Goal: Task Accomplishment & Management: Manage account settings

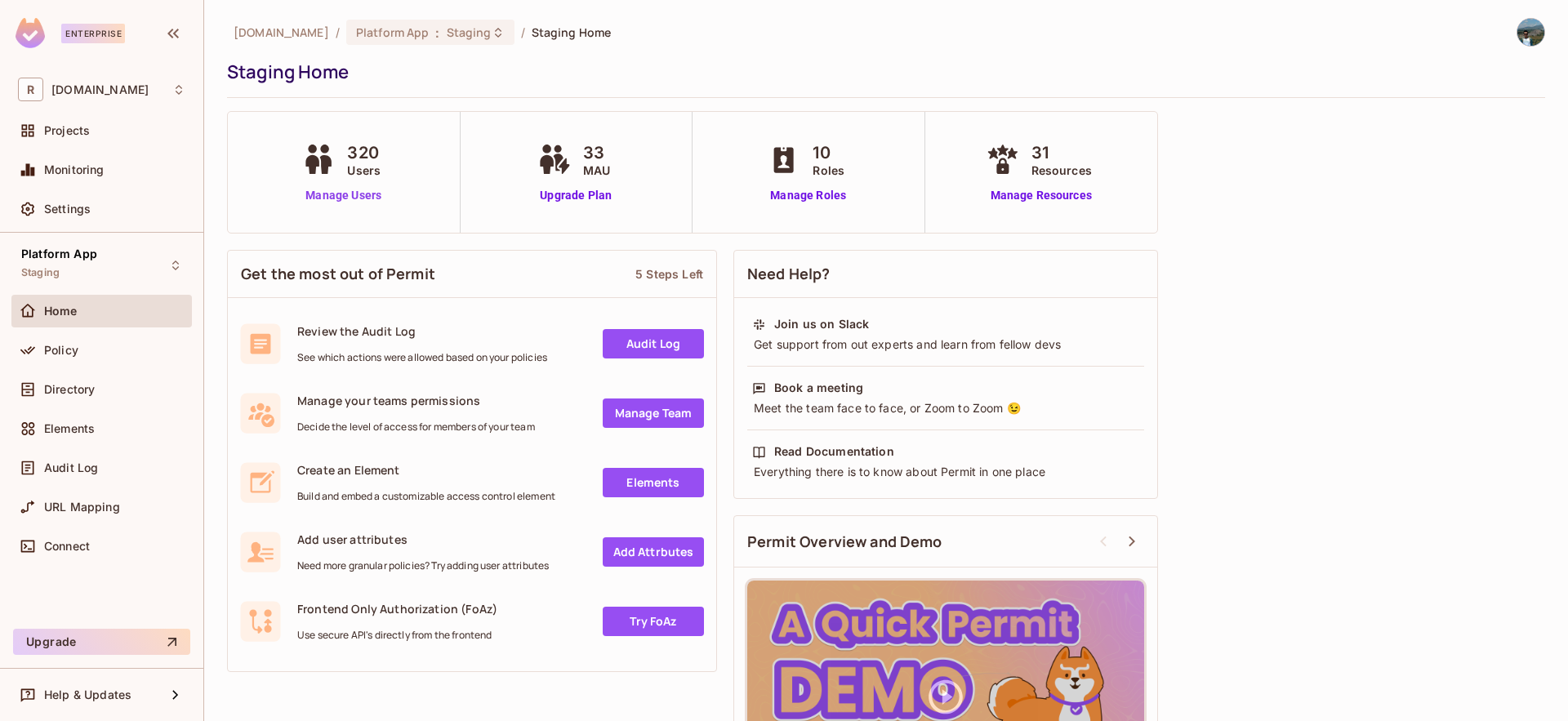
click at [347, 195] on link "Manage Users" at bounding box center [344, 195] width 91 height 17
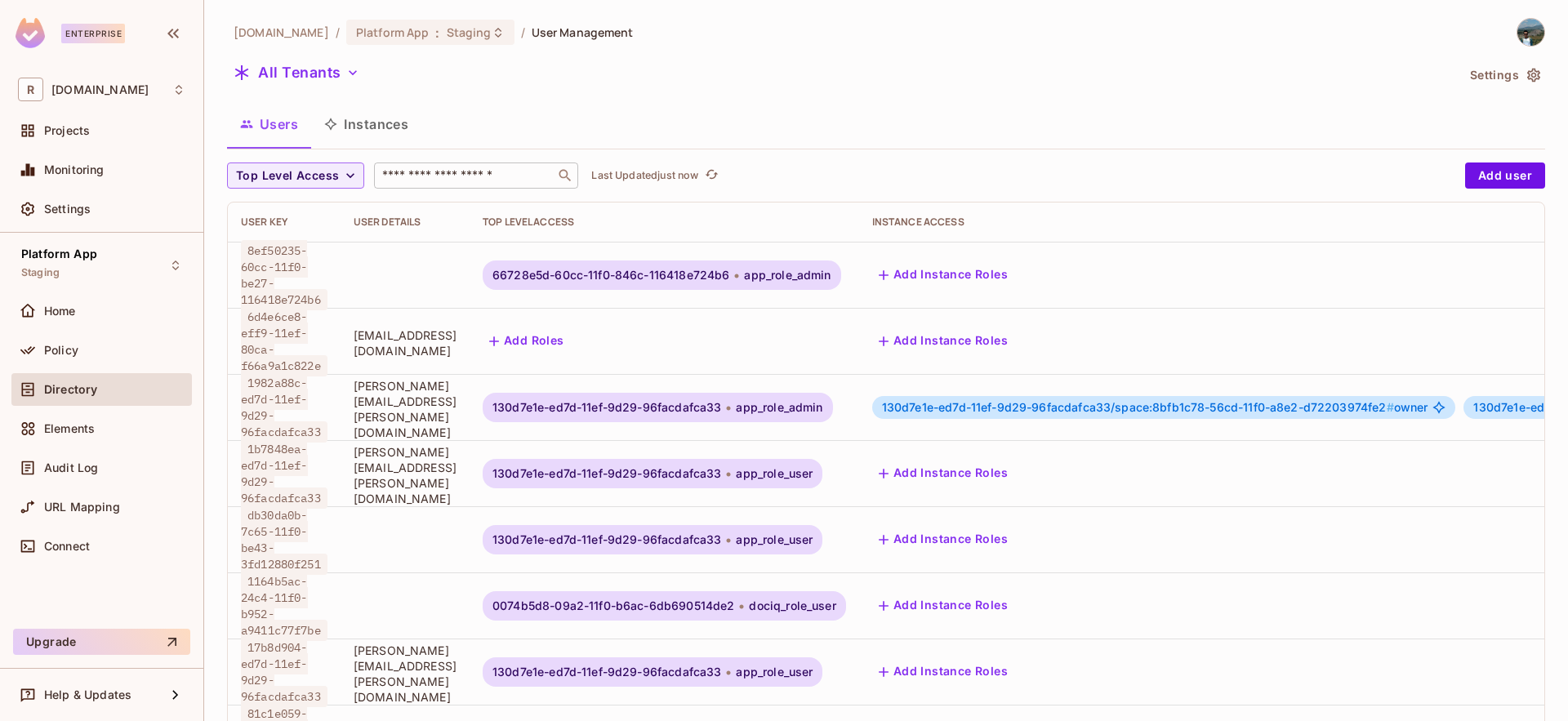
click at [502, 167] on input "text" at bounding box center [465, 175] width 172 height 17
type input "*********"
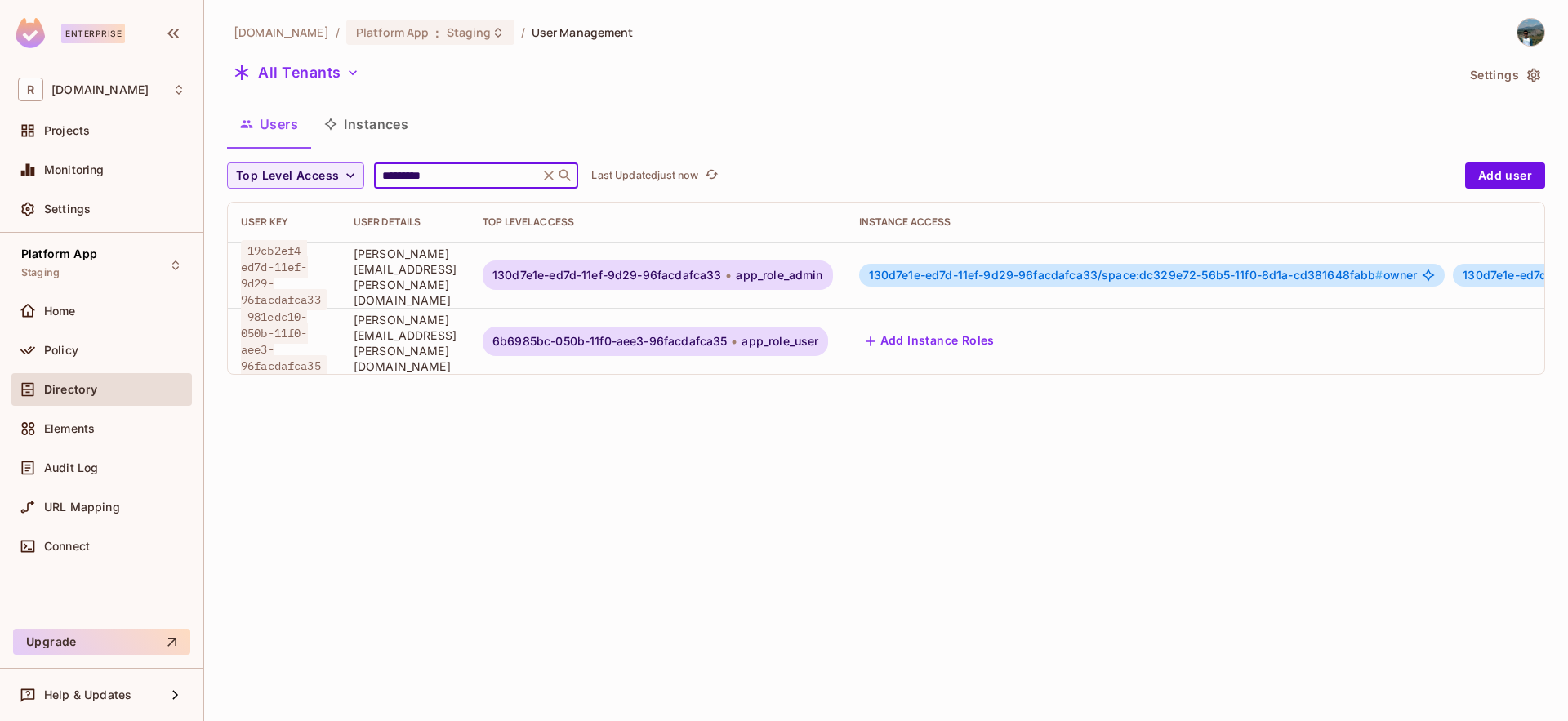
click at [456, 276] on span "[PERSON_NAME][EMAIL_ADDRESS][PERSON_NAME][DOMAIN_NAME]" at bounding box center [405, 277] width 103 height 62
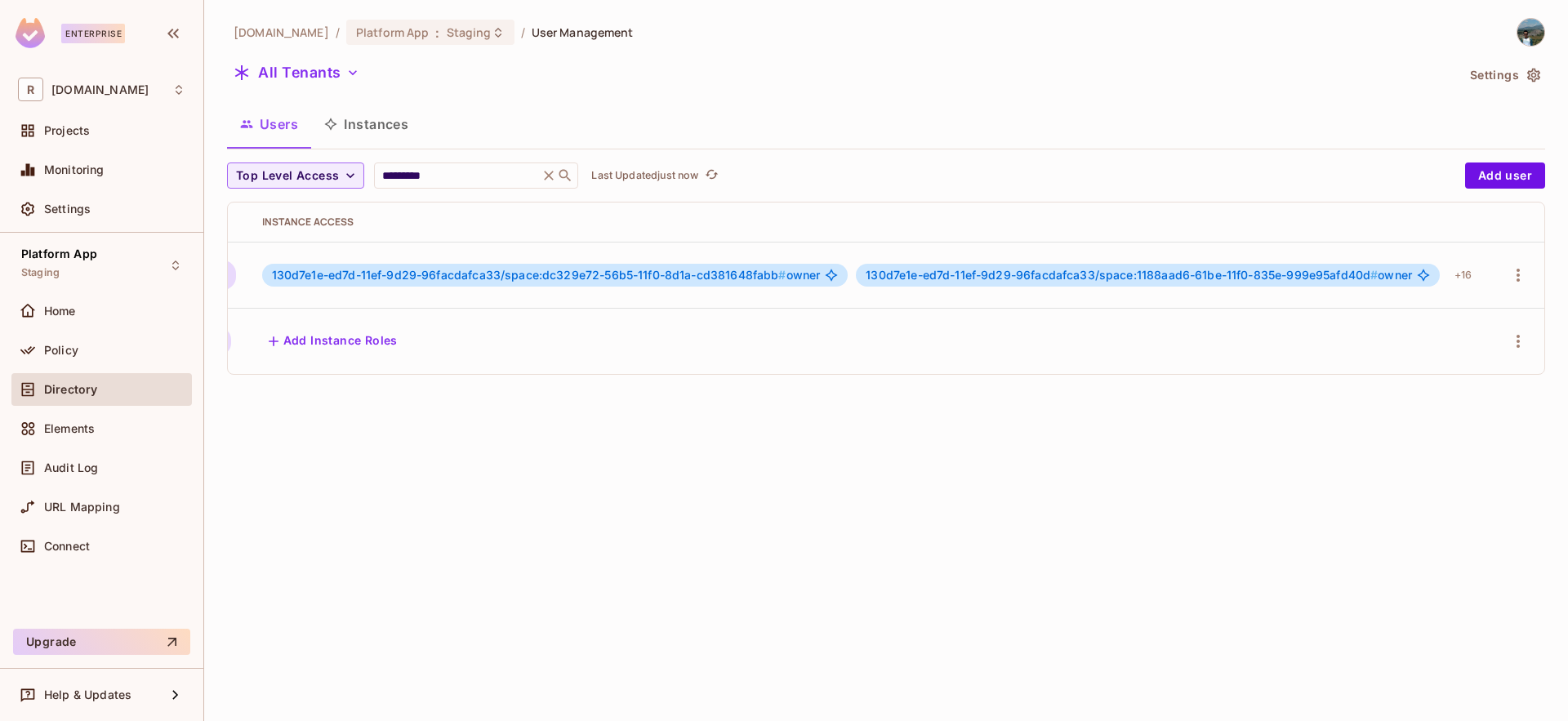
scroll to position [0, 716]
click at [1516, 281] on button "button" at bounding box center [1518, 275] width 26 height 26
click at [1451, 317] on li "Edit" at bounding box center [1431, 312] width 152 height 36
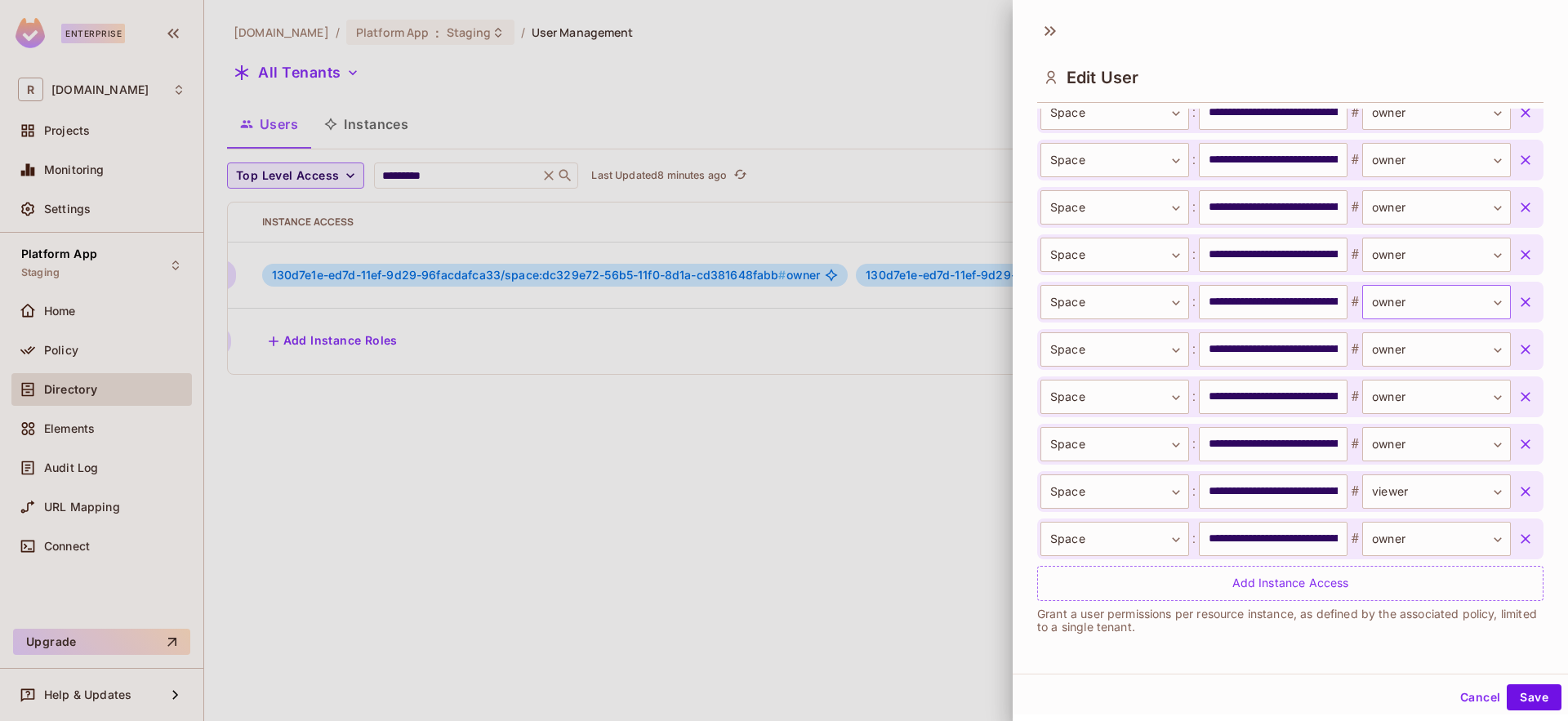
scroll to position [655, 0]
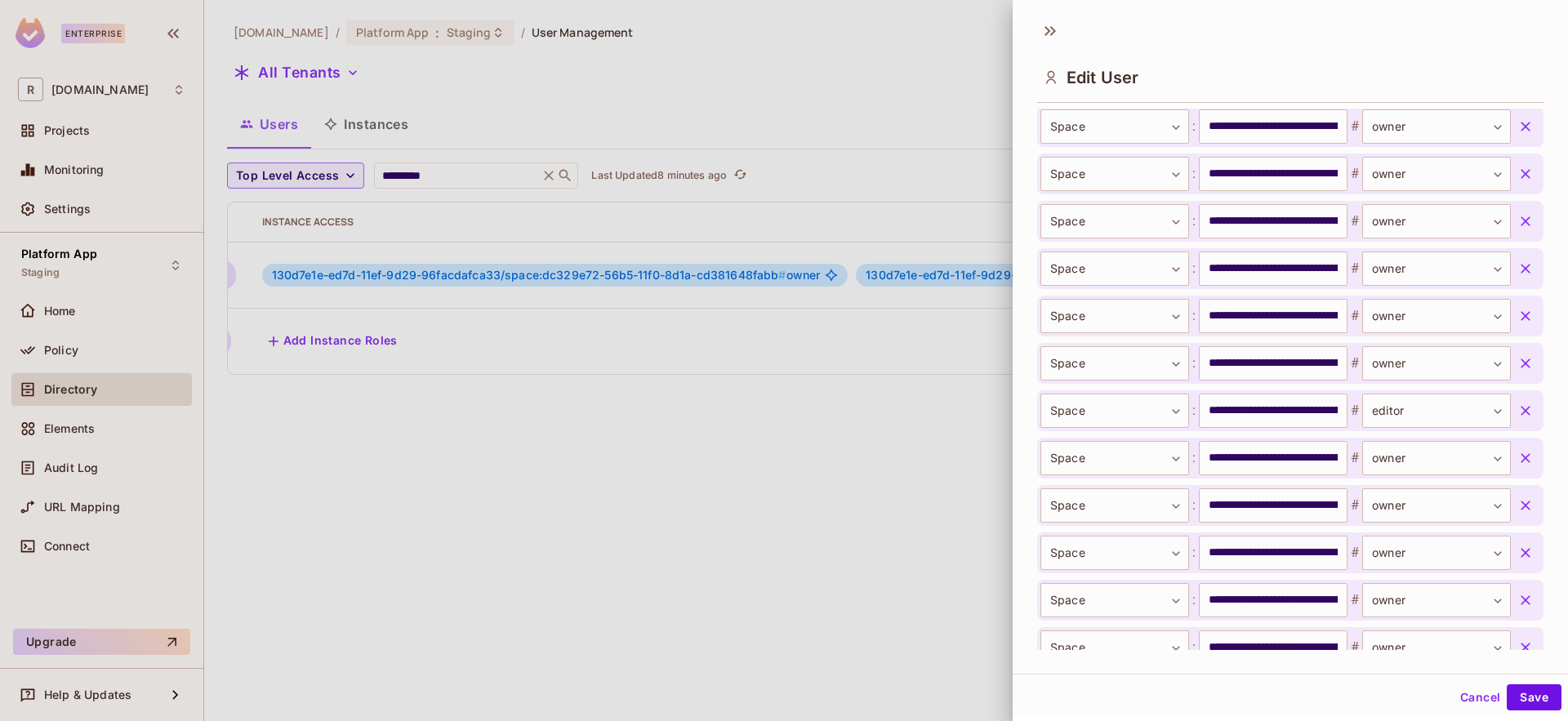
click at [841, 497] on div at bounding box center [784, 360] width 1568 height 721
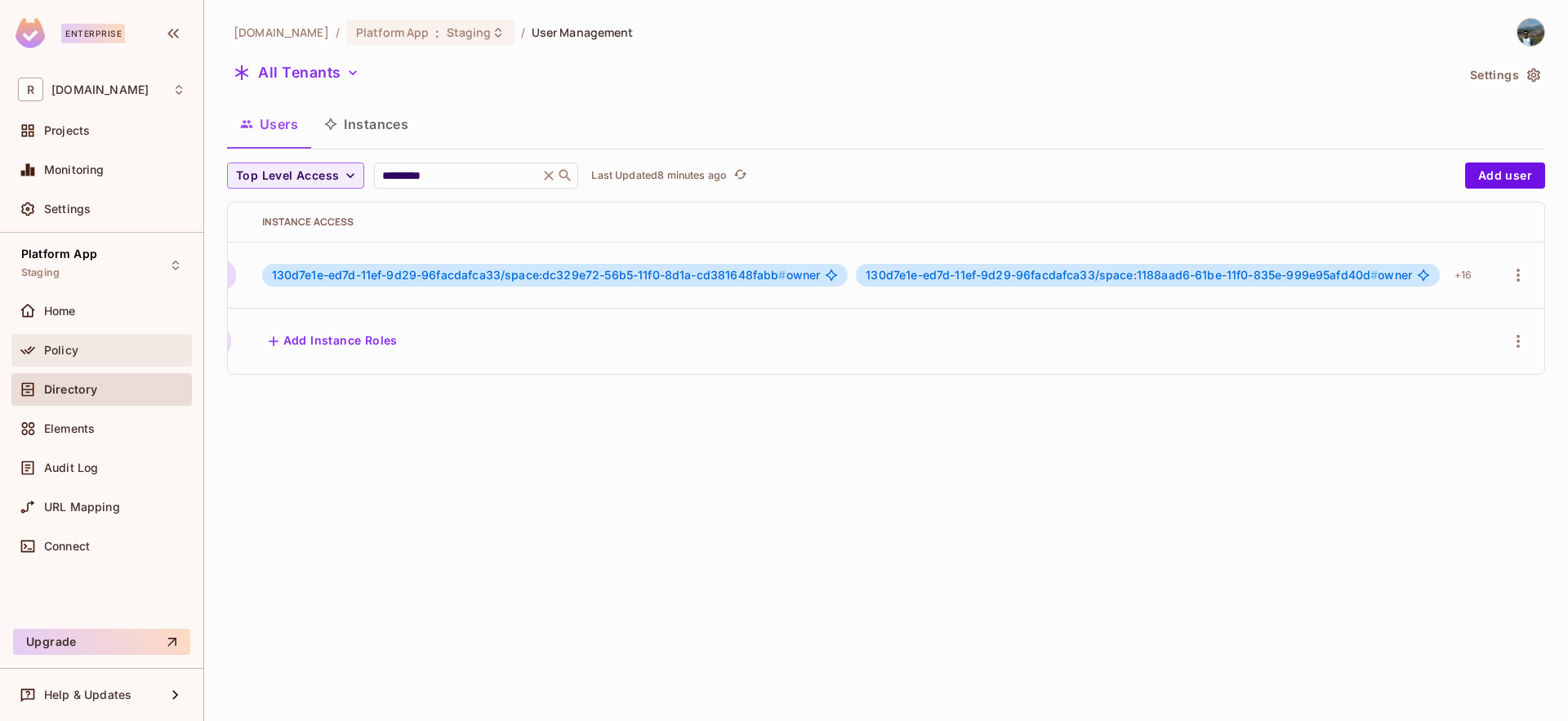
click at [140, 334] on div "Policy" at bounding box center [102, 350] width 181 height 33
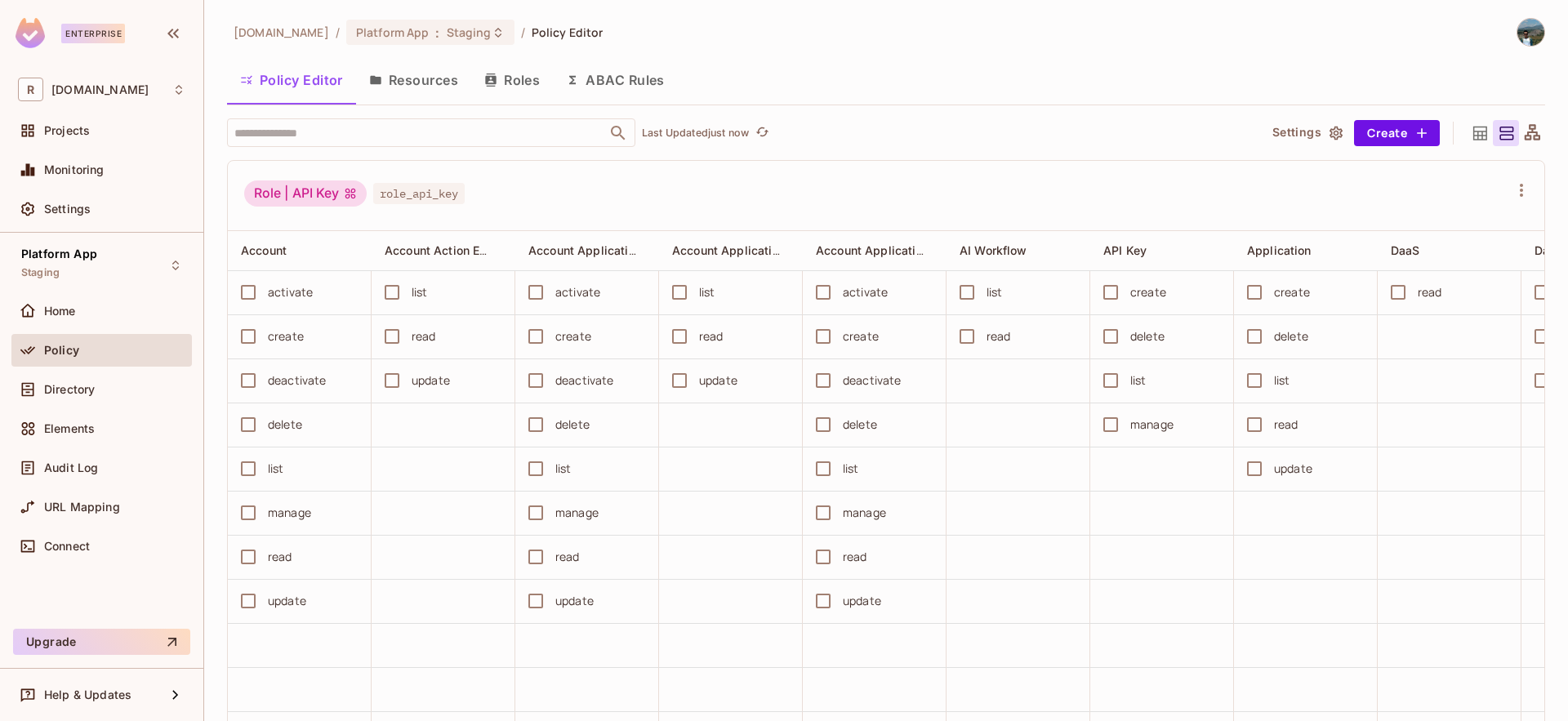
click at [422, 82] on button "Resources" at bounding box center [413, 79] width 116 height 40
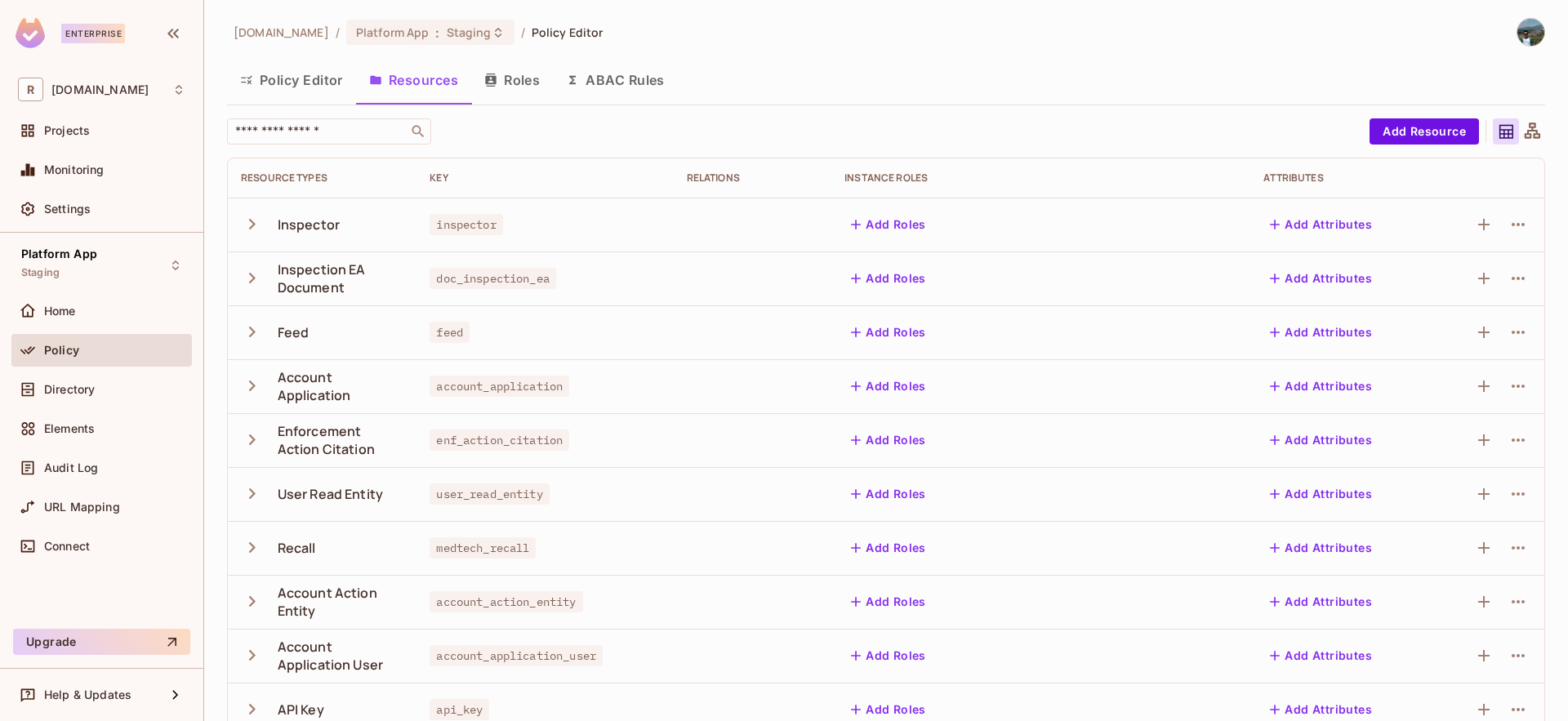
click at [514, 82] on button "Roles" at bounding box center [512, 79] width 82 height 40
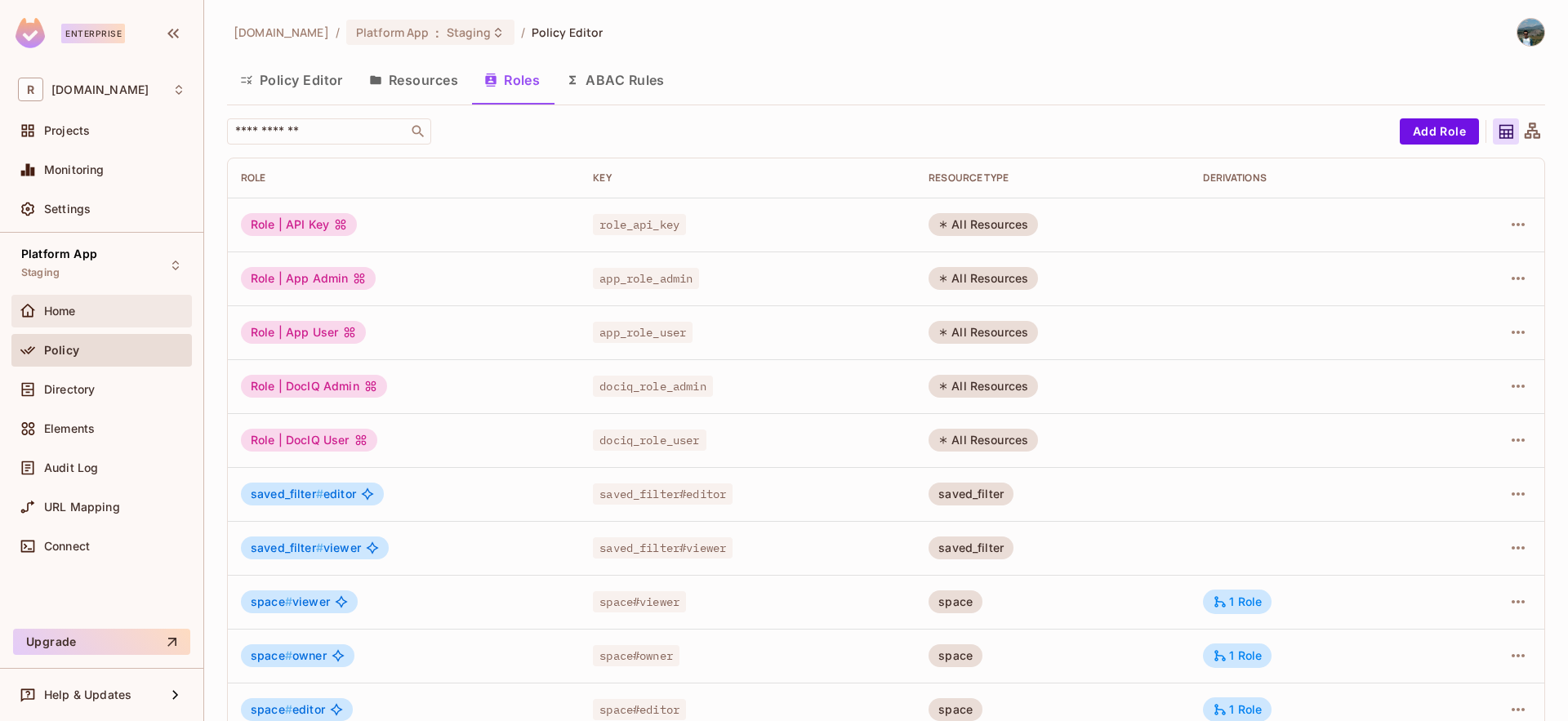
click at [121, 301] on div "Home" at bounding box center [101, 311] width 167 height 20
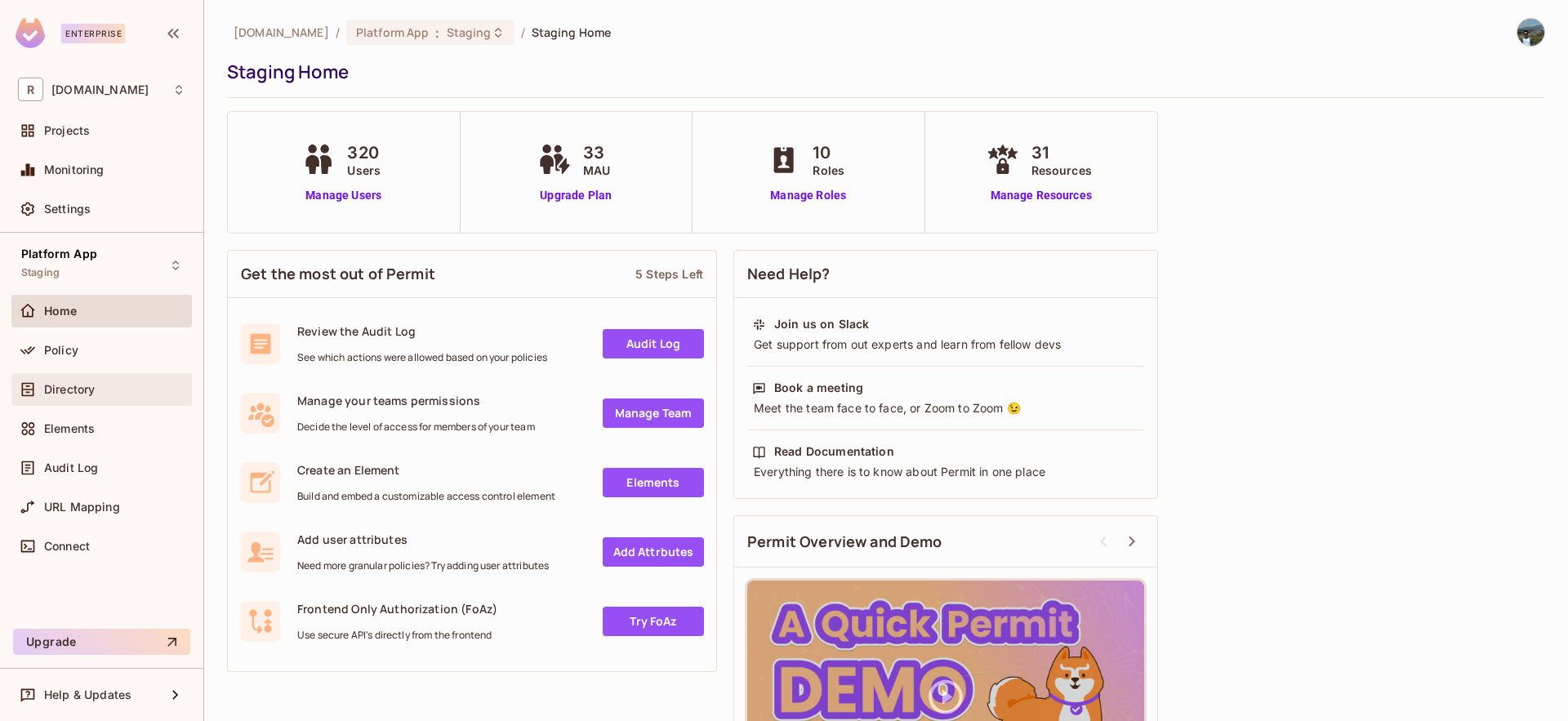
click at [126, 388] on div "Directory" at bounding box center [115, 389] width 141 height 13
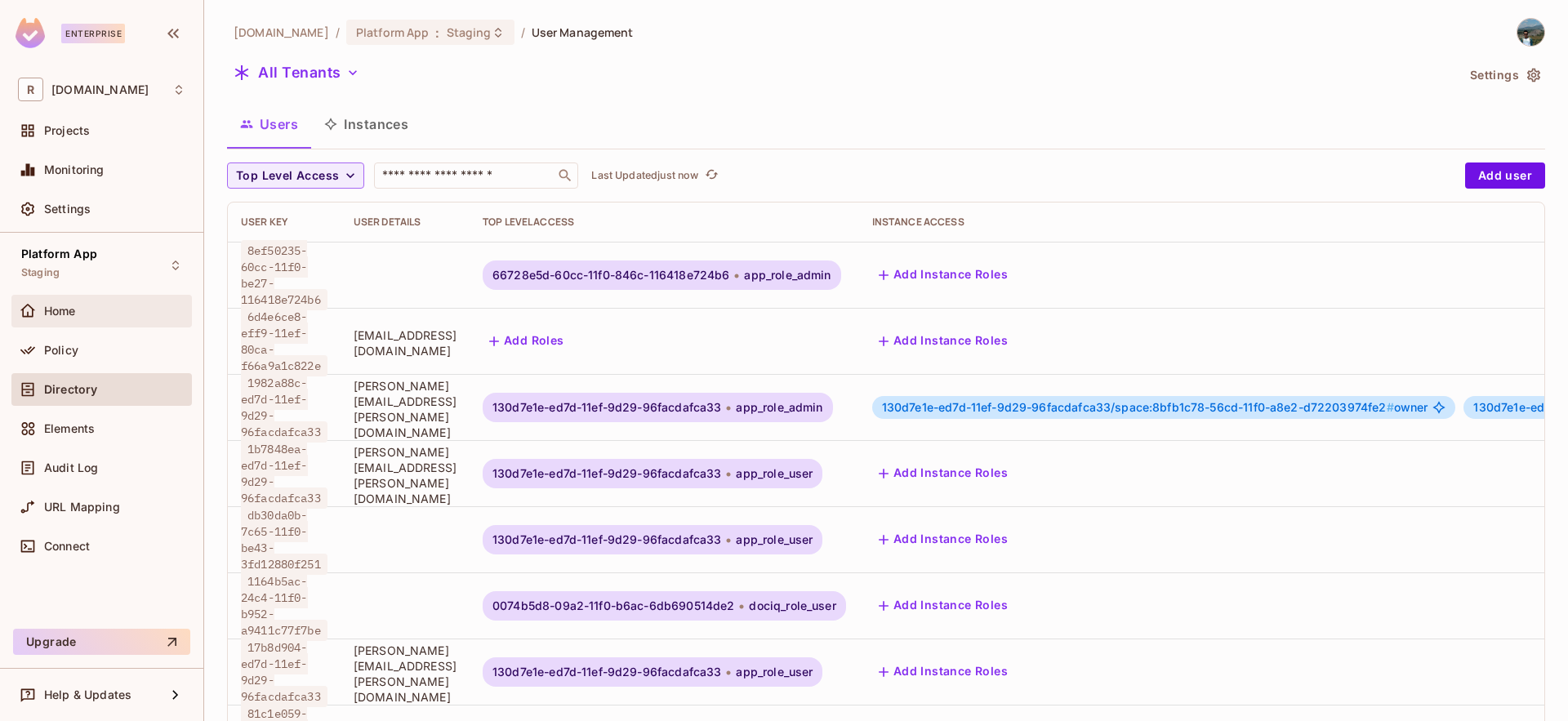
click at [141, 313] on div "Home" at bounding box center [115, 310] width 141 height 13
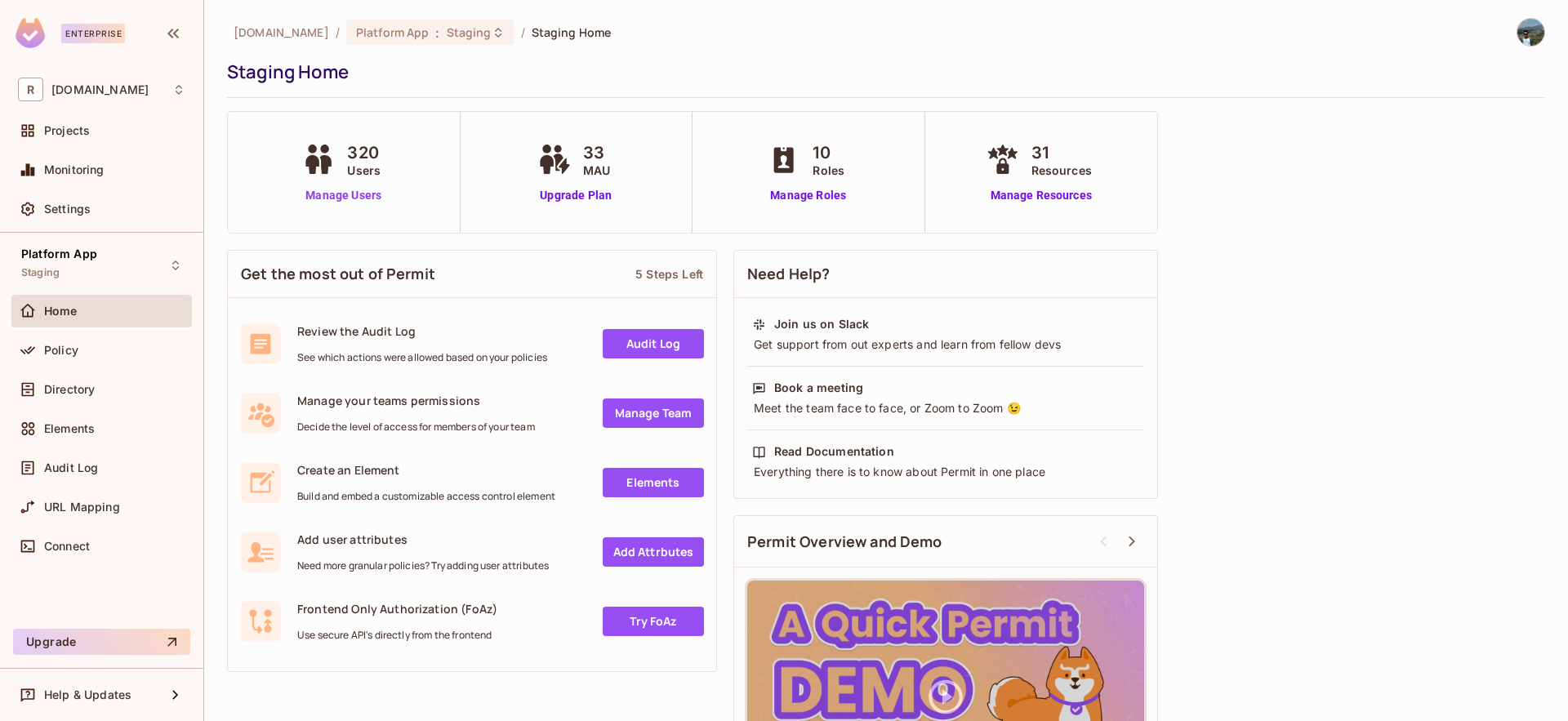
click at [351, 200] on link "Manage Users" at bounding box center [344, 195] width 91 height 17
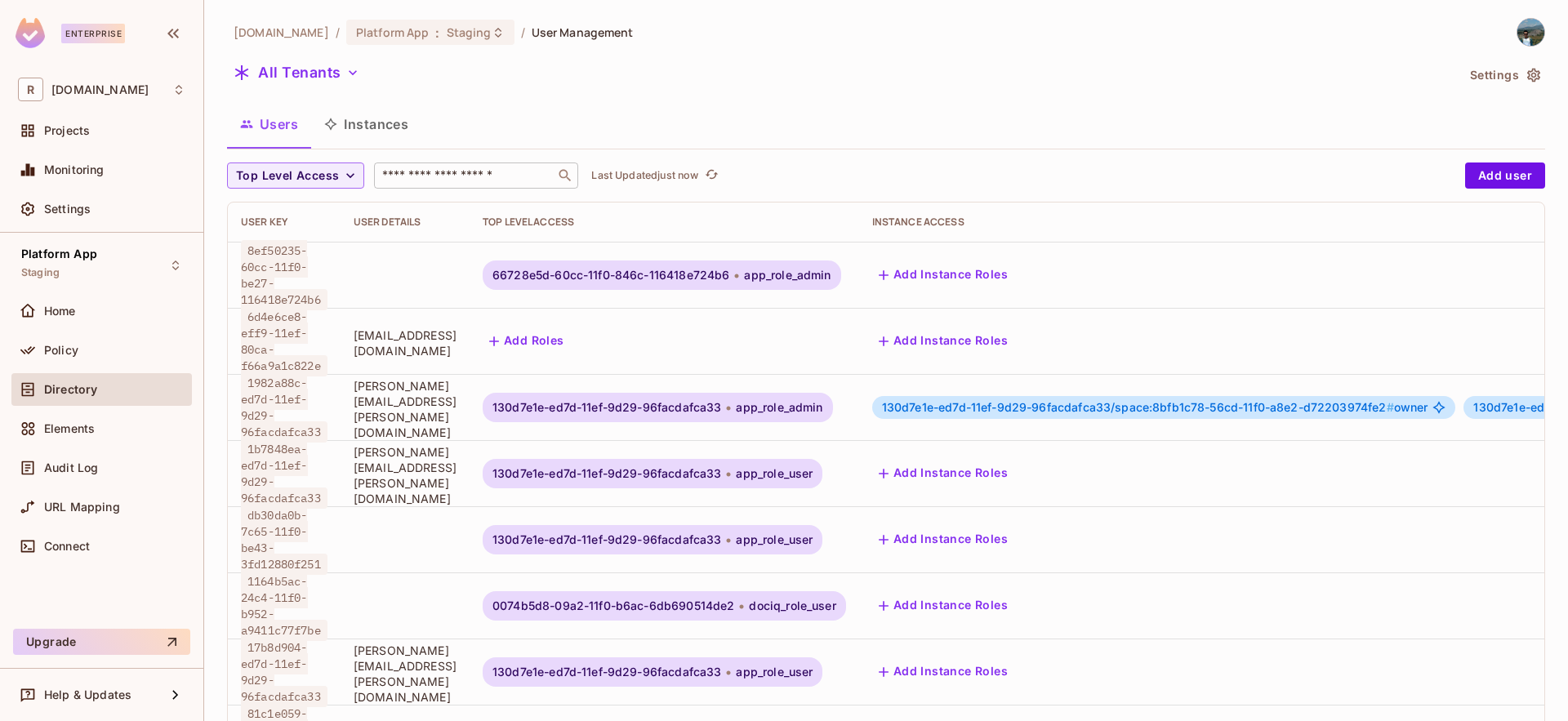
click at [383, 168] on input "text" at bounding box center [465, 175] width 172 height 17
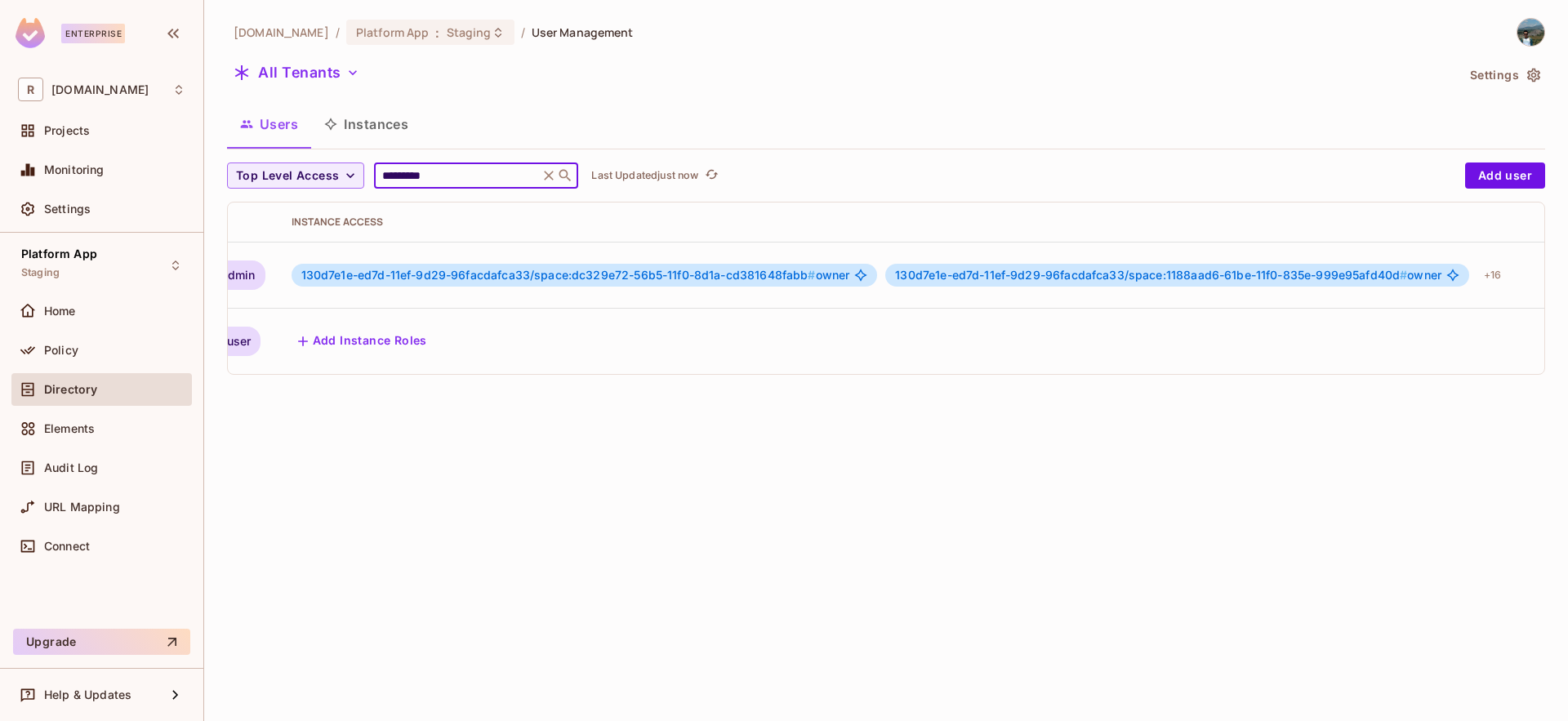
scroll to position [0, 699]
type input "*********"
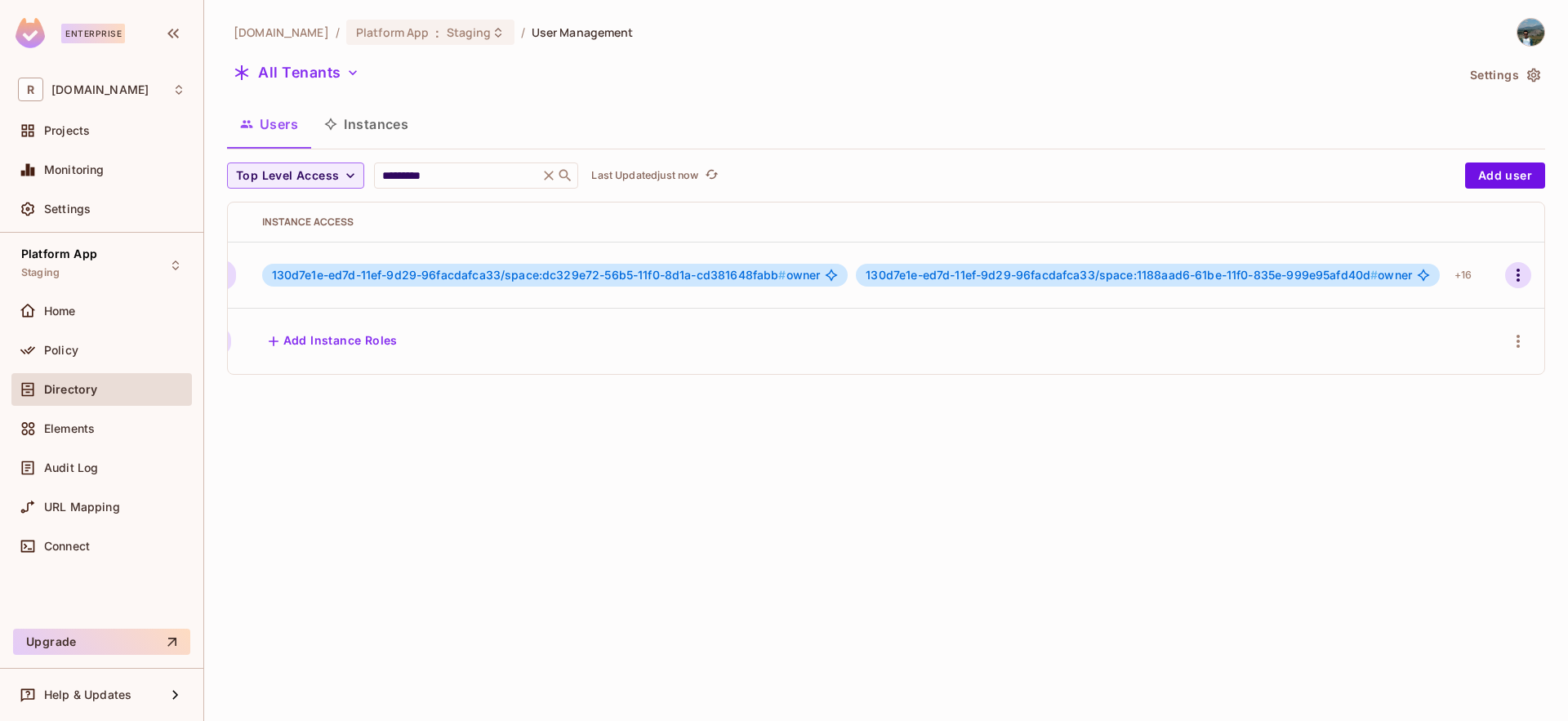
click at [1526, 282] on icon "button" at bounding box center [1519, 276] width 20 height 20
click at [1464, 377] on div "Edit Attributes" at bounding box center [1459, 384] width 81 height 17
click at [1522, 277] on icon "button" at bounding box center [1519, 276] width 20 height 20
click at [1444, 310] on li "Edit" at bounding box center [1449, 312] width 152 height 36
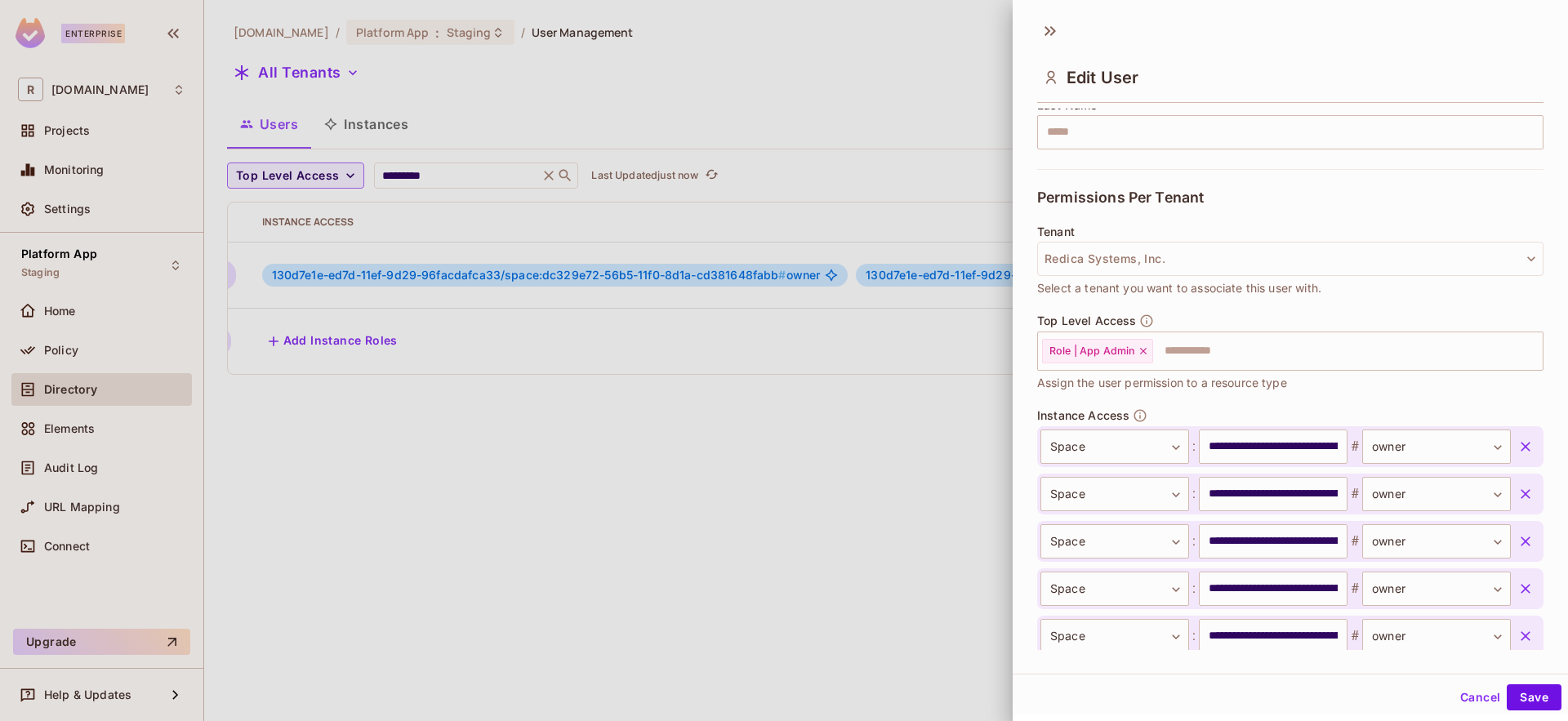
scroll to position [116, 0]
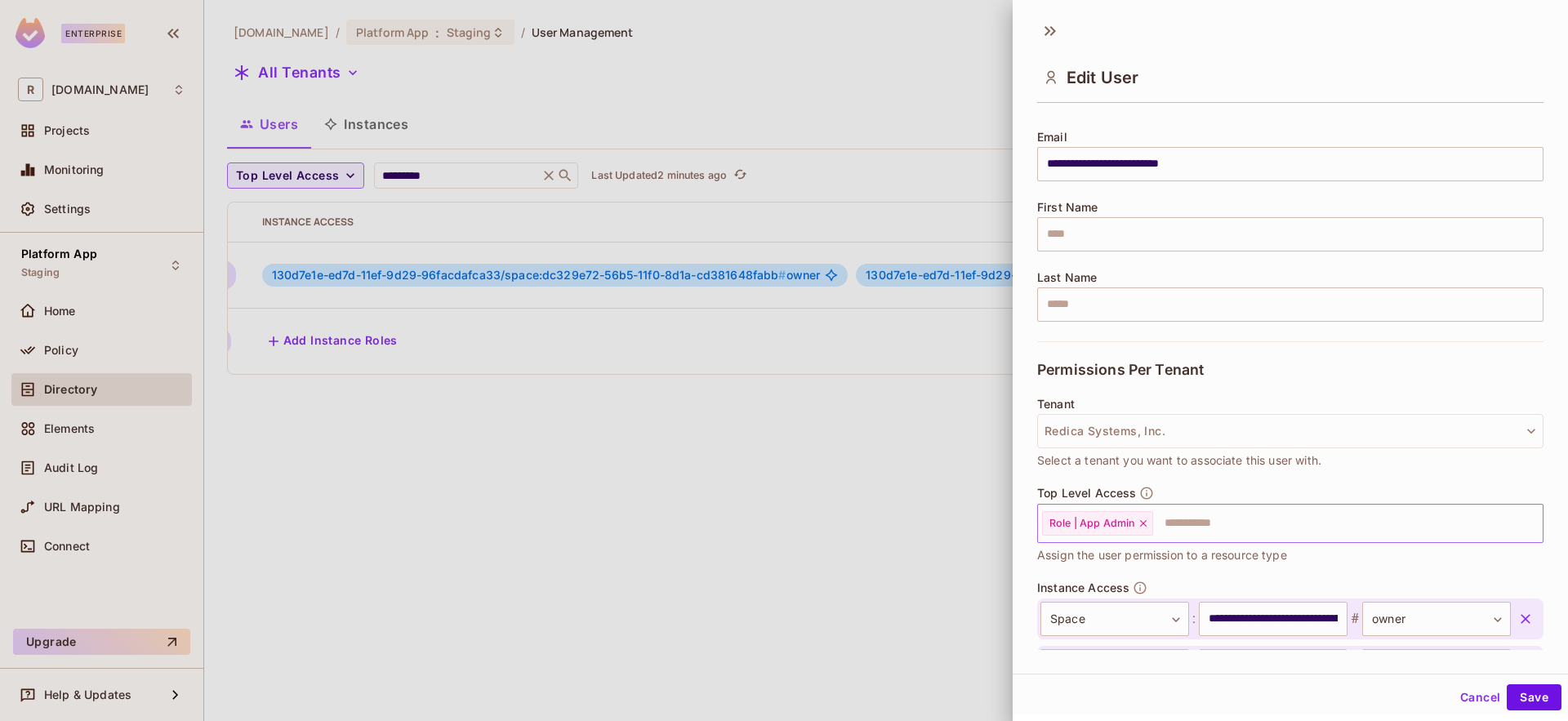
click at [1145, 523] on icon at bounding box center [1143, 523] width 7 height 7
click at [1215, 496] on div "Top Level Access ​ Assign the user permission to a resource type" at bounding box center [1290, 524] width 507 height 78
click at [1453, 698] on button "Cancel" at bounding box center [1480, 697] width 53 height 26
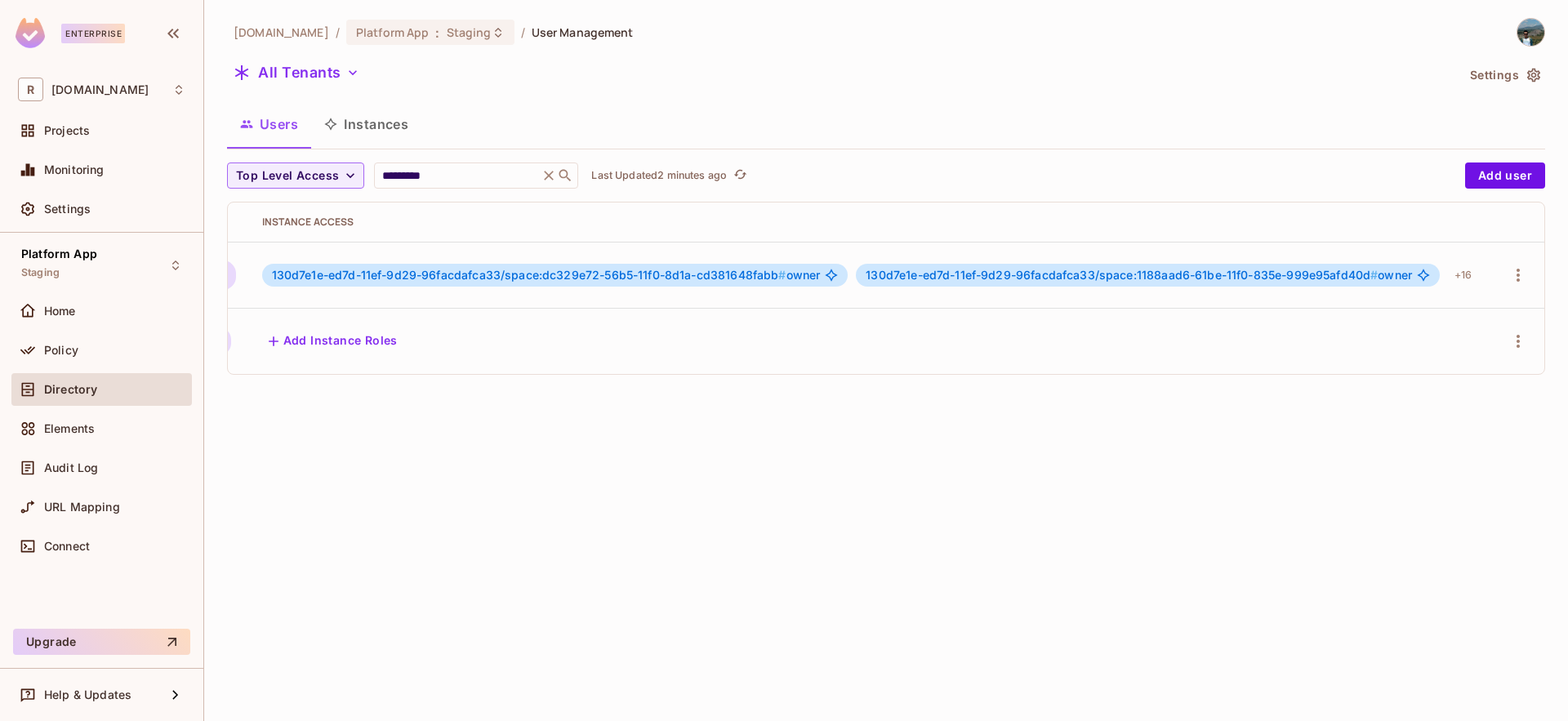
click at [1185, 620] on div "redica.com / Platform App : Staging / User Management All Tenants Settings User…" at bounding box center [886, 360] width 1363 height 721
click at [1528, 266] on icon "button" at bounding box center [1519, 276] width 20 height 20
click at [1475, 310] on li "Edit" at bounding box center [1449, 312] width 152 height 36
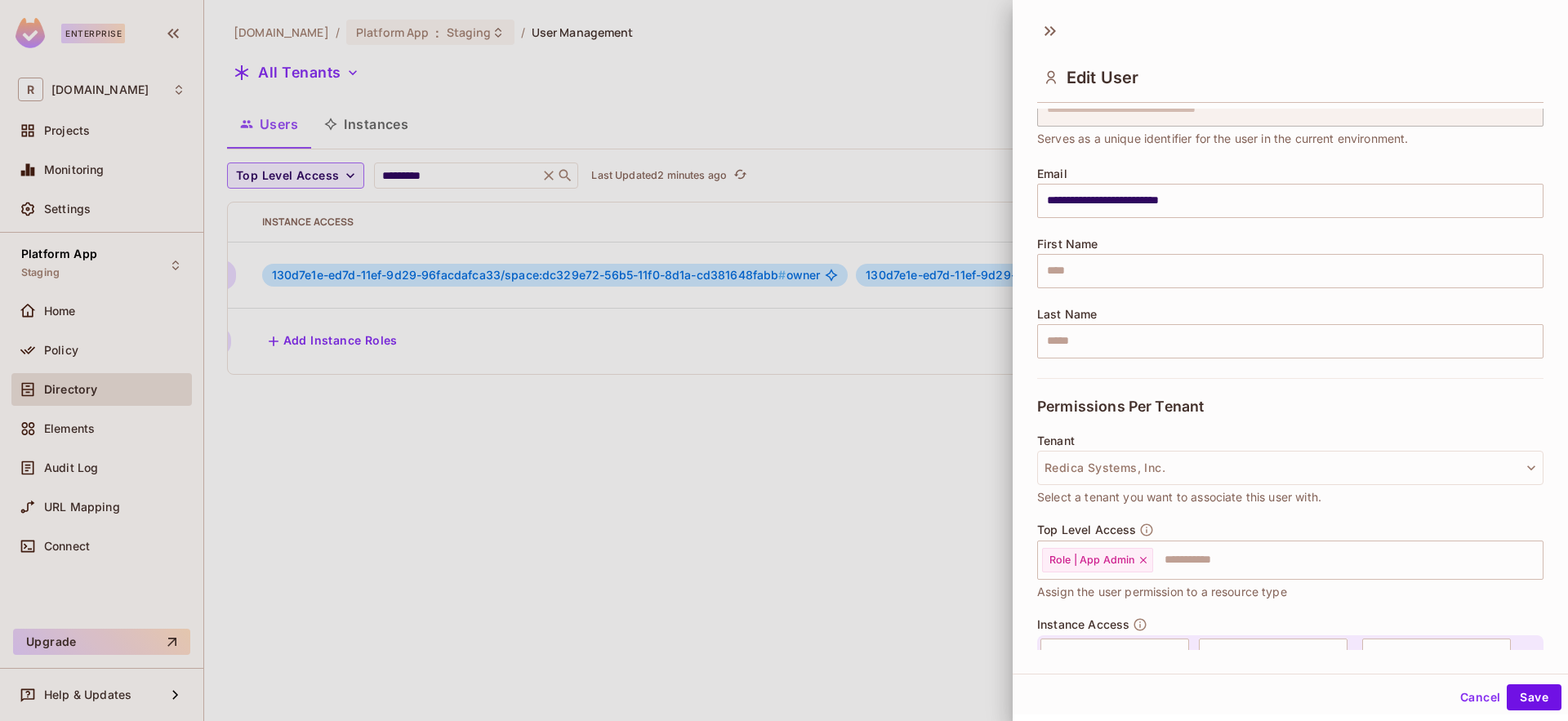
scroll to position [90, 0]
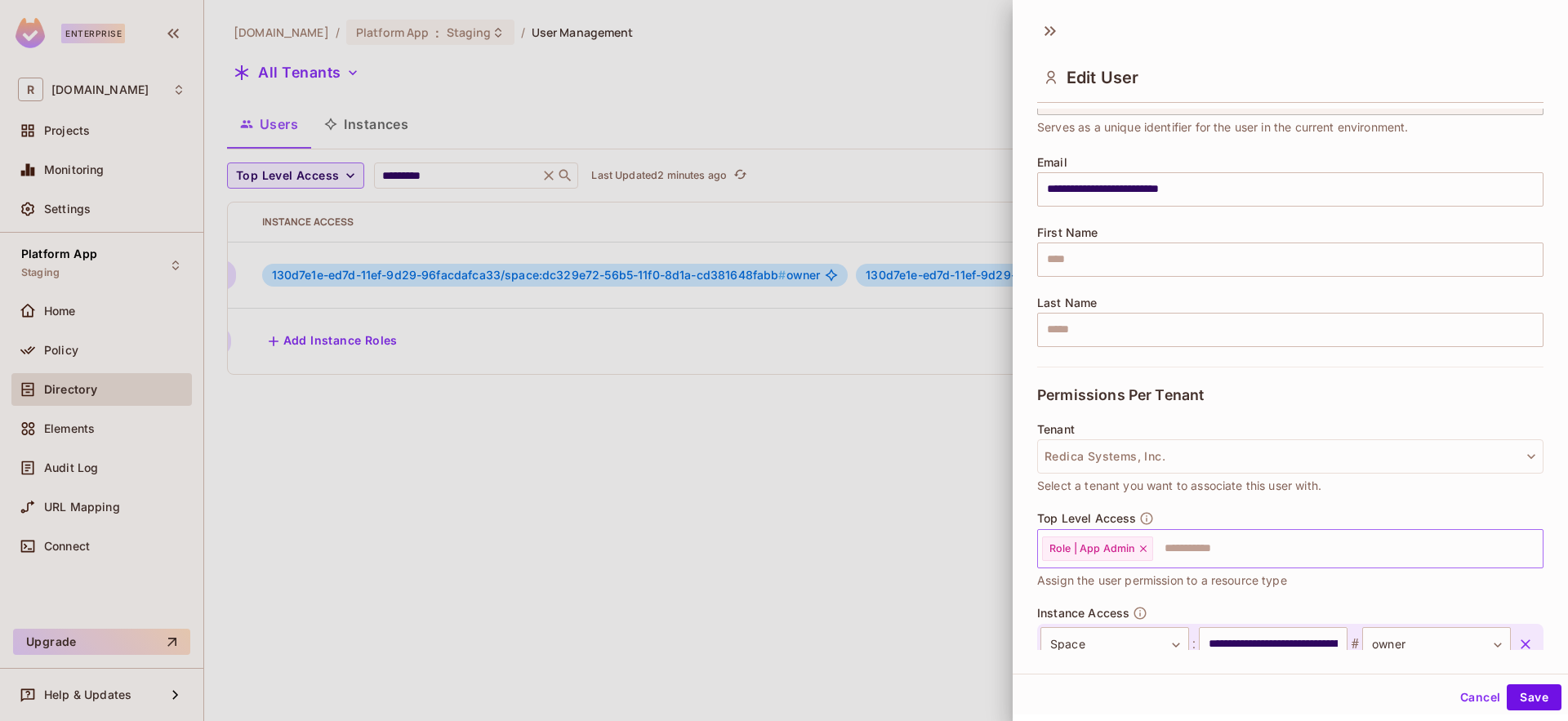
click at [1148, 547] on icon at bounding box center [1143, 549] width 12 height 12
click at [1507, 694] on button "Save" at bounding box center [1533, 697] width 54 height 26
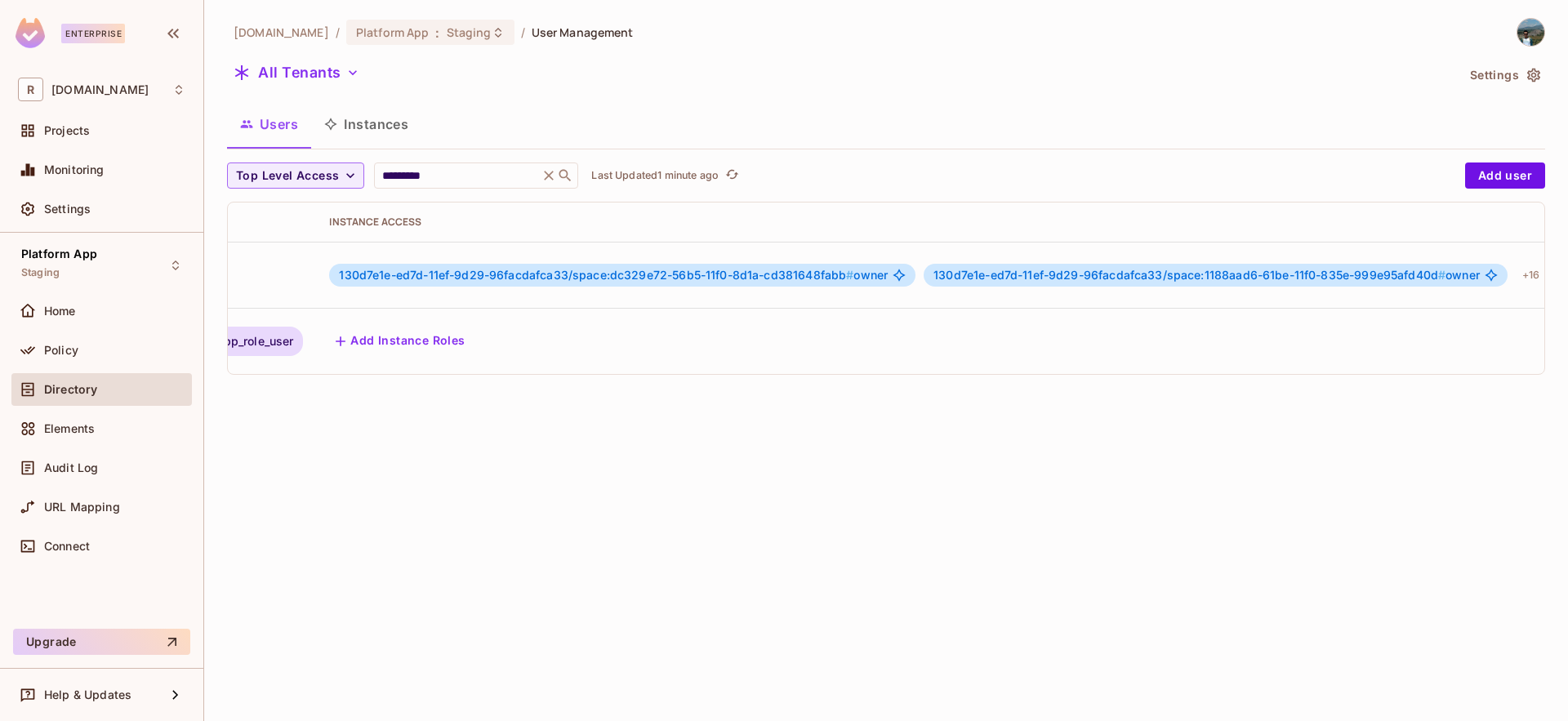
scroll to position [0, 712]
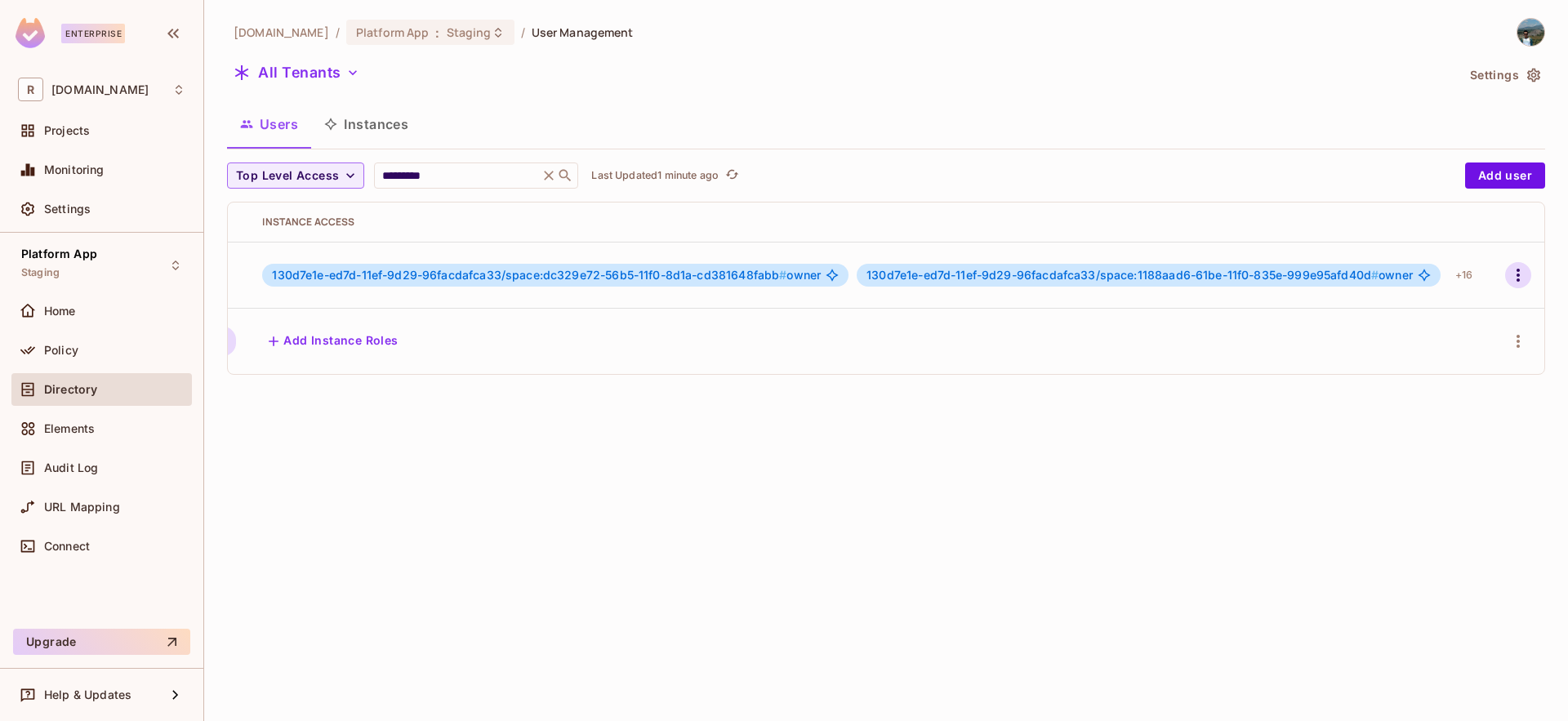
click at [1511, 273] on icon "button" at bounding box center [1519, 276] width 20 height 20
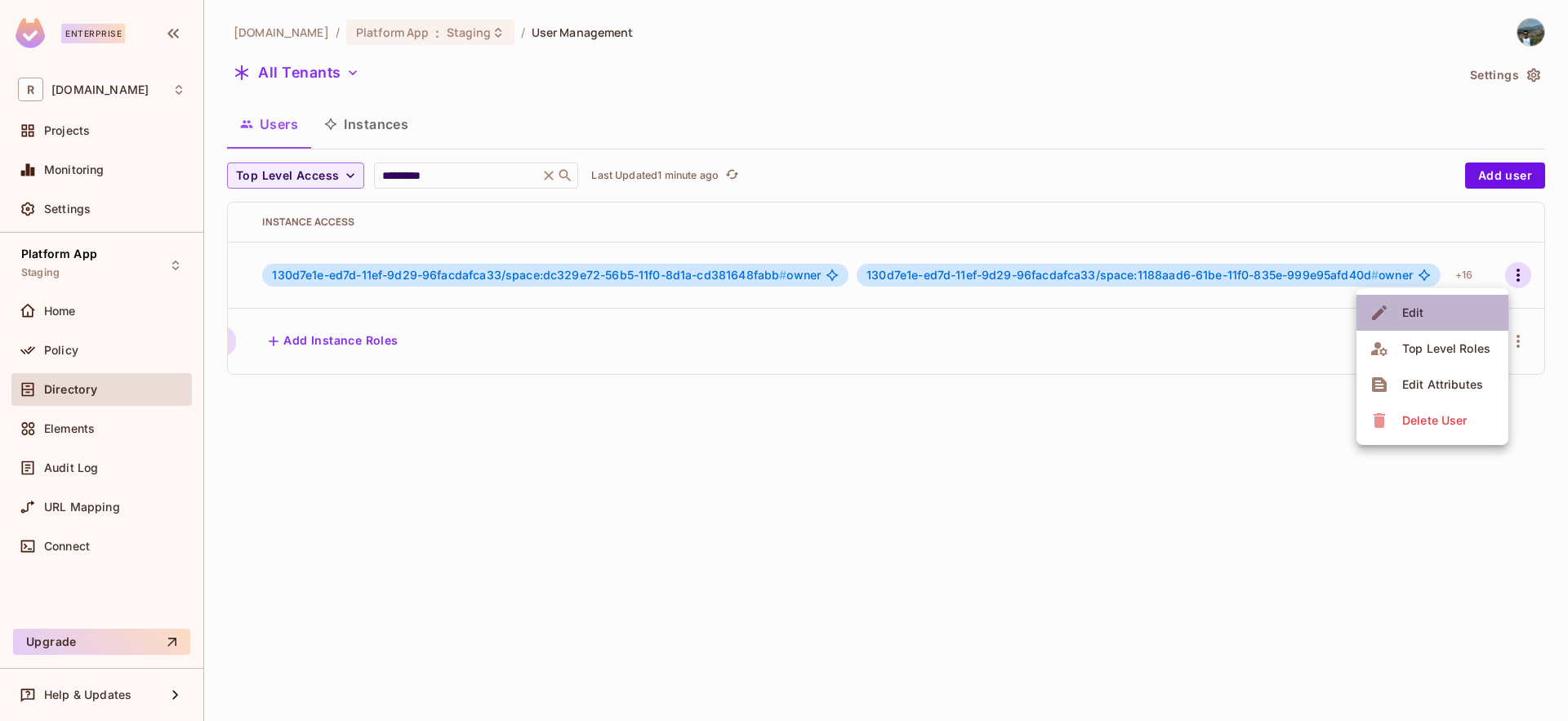
click at [1466, 296] on li "Edit" at bounding box center [1433, 312] width 152 height 36
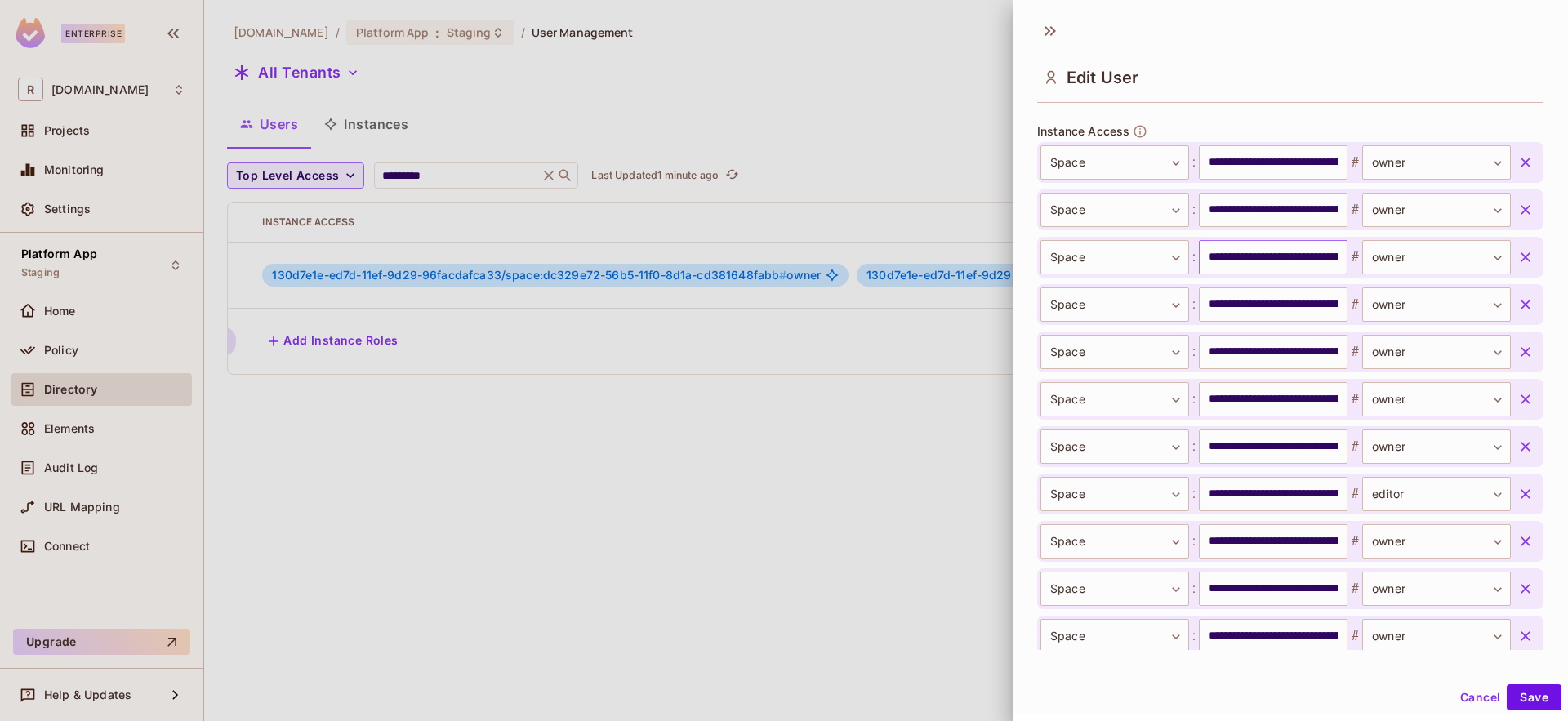
scroll to position [575, 0]
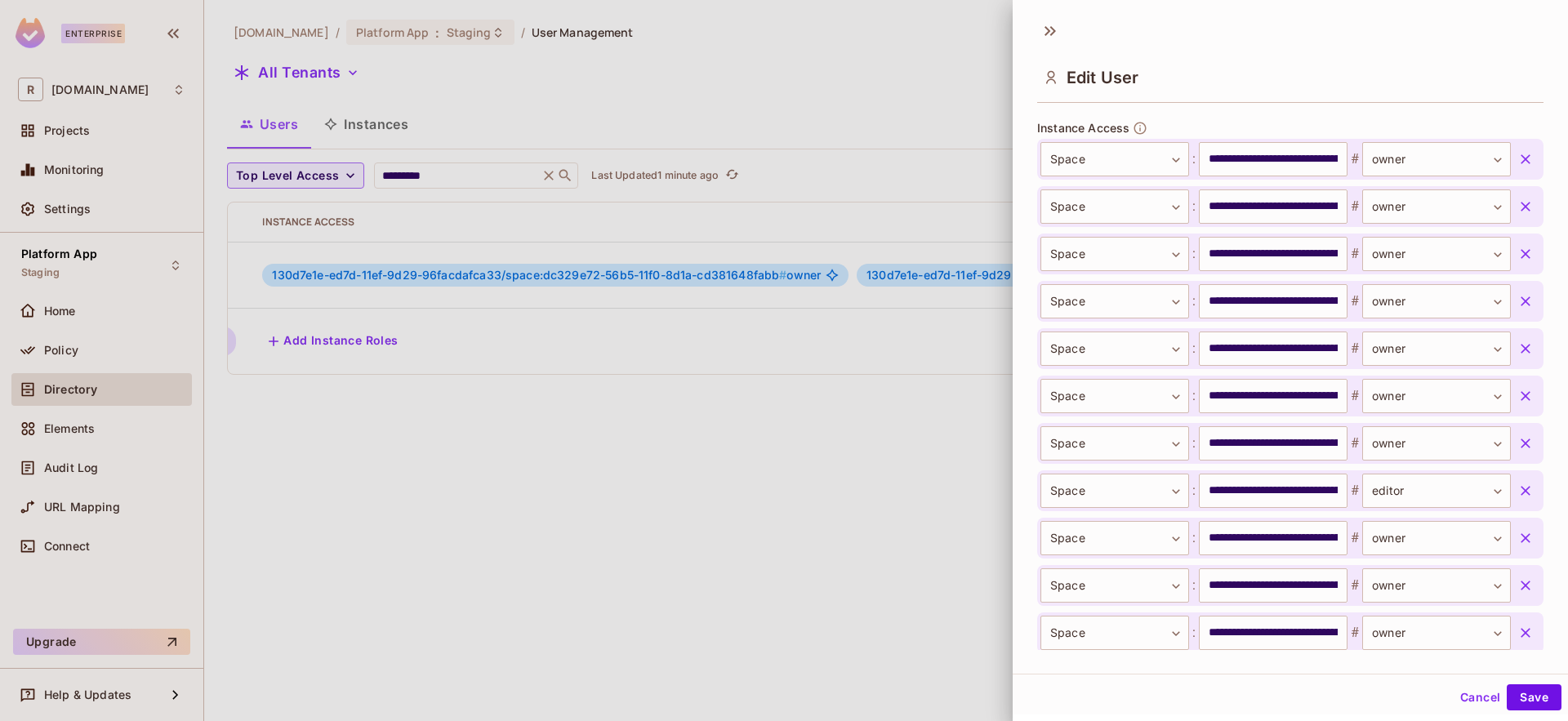
click at [1462, 692] on button "Cancel" at bounding box center [1480, 697] width 53 height 26
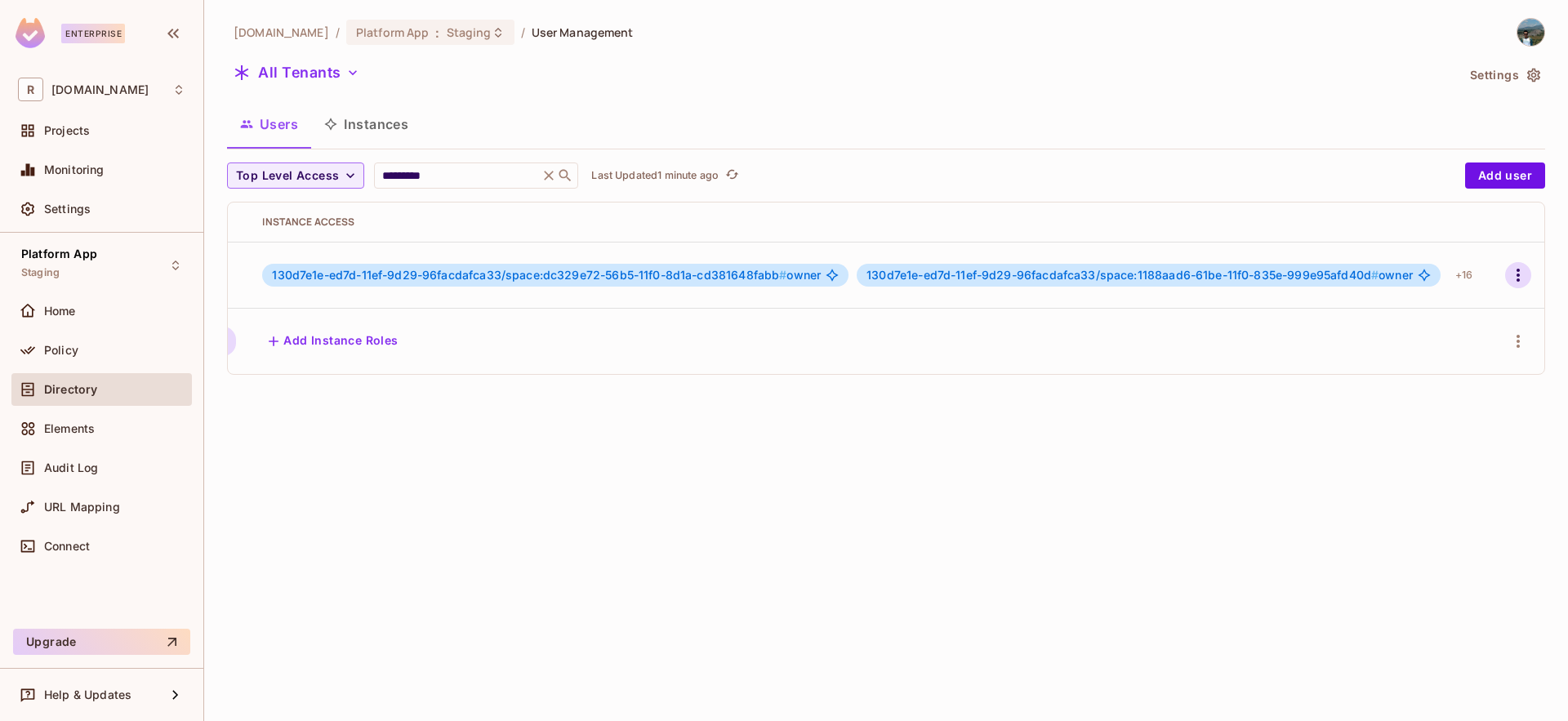
click at [1509, 276] on icon "button" at bounding box center [1519, 276] width 20 height 20
click at [1423, 314] on div "Edit" at bounding box center [1413, 312] width 22 height 17
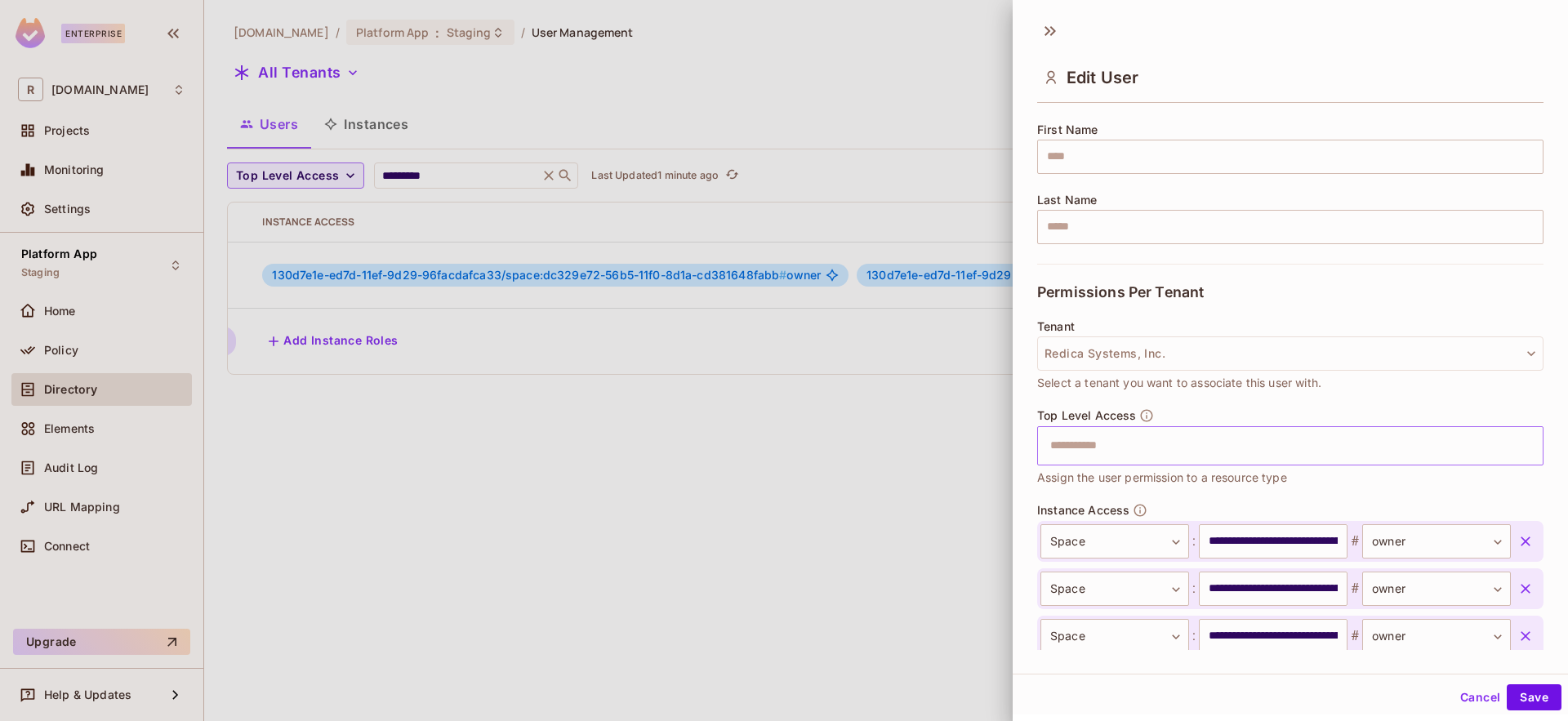
scroll to position [204, 0]
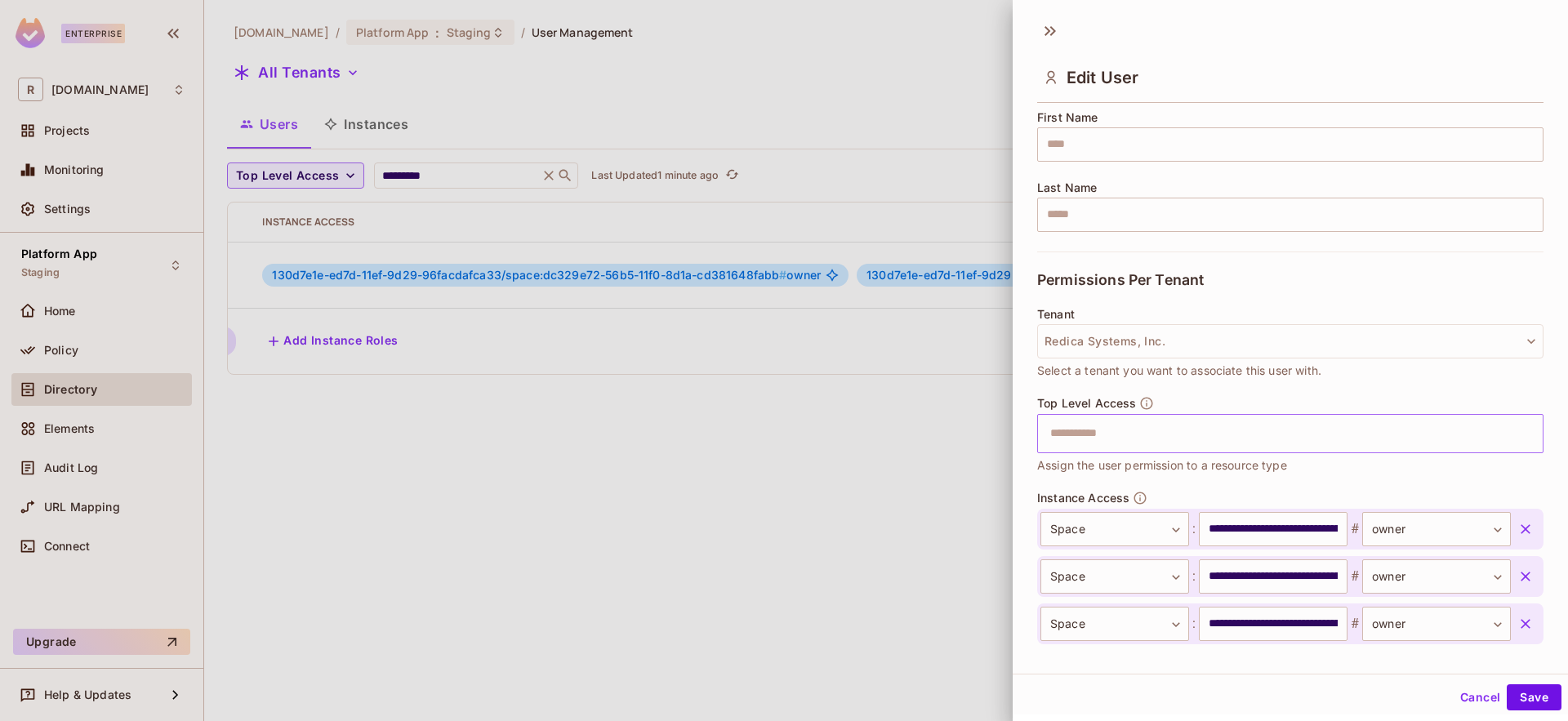
click at [1149, 426] on input "text" at bounding box center [1276, 433] width 471 height 33
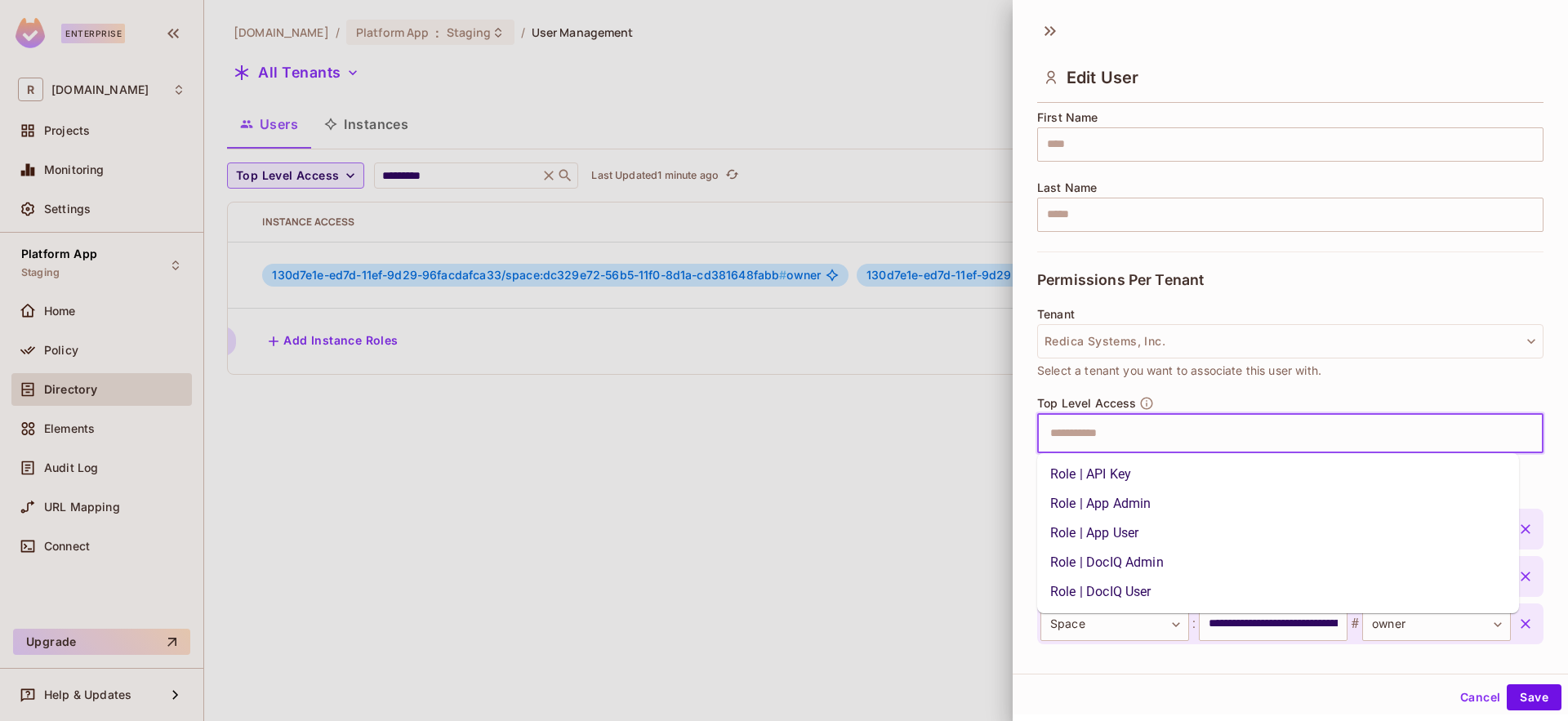
click at [1135, 498] on li "Role | App Admin" at bounding box center [1279, 504] width 482 height 30
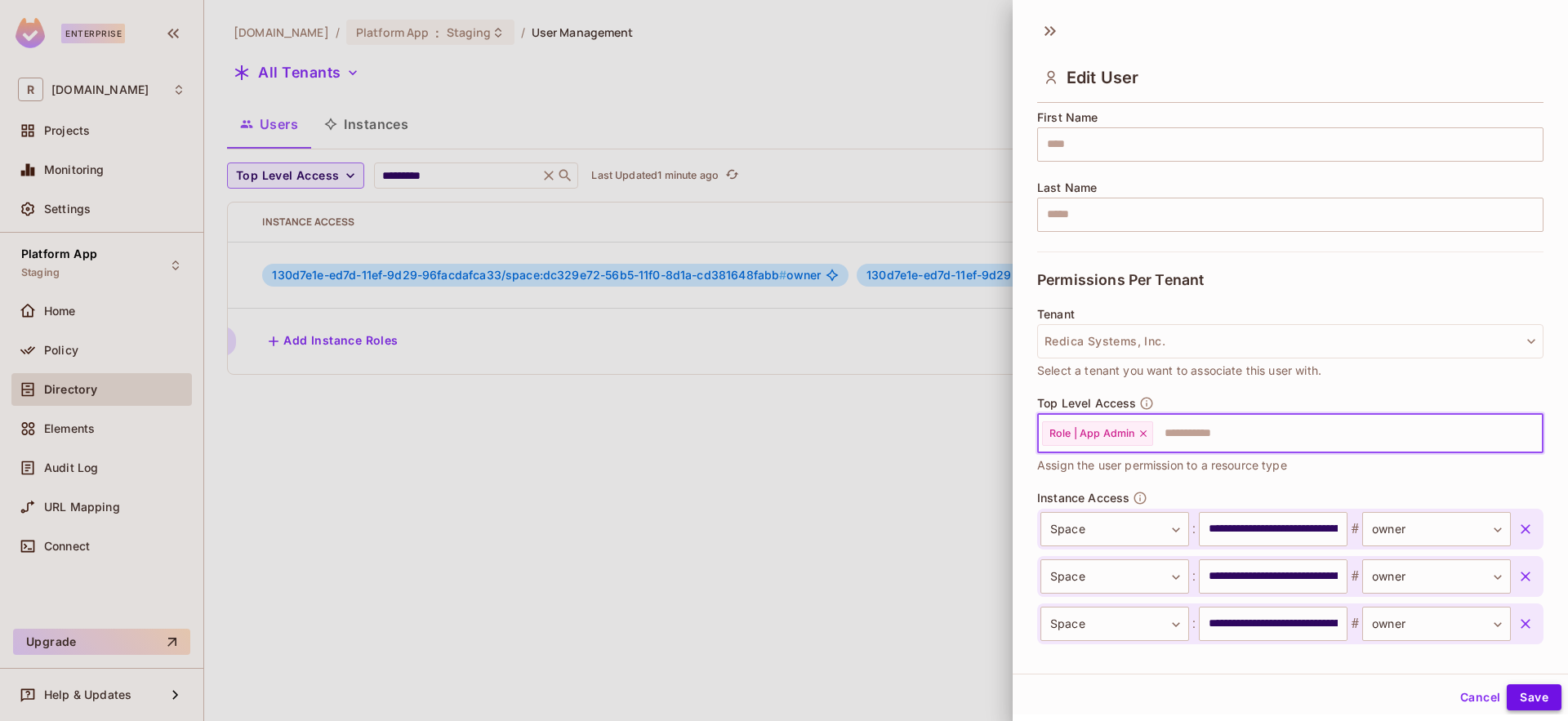
click at [1515, 685] on button "Save" at bounding box center [1533, 697] width 54 height 26
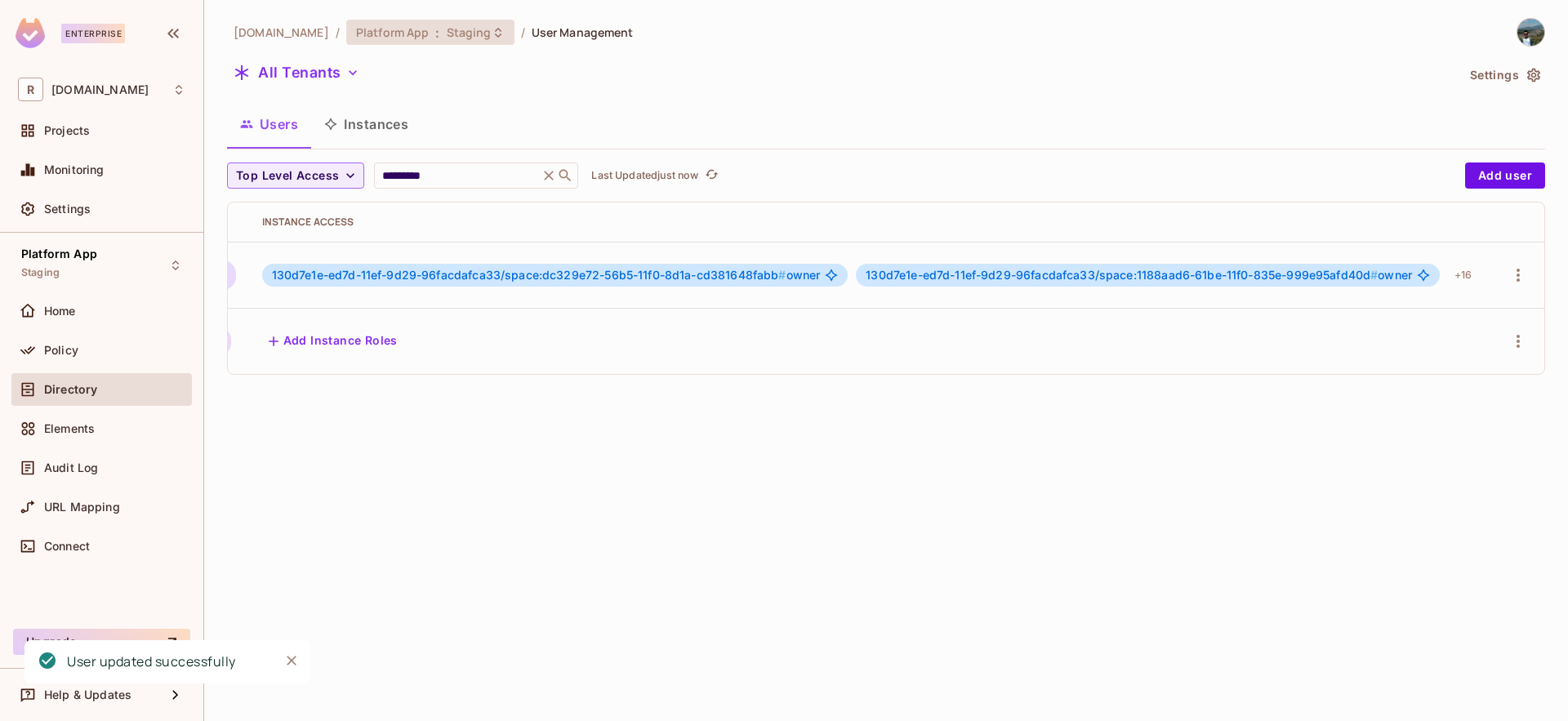
click at [492, 35] on icon at bounding box center [498, 32] width 13 height 13
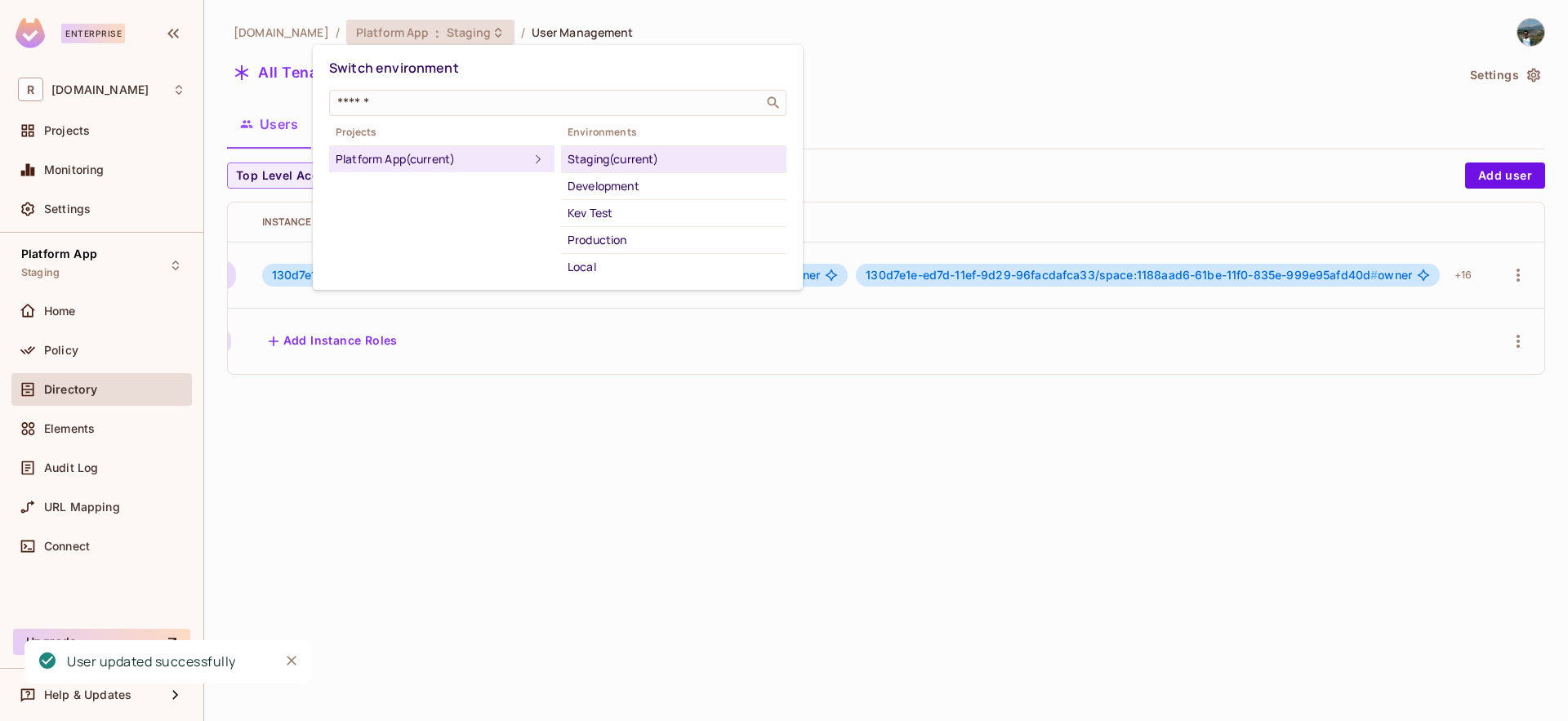
click at [619, 243] on div "Production" at bounding box center [674, 240] width 212 height 20
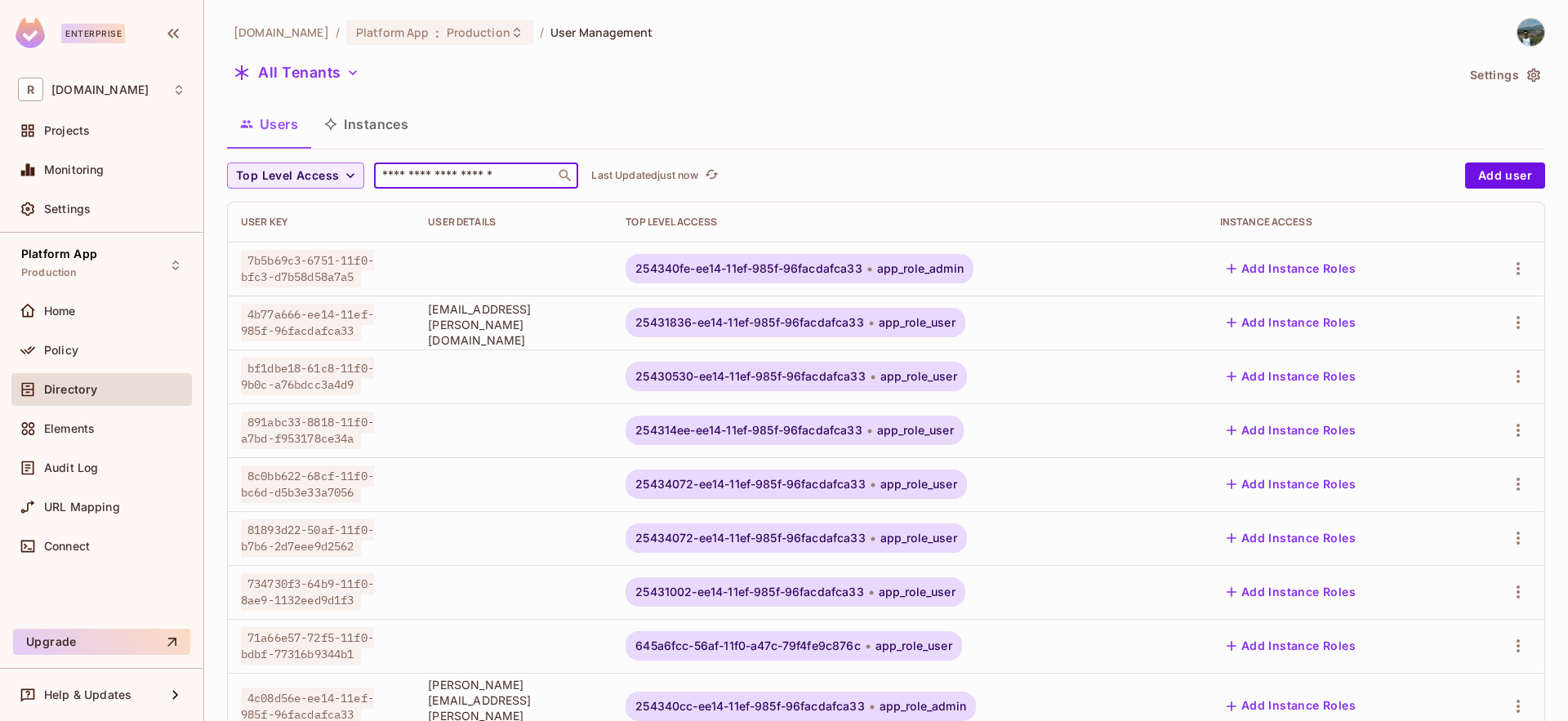
paste input "**********"
type input "**********"
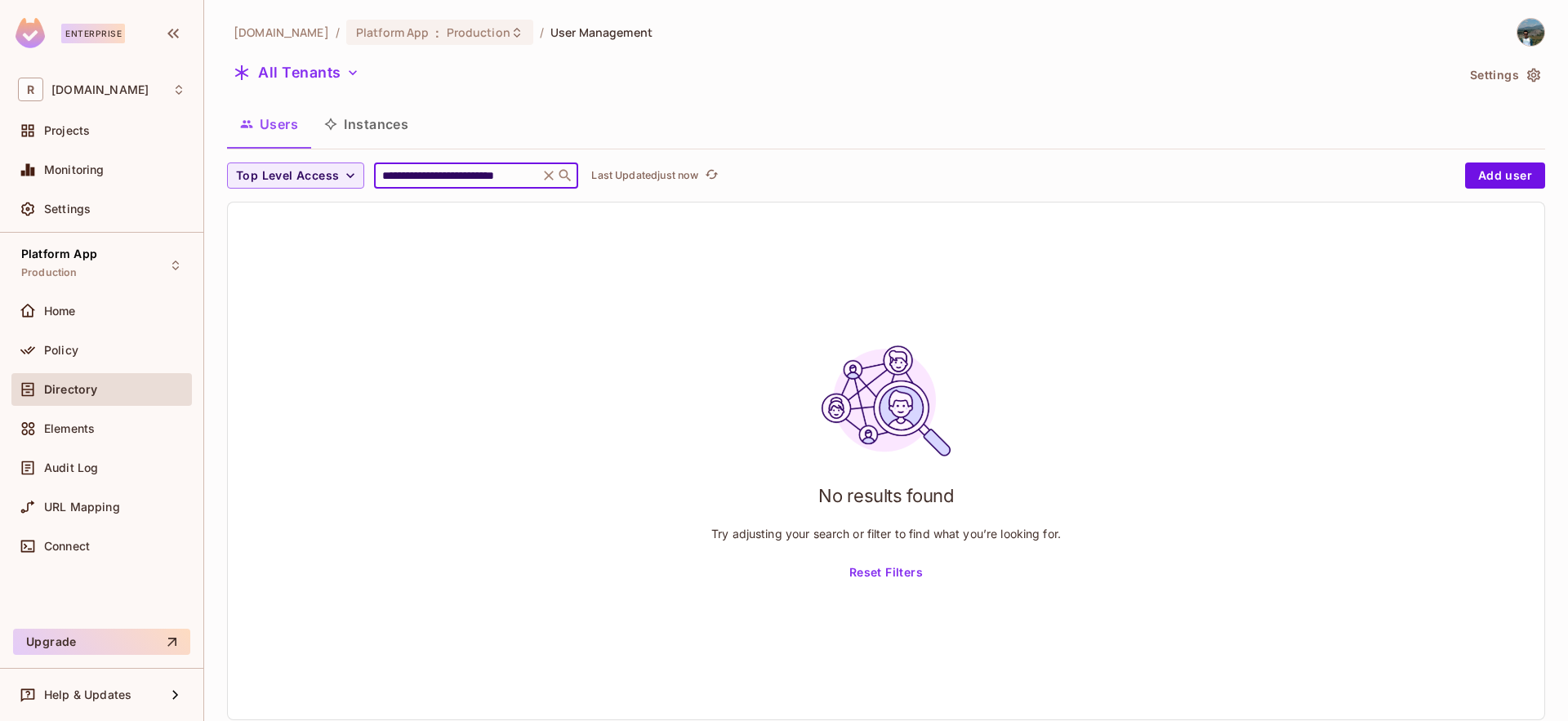
click at [973, 289] on div "No results found Try adjusting your search or filter to find what you’re lookin…" at bounding box center [886, 460] width 1317 height 517
click at [431, 178] on input "**********" at bounding box center [456, 175] width 155 height 17
paste input "**********"
type input "**********"
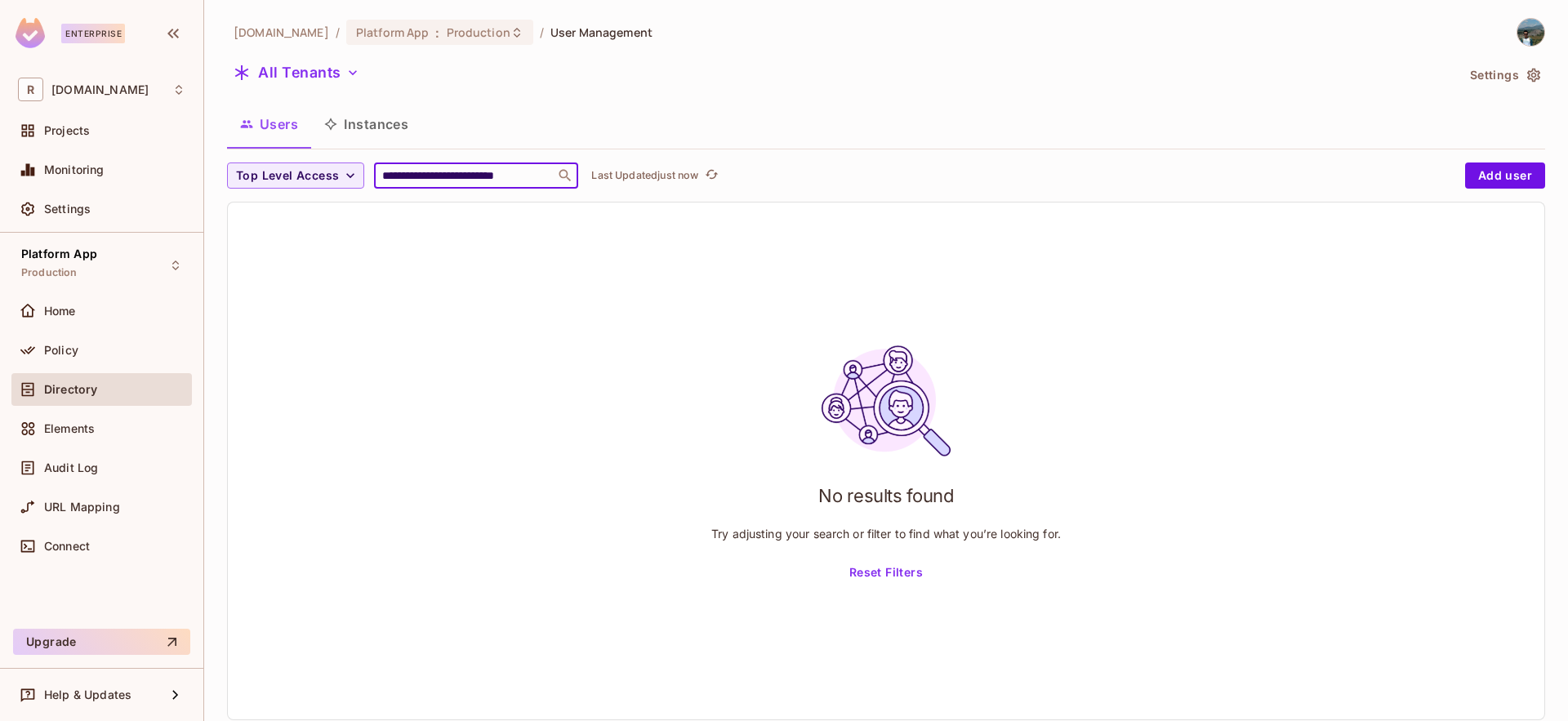
scroll to position [0, 13]
click at [716, 172] on icon "refresh" at bounding box center [711, 174] width 14 height 14
click at [760, 245] on div "No results found Try adjusting your search or filter to find what you’re lookin…" at bounding box center [886, 460] width 1317 height 517
click at [381, 126] on button "Instances" at bounding box center [367, 123] width 111 height 40
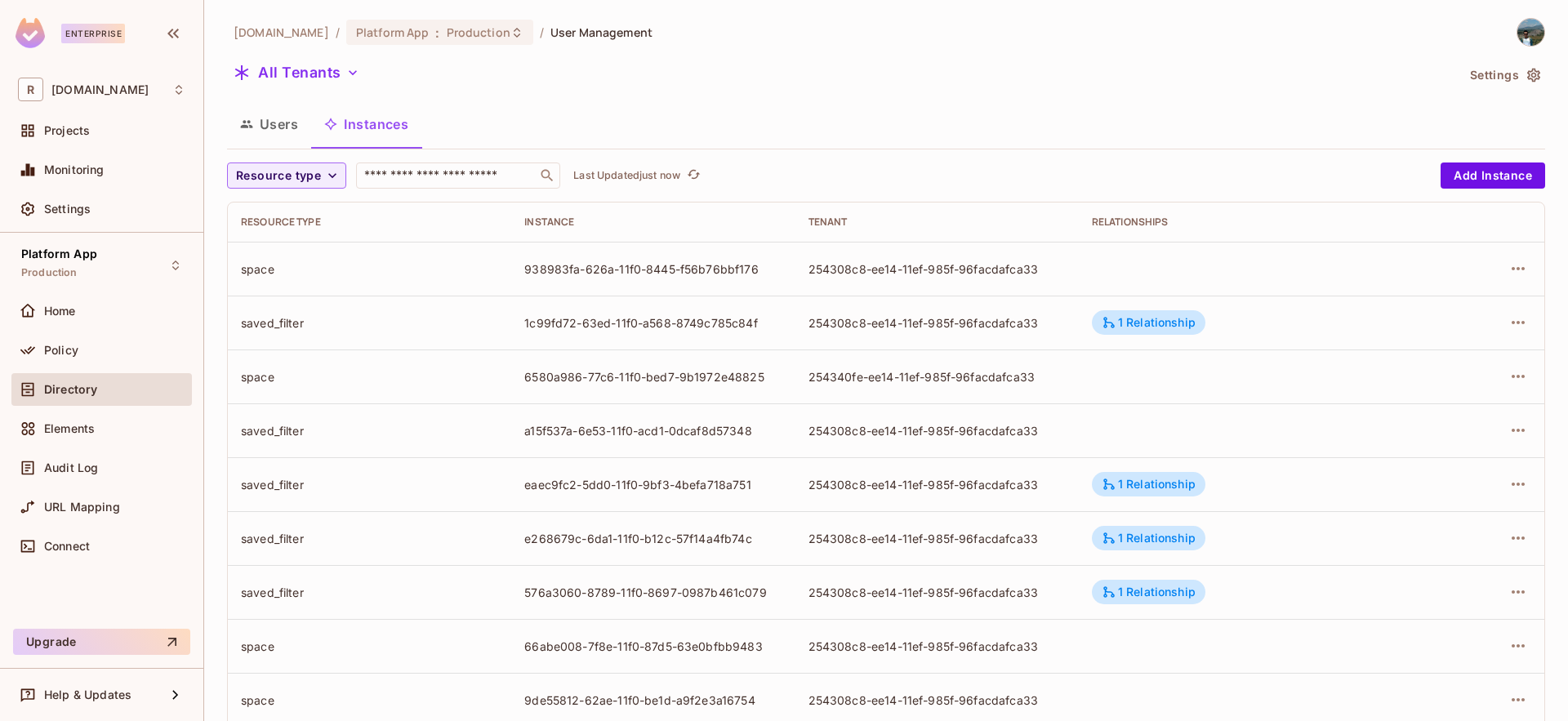
click at [287, 121] on button "Users" at bounding box center [269, 123] width 84 height 40
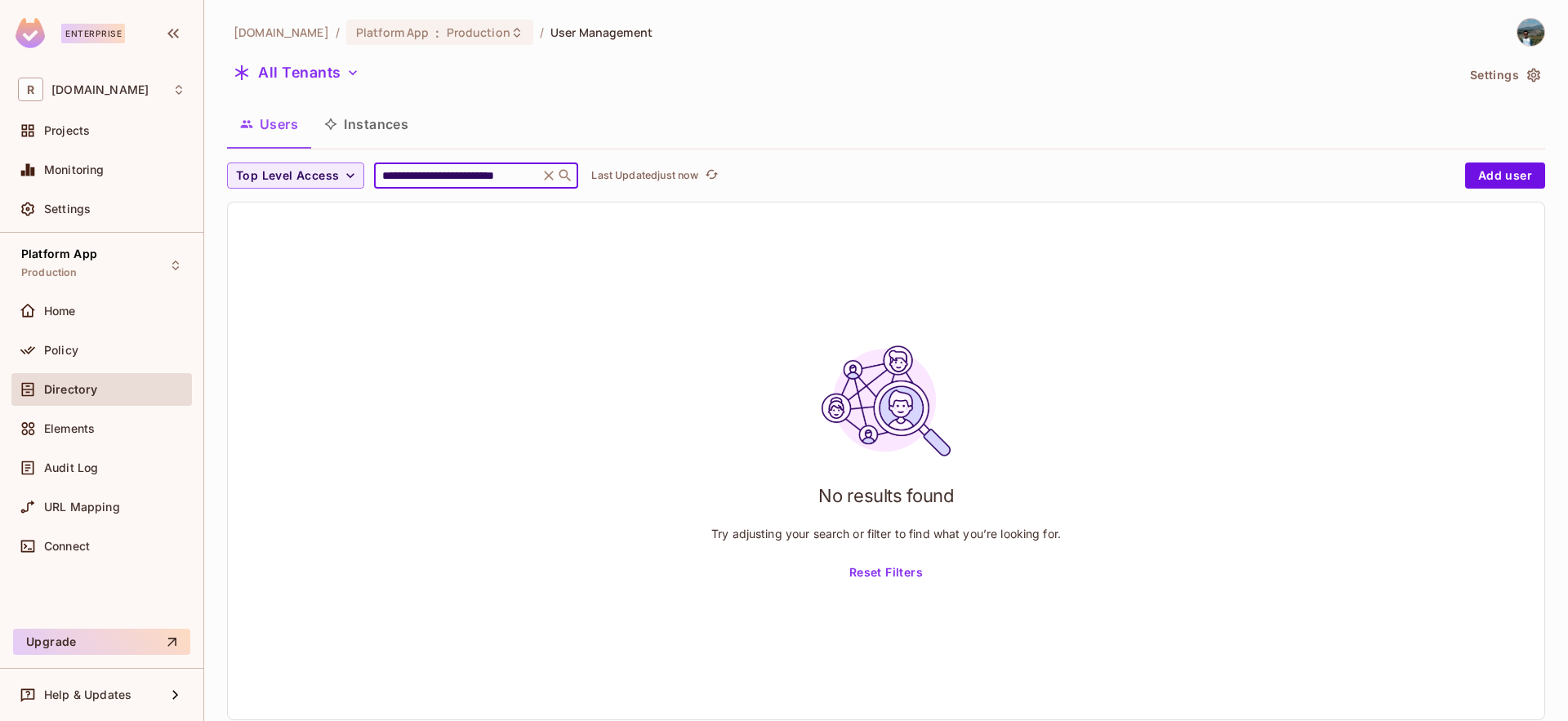
click at [500, 176] on input "**********" at bounding box center [456, 175] width 155 height 17
click at [549, 175] on icon at bounding box center [548, 175] width 17 height 17
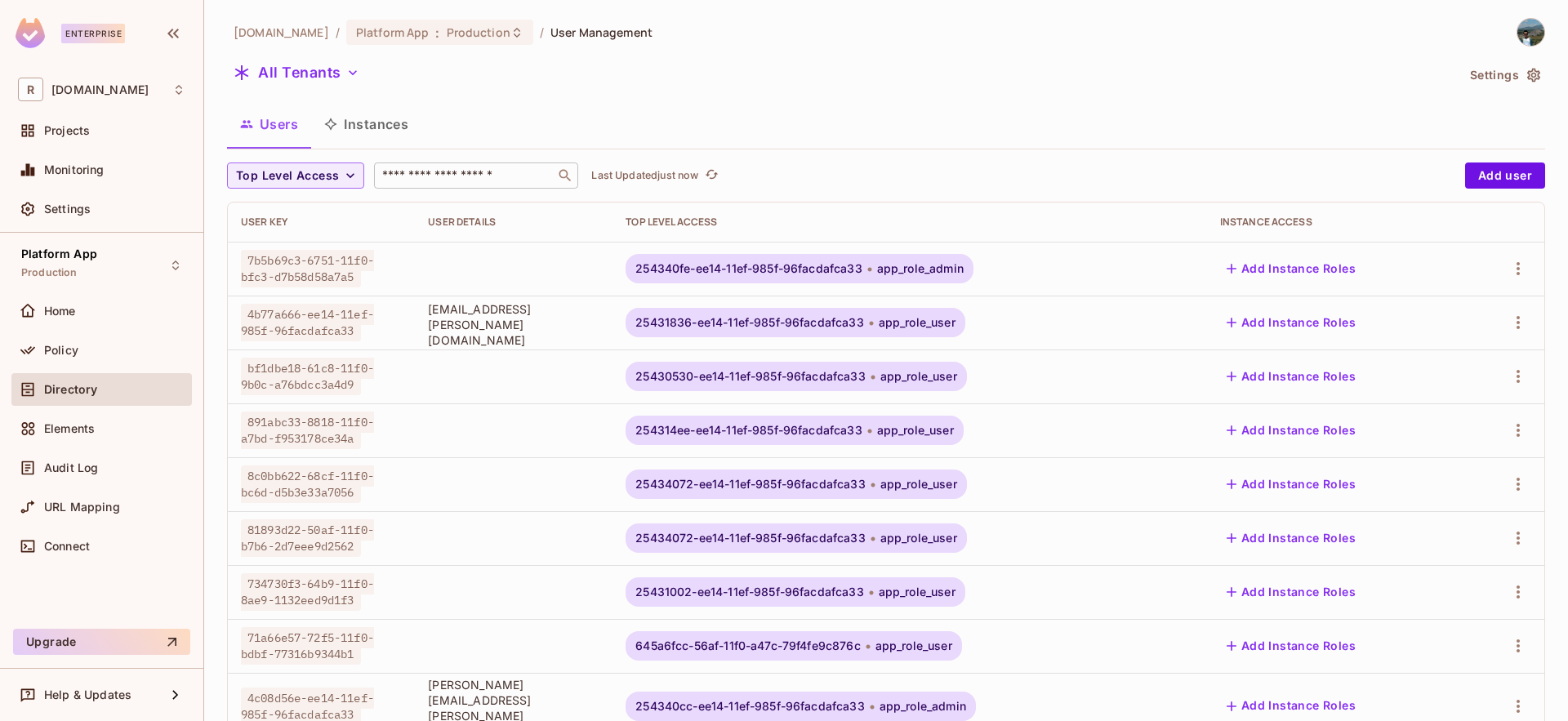
click at [454, 172] on input "text" at bounding box center [465, 175] width 172 height 17
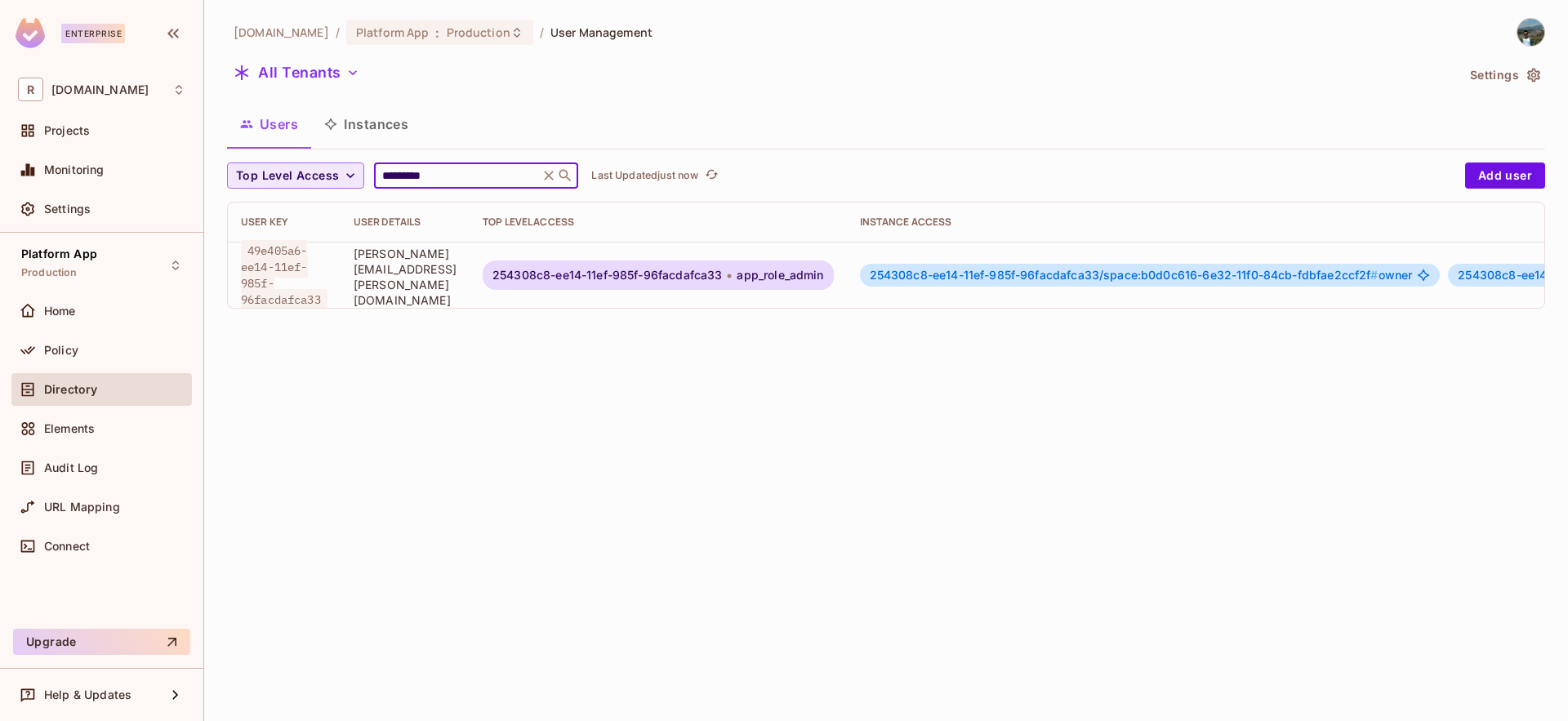
drag, startPoint x: 444, startPoint y: 176, endPoint x: 228, endPoint y: 172, distance: 216.0
click at [228, 172] on div "Top Level Access ********* ​ Last Updated just now" at bounding box center [842, 175] width 1230 height 26
paste input "**********"
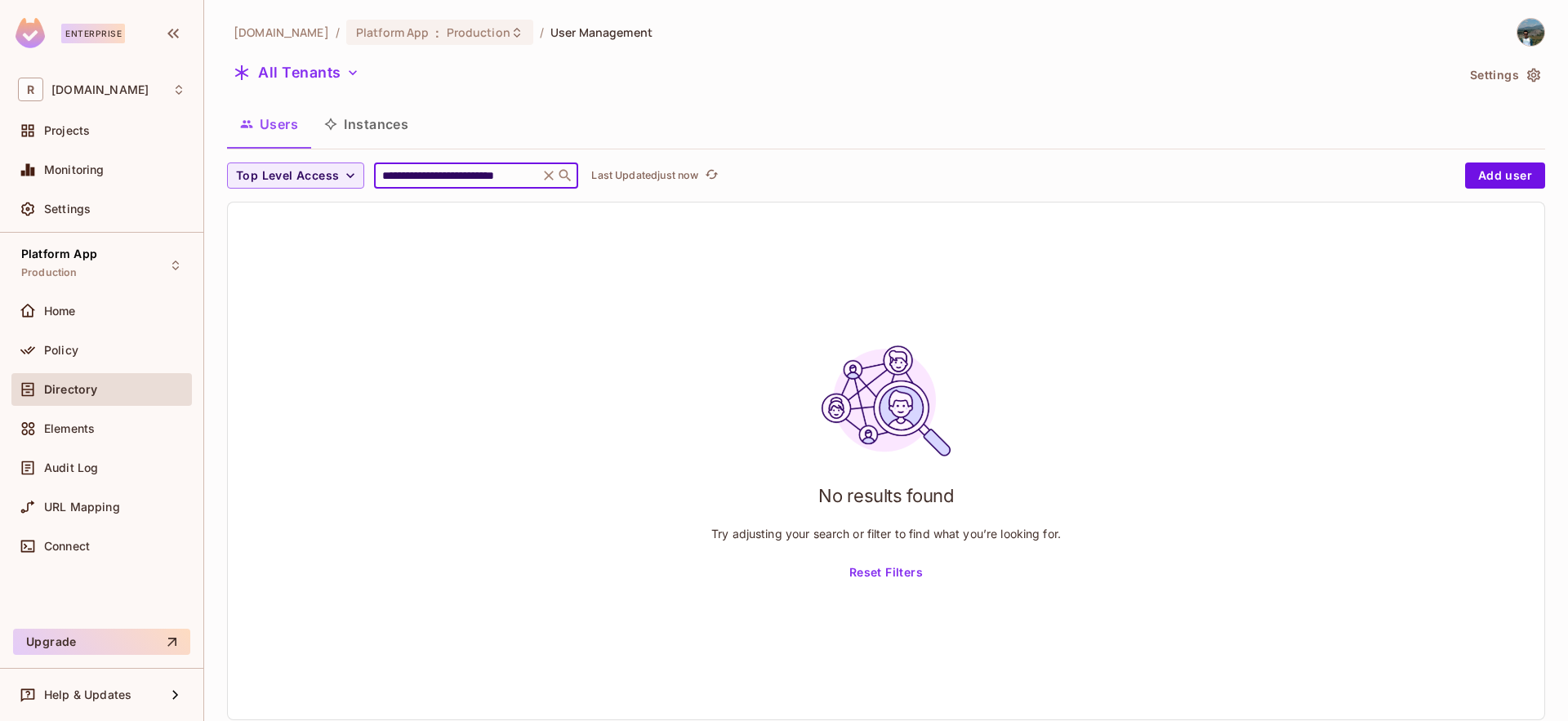
drag, startPoint x: 582, startPoint y: 175, endPoint x: 728, endPoint y: 172, distance: 146.0
click at [728, 172] on div "**********" at bounding box center [842, 175] width 1230 height 26
type input "********"
click at [340, 185] on button "Top Level Access" at bounding box center [295, 175] width 137 height 26
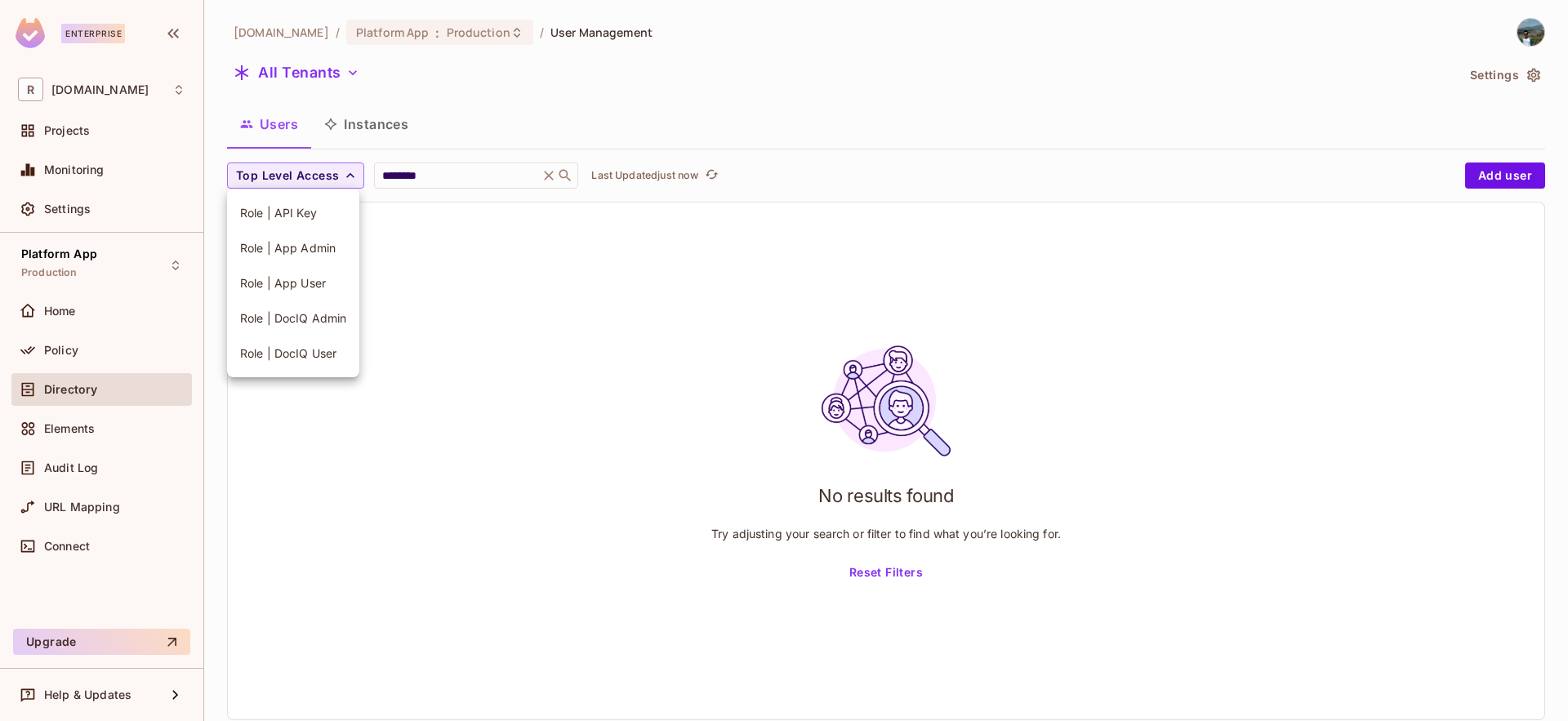
click at [534, 341] on div at bounding box center [784, 360] width 1568 height 721
click at [354, 73] on icon "button" at bounding box center [353, 72] width 17 height 17
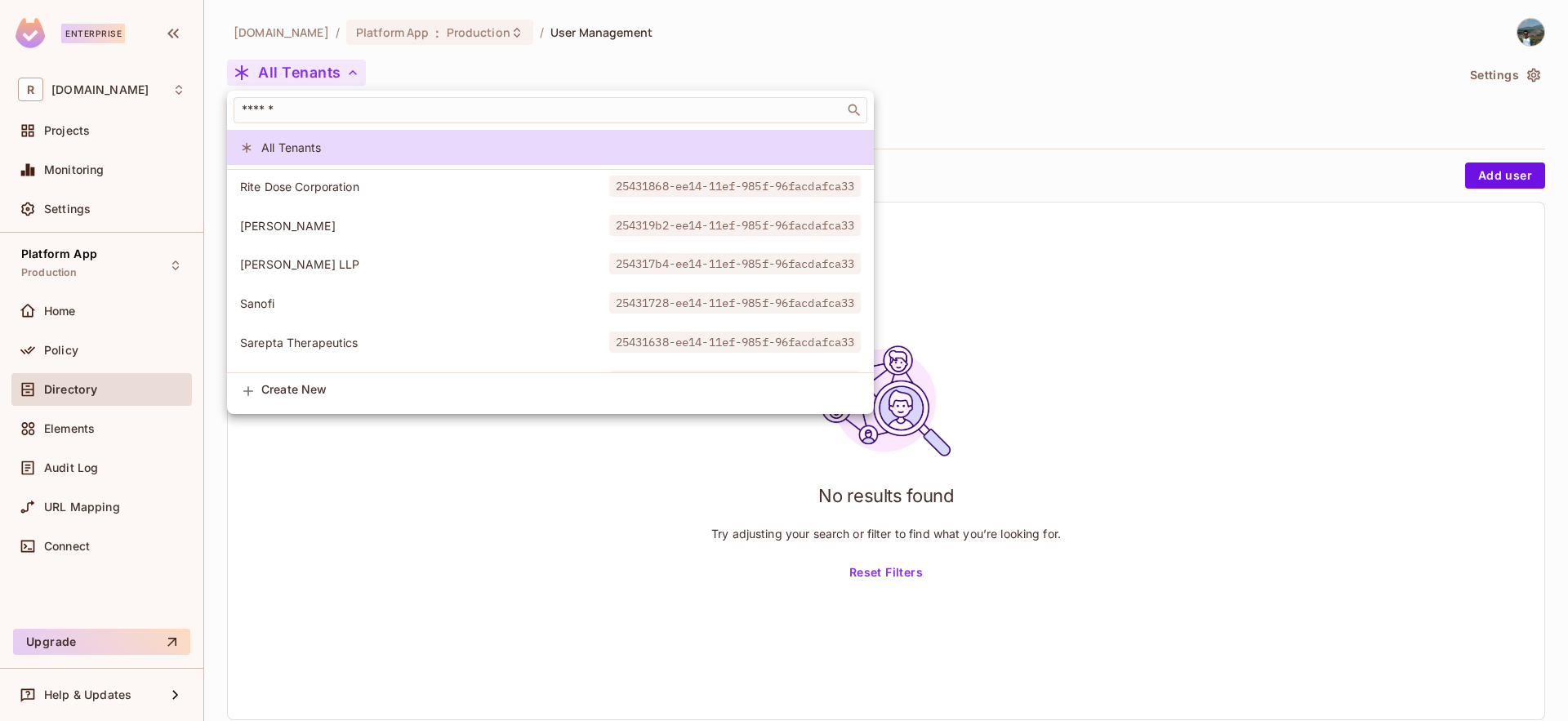
scroll to position [3720, 0]
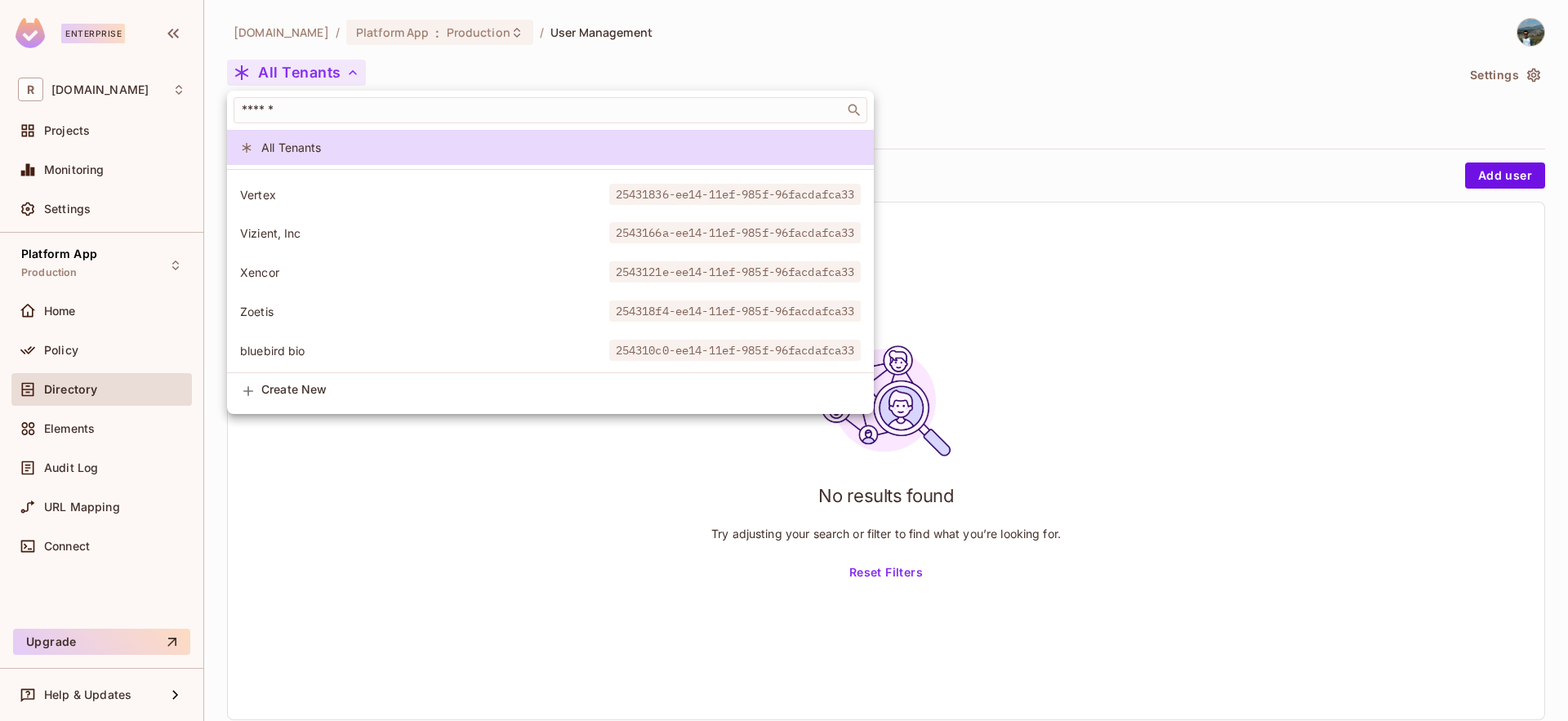
click at [493, 501] on div at bounding box center [784, 360] width 1568 height 721
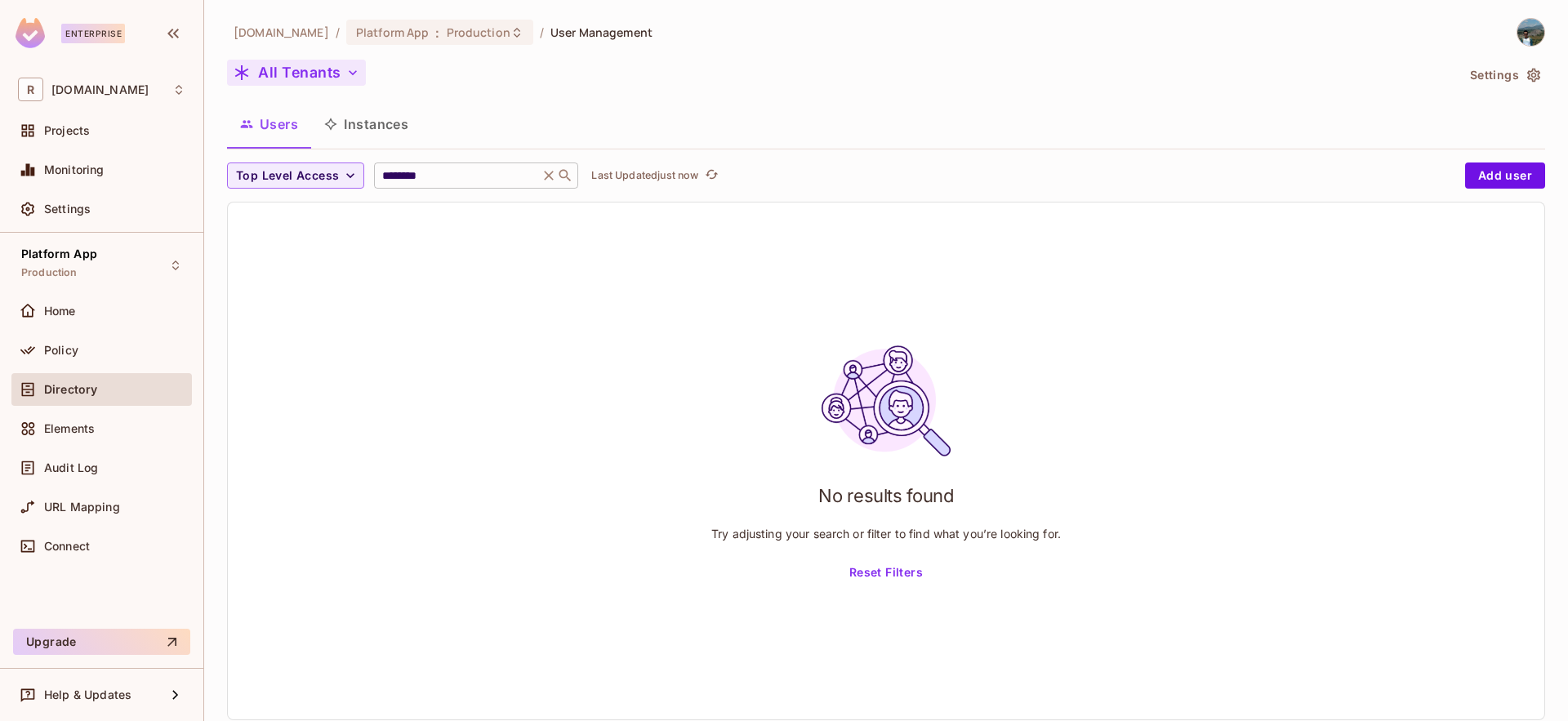
click at [550, 176] on icon at bounding box center [548, 175] width 17 height 17
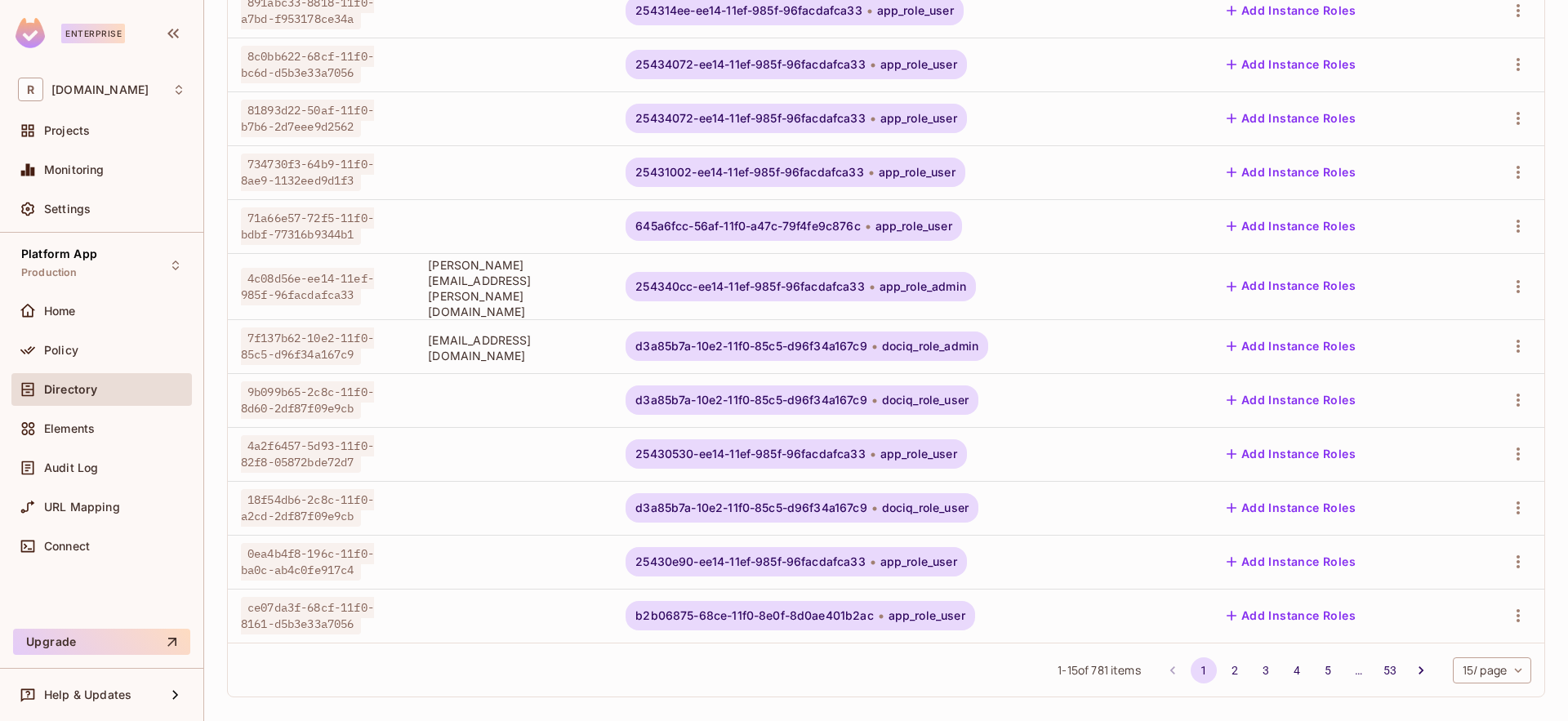
scroll to position [0, 0]
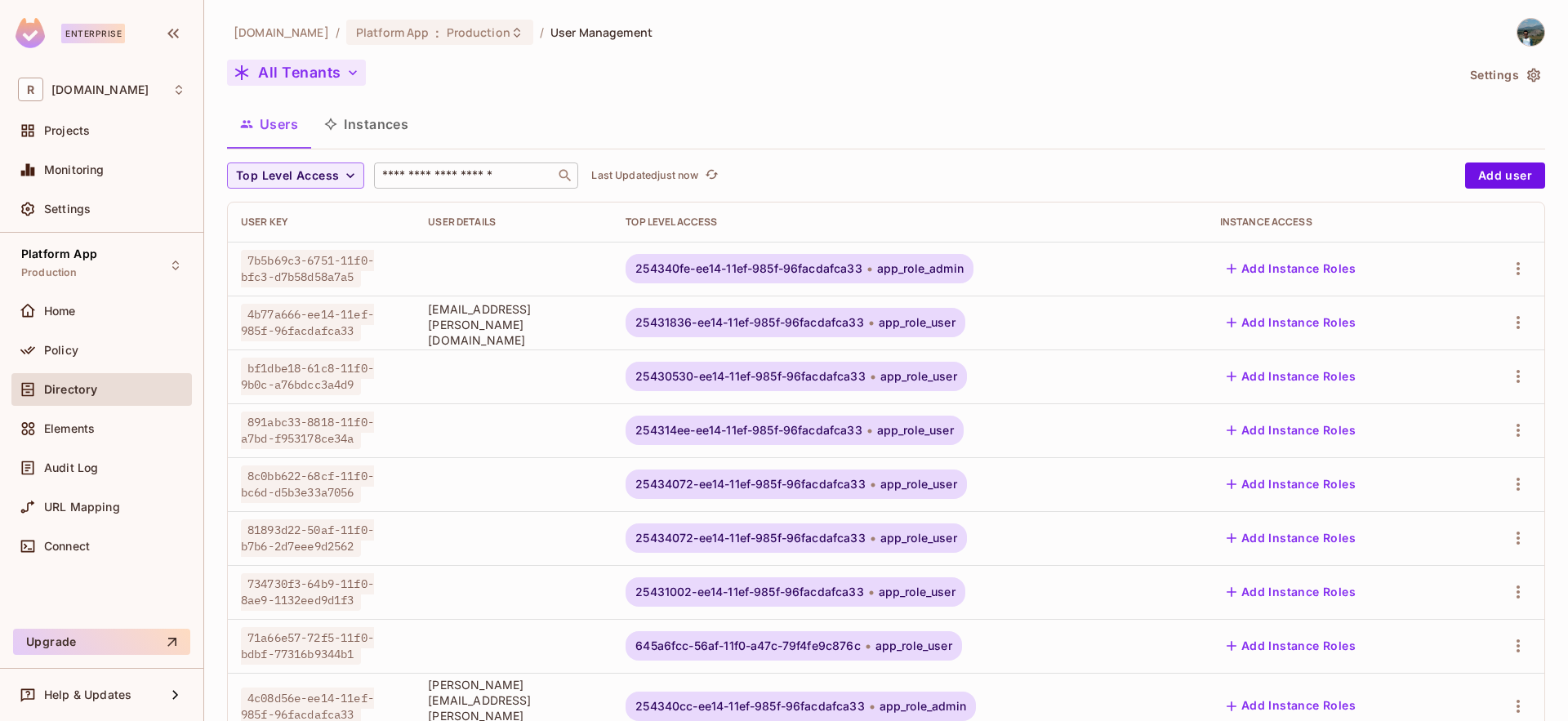
click at [437, 172] on input "text" at bounding box center [465, 175] width 172 height 17
paste input "**********"
type input "**********"
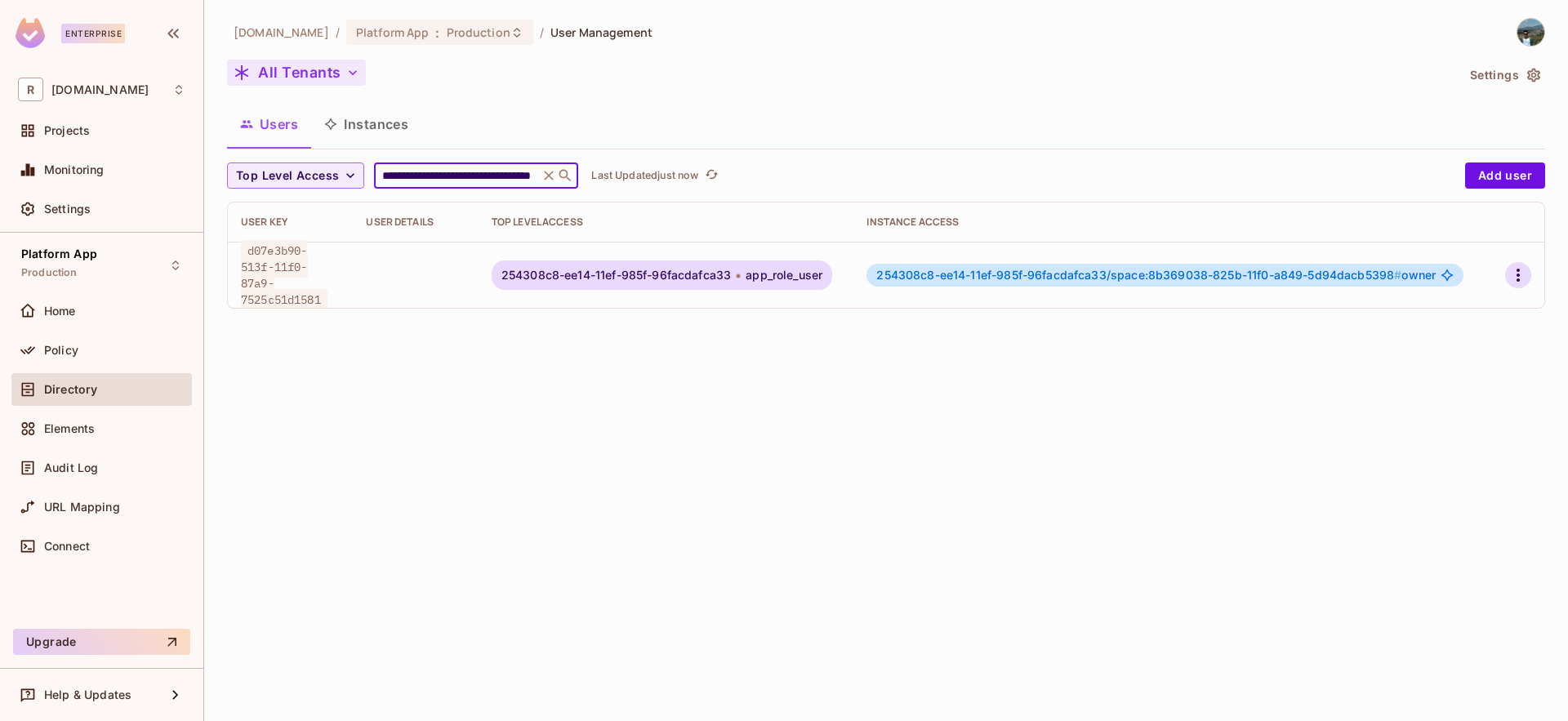
click at [1513, 275] on icon "button" at bounding box center [1519, 276] width 20 height 20
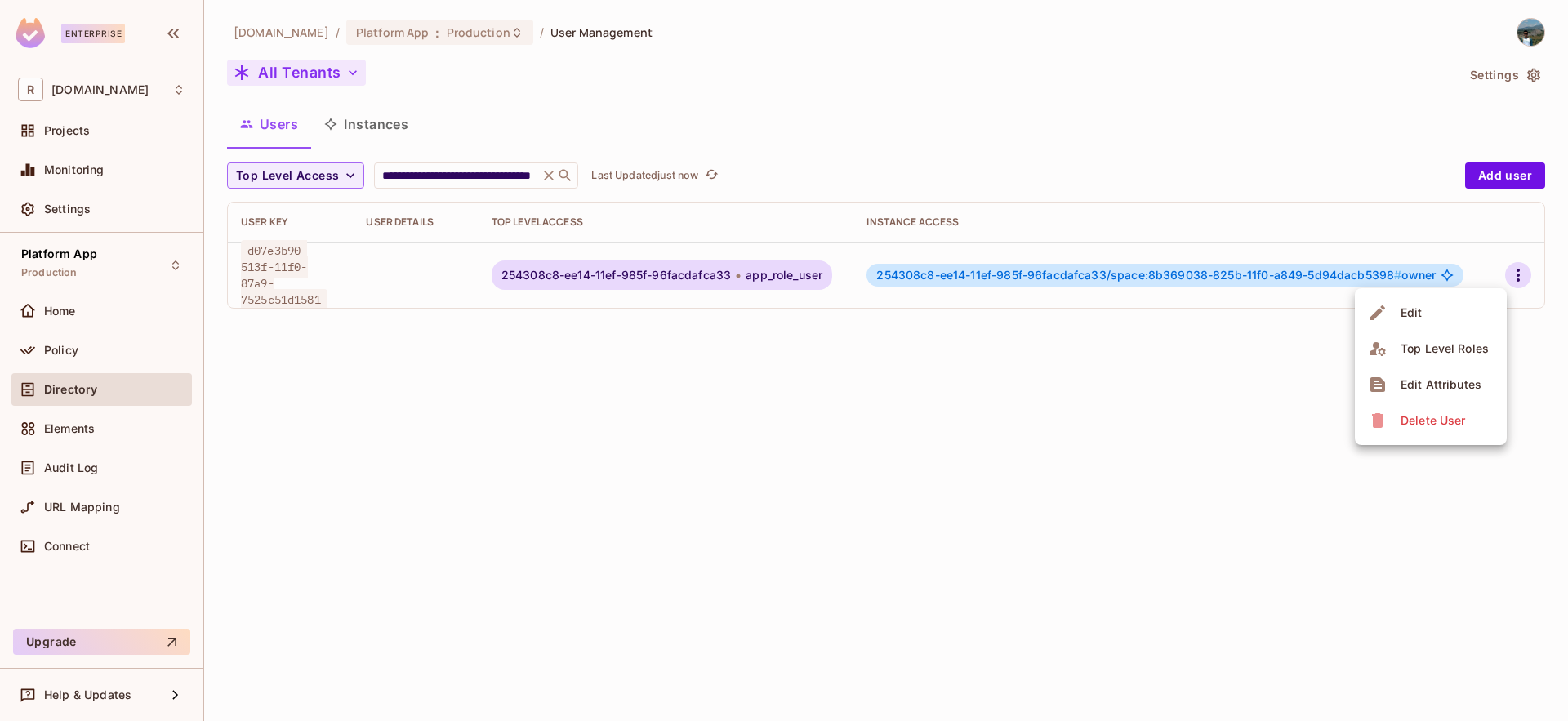
click at [1444, 301] on li "Edit" at bounding box center [1431, 312] width 152 height 36
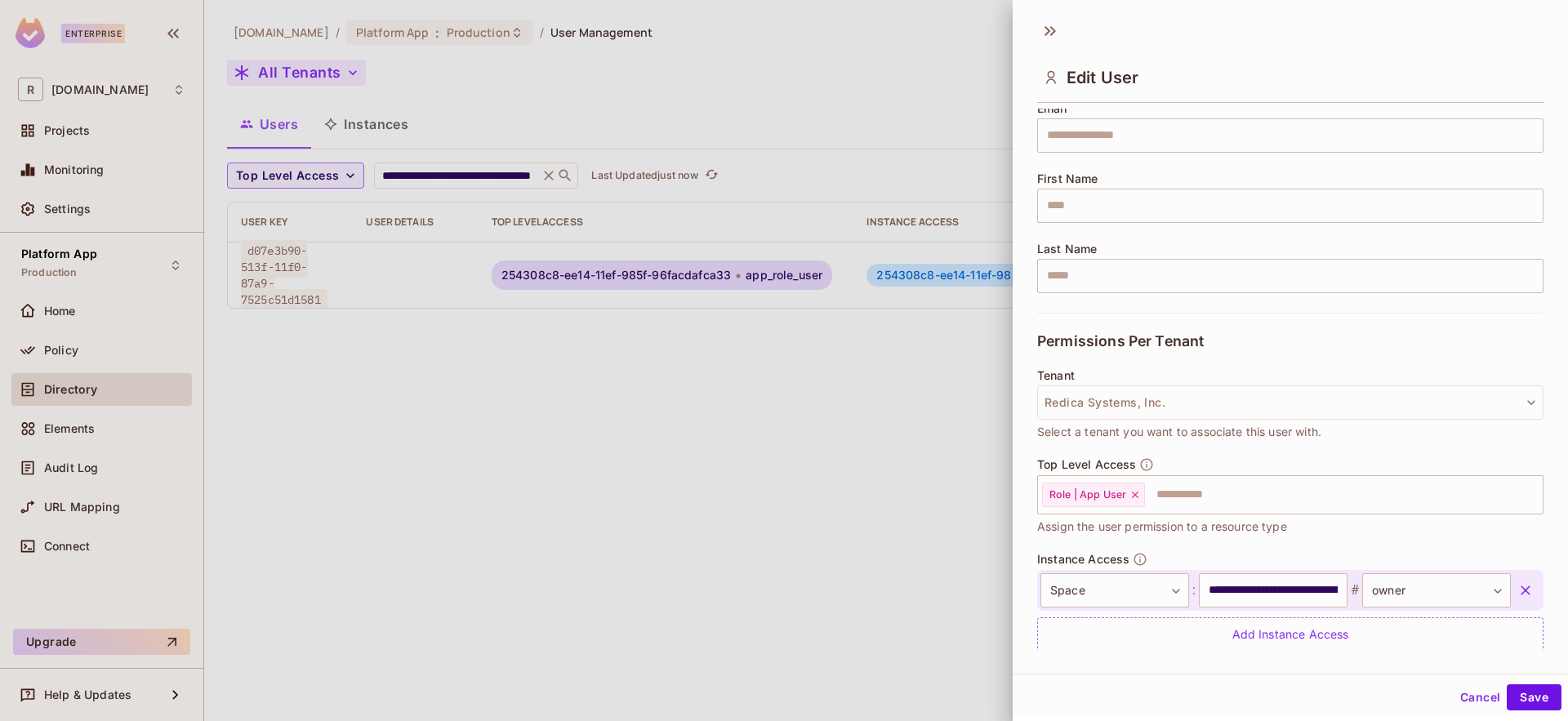
scroll to position [196, 0]
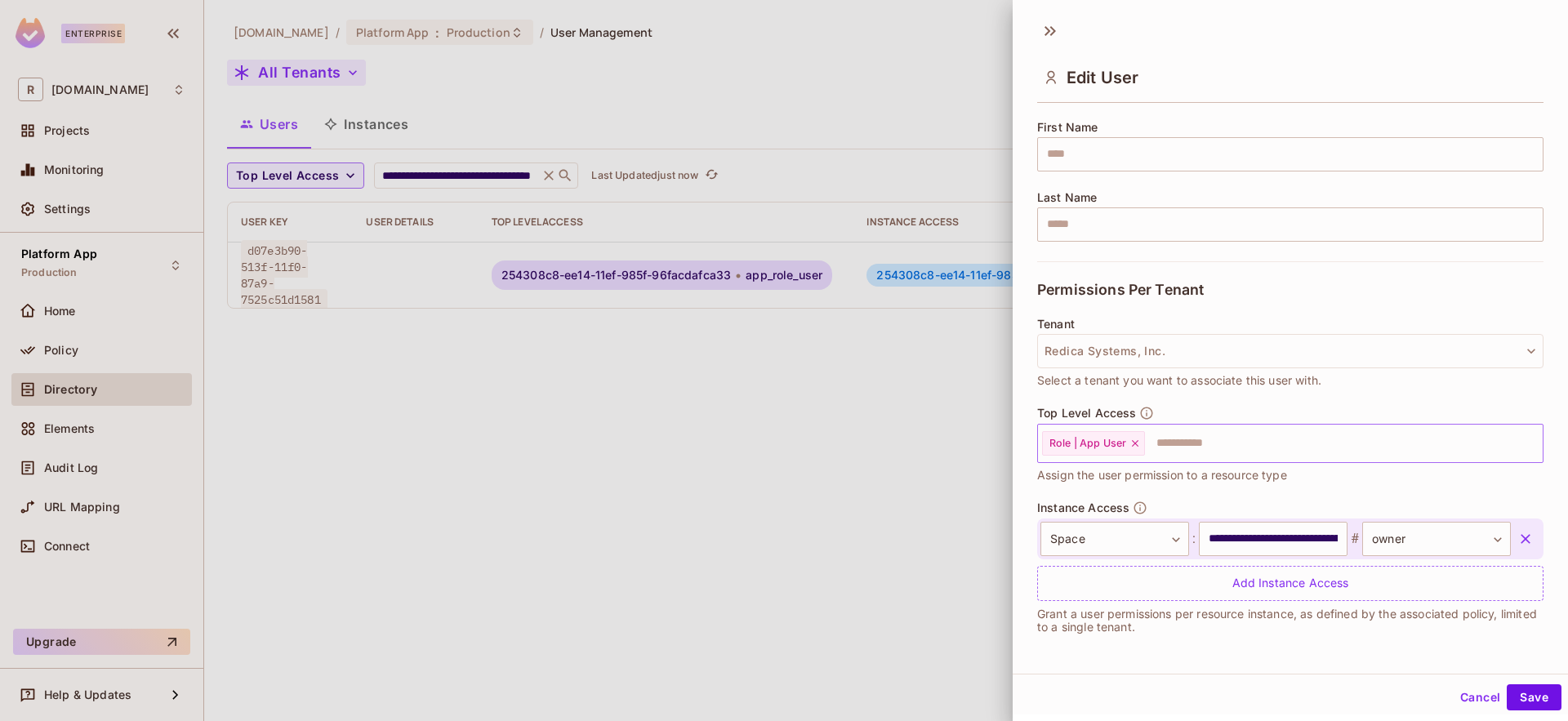
click at [1139, 442] on icon at bounding box center [1135, 443] width 12 height 12
click at [1218, 453] on input "text" at bounding box center [1276, 442] width 471 height 33
click at [902, 522] on div at bounding box center [784, 360] width 1568 height 721
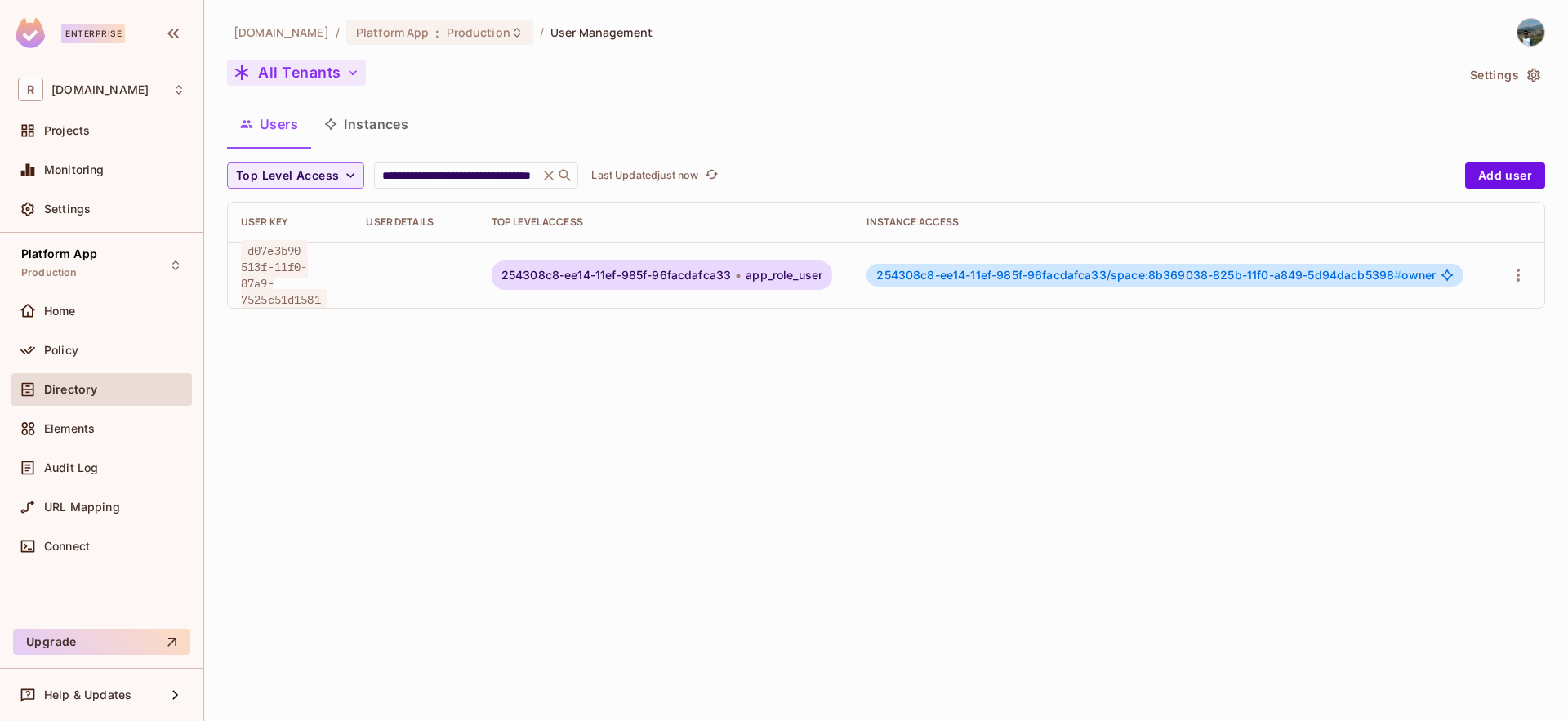
click at [983, 511] on div "**********" at bounding box center [886, 360] width 1363 height 721
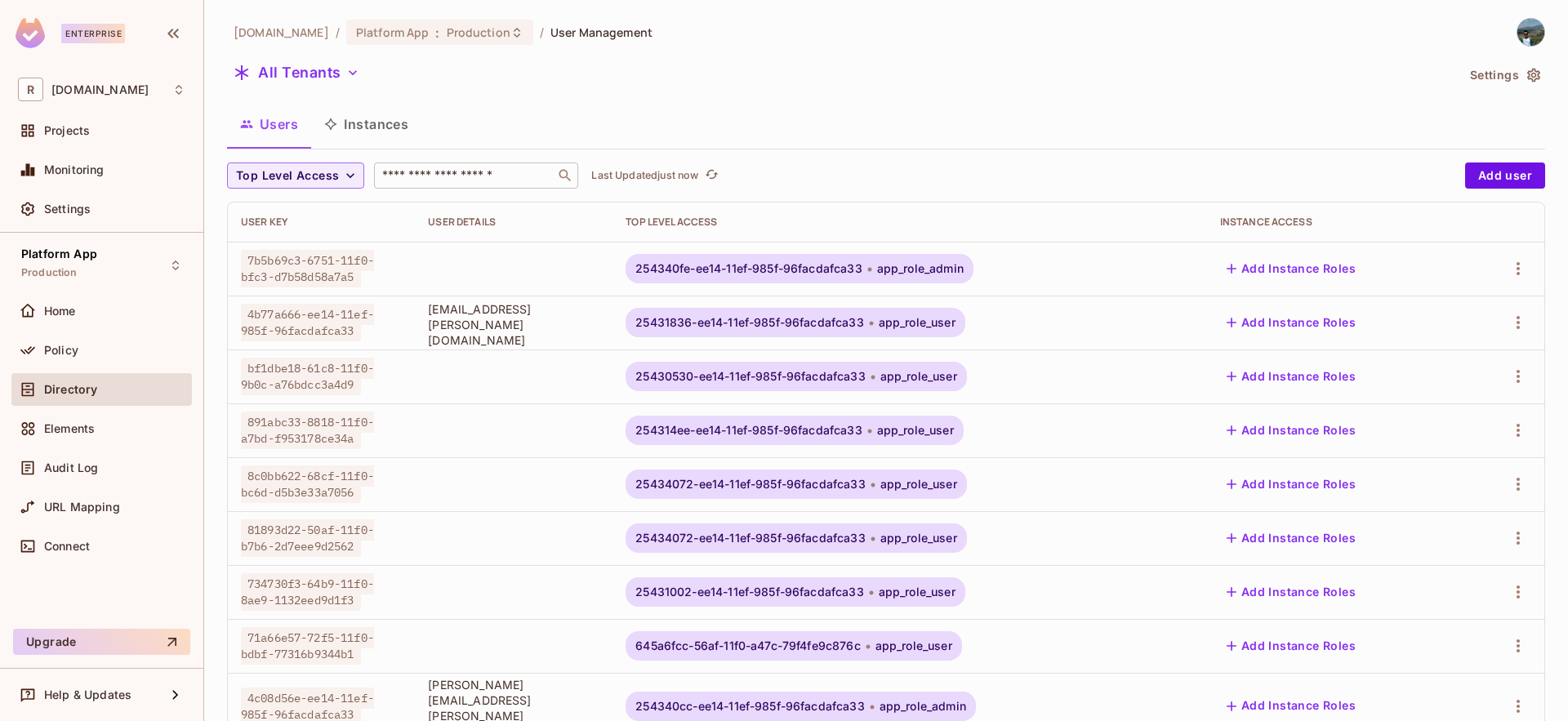
click at [462, 180] on input "text" at bounding box center [465, 175] width 172 height 17
paste input "**********"
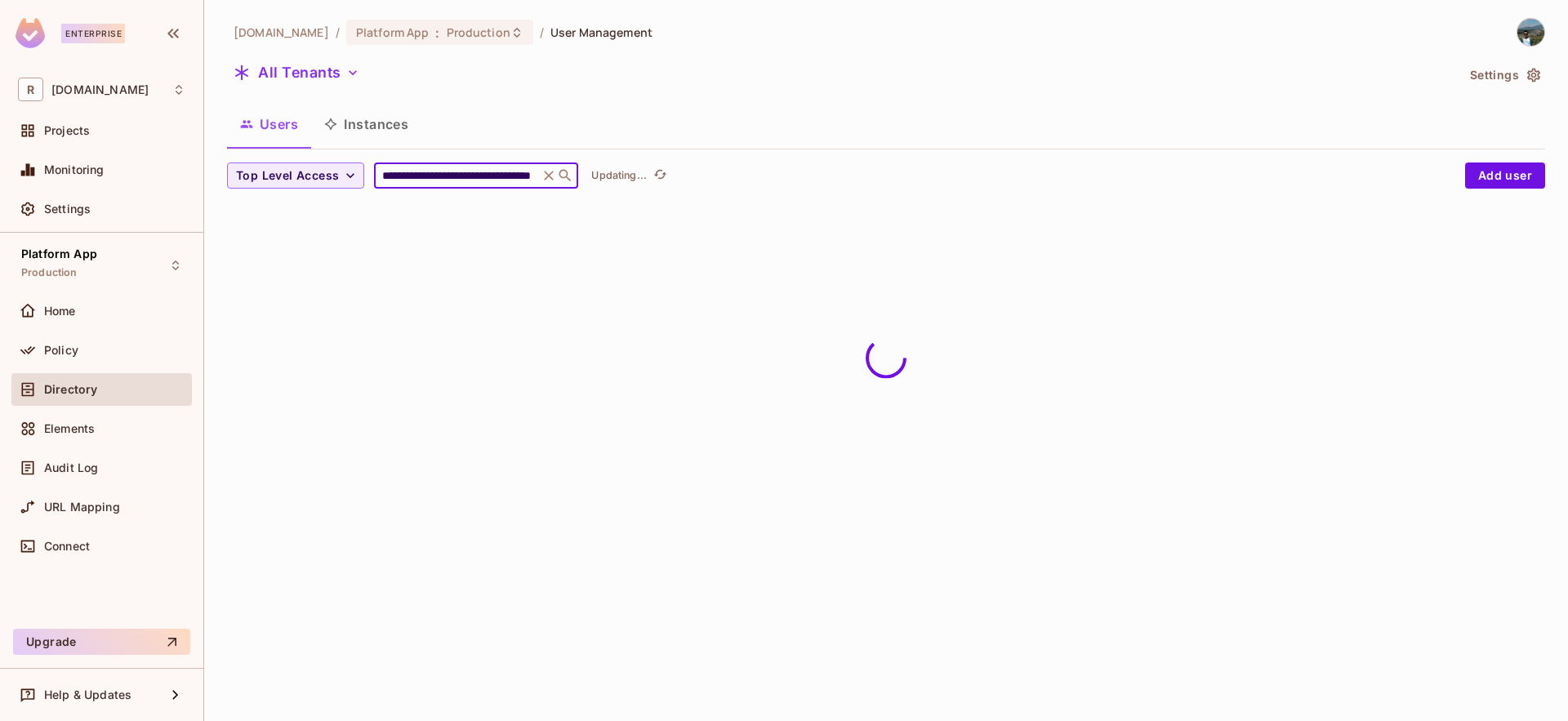
type input "**********"
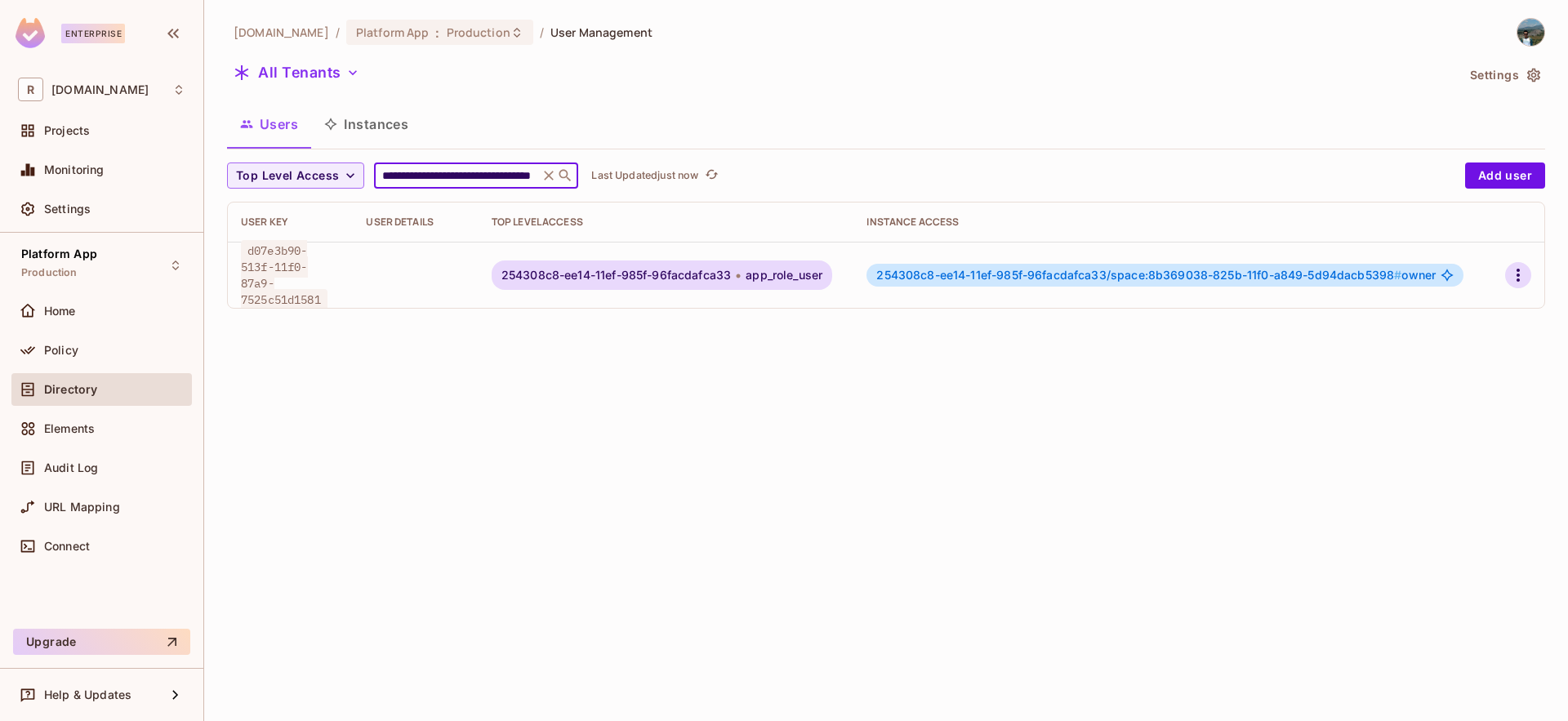
click at [1509, 272] on icon "button" at bounding box center [1519, 276] width 20 height 20
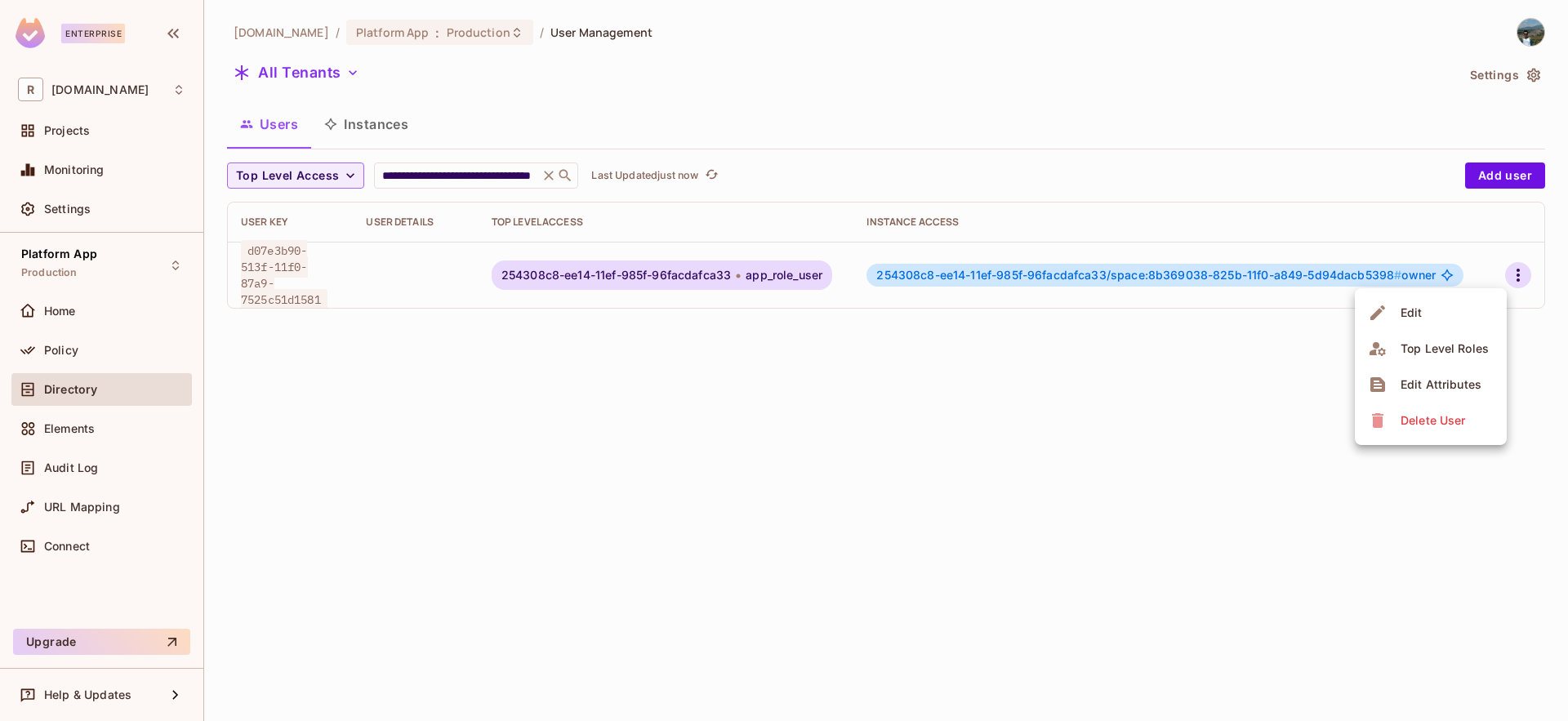
click at [1445, 309] on li "Edit" at bounding box center [1431, 312] width 152 height 36
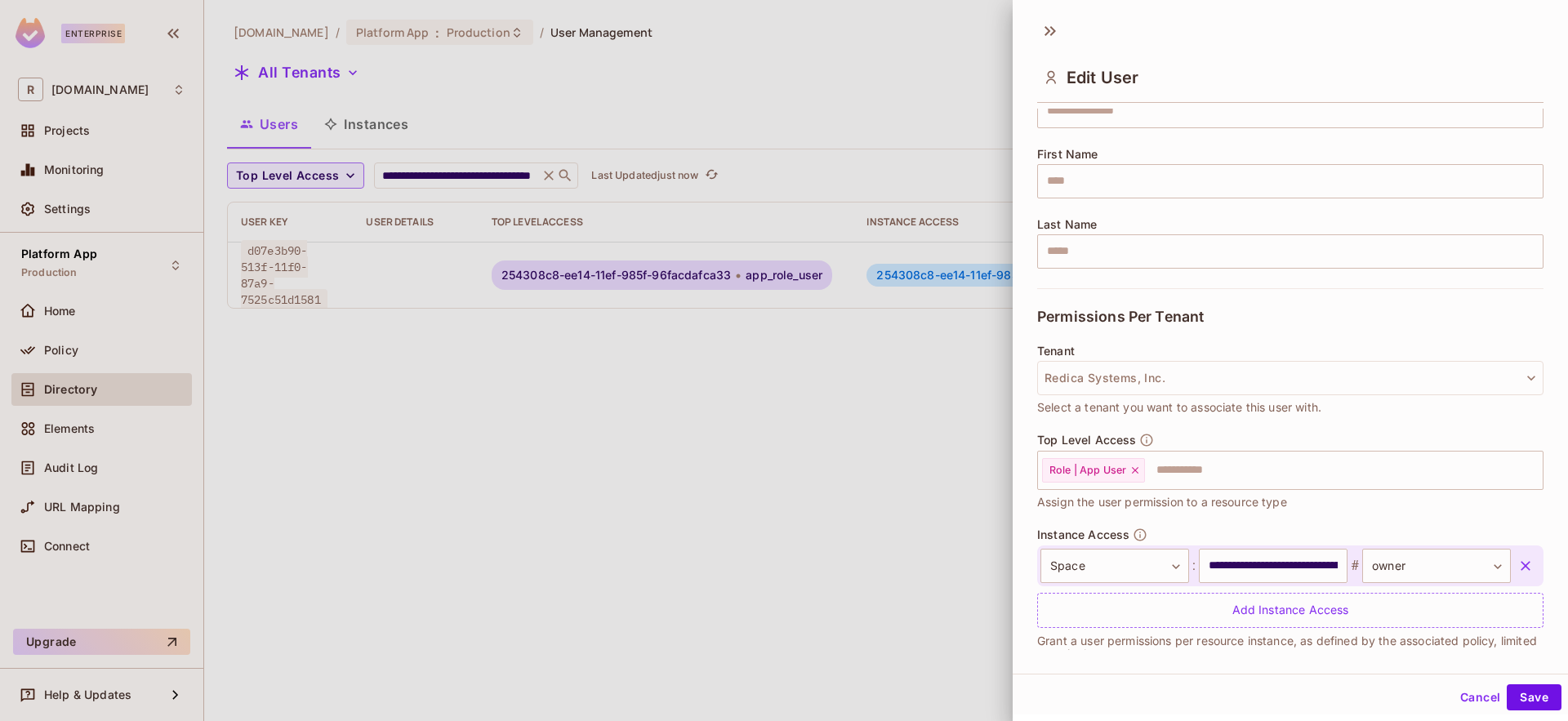
scroll to position [196, 0]
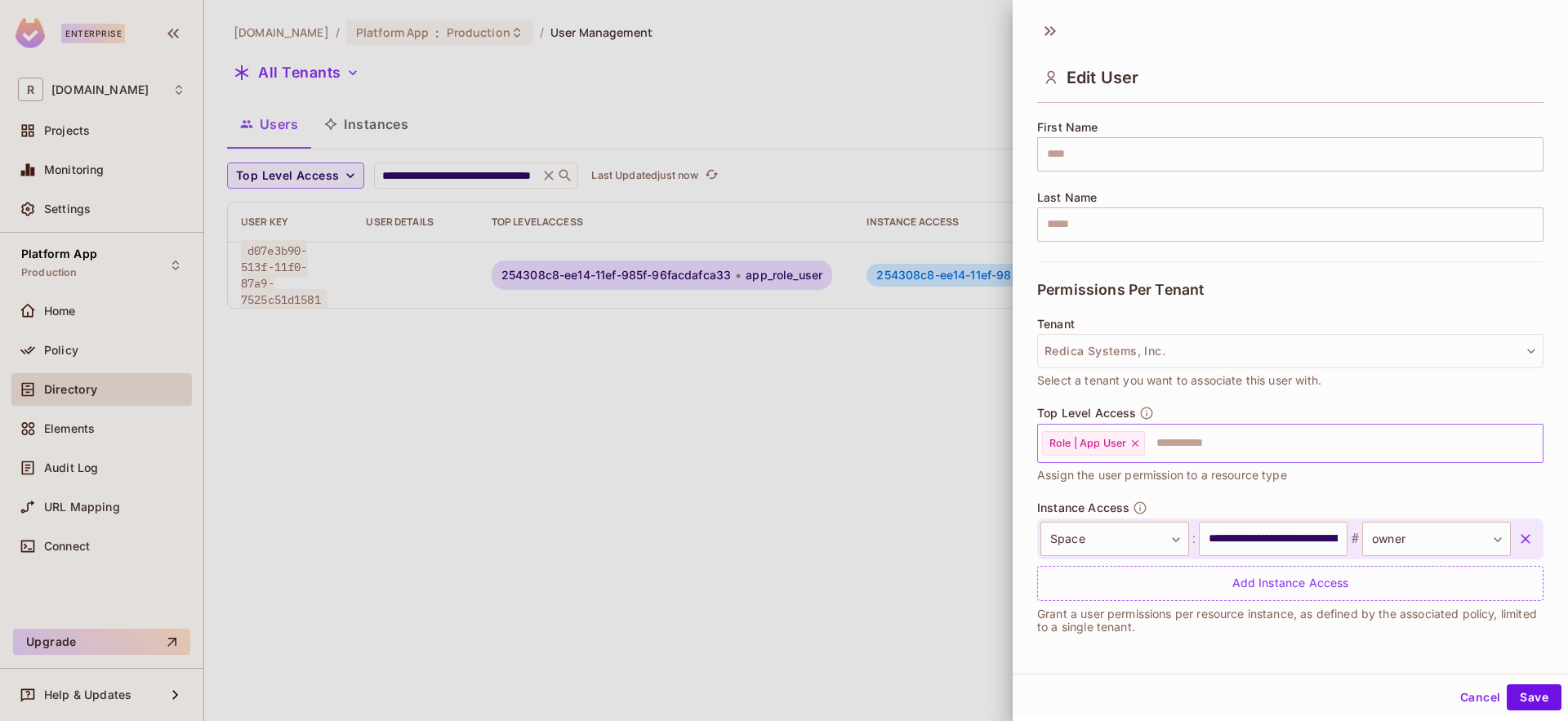
drag, startPoint x: 1132, startPoint y: 446, endPoint x: 1141, endPoint y: 442, distance: 9.8
click at [1132, 446] on icon at bounding box center [1135, 443] width 12 height 12
click at [1533, 700] on button "Save" at bounding box center [1533, 697] width 54 height 26
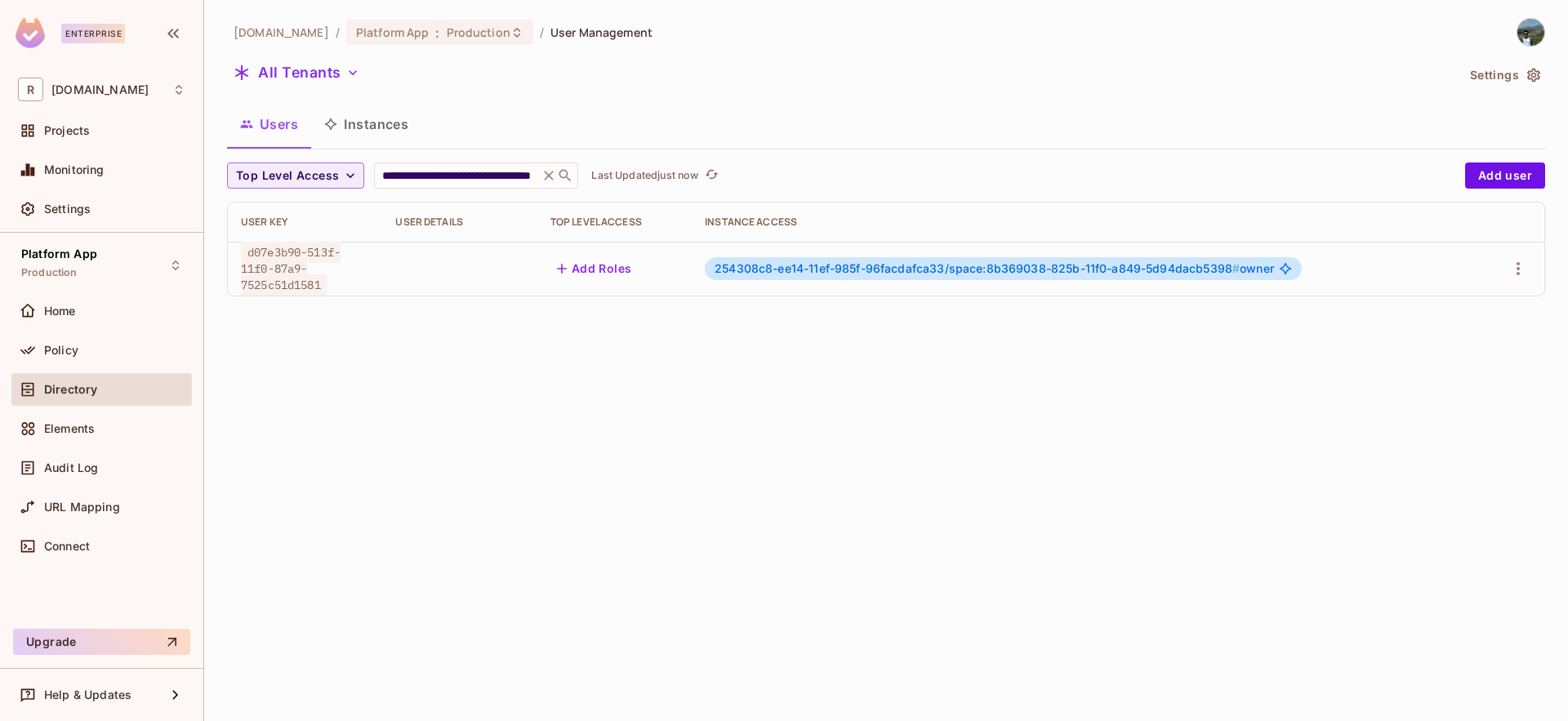
click at [759, 485] on div "**********" at bounding box center [886, 360] width 1363 height 721
click at [1511, 276] on icon "button" at bounding box center [1519, 269] width 20 height 20
click at [1473, 374] on div "Edit Attributes" at bounding box center [1453, 377] width 81 height 17
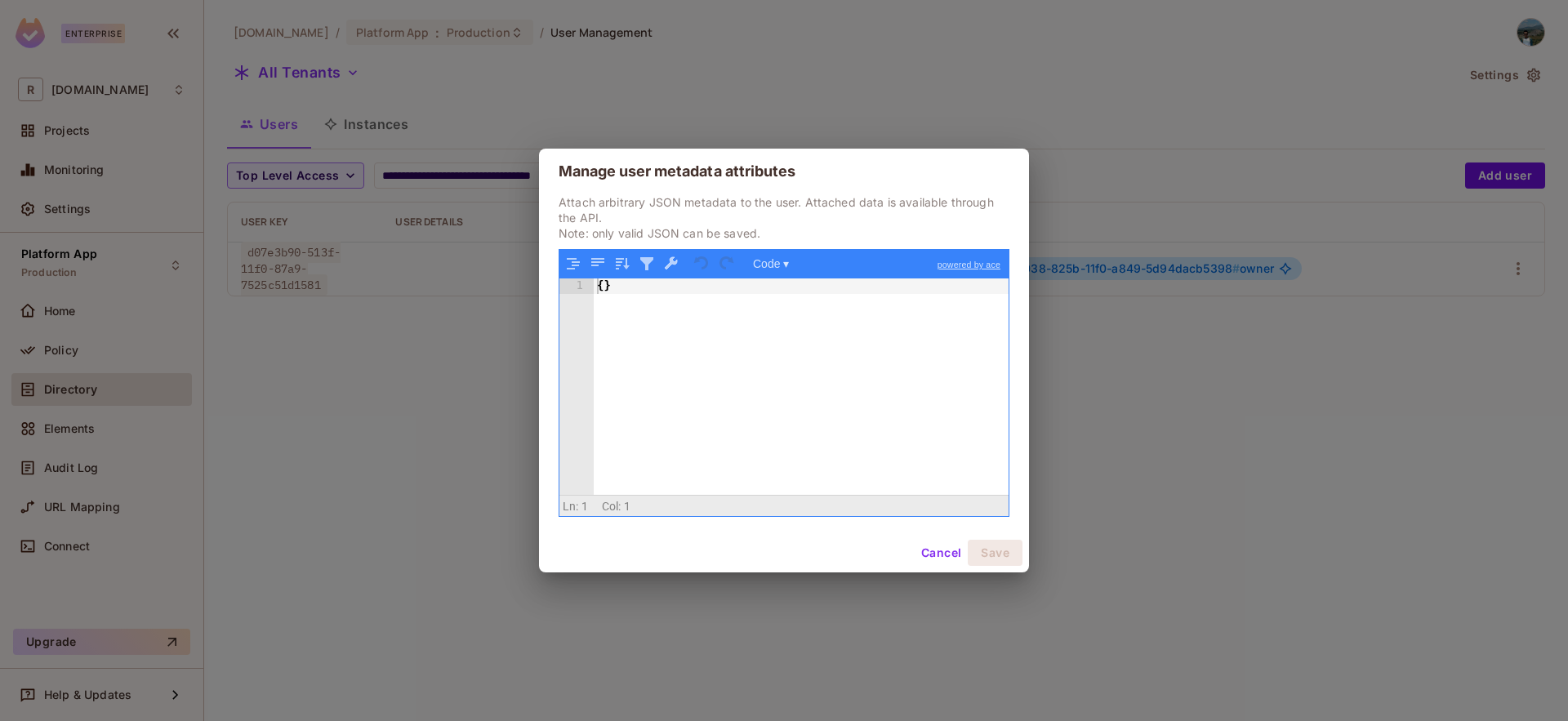
click at [943, 549] on button "Cancel" at bounding box center [942, 552] width 53 height 26
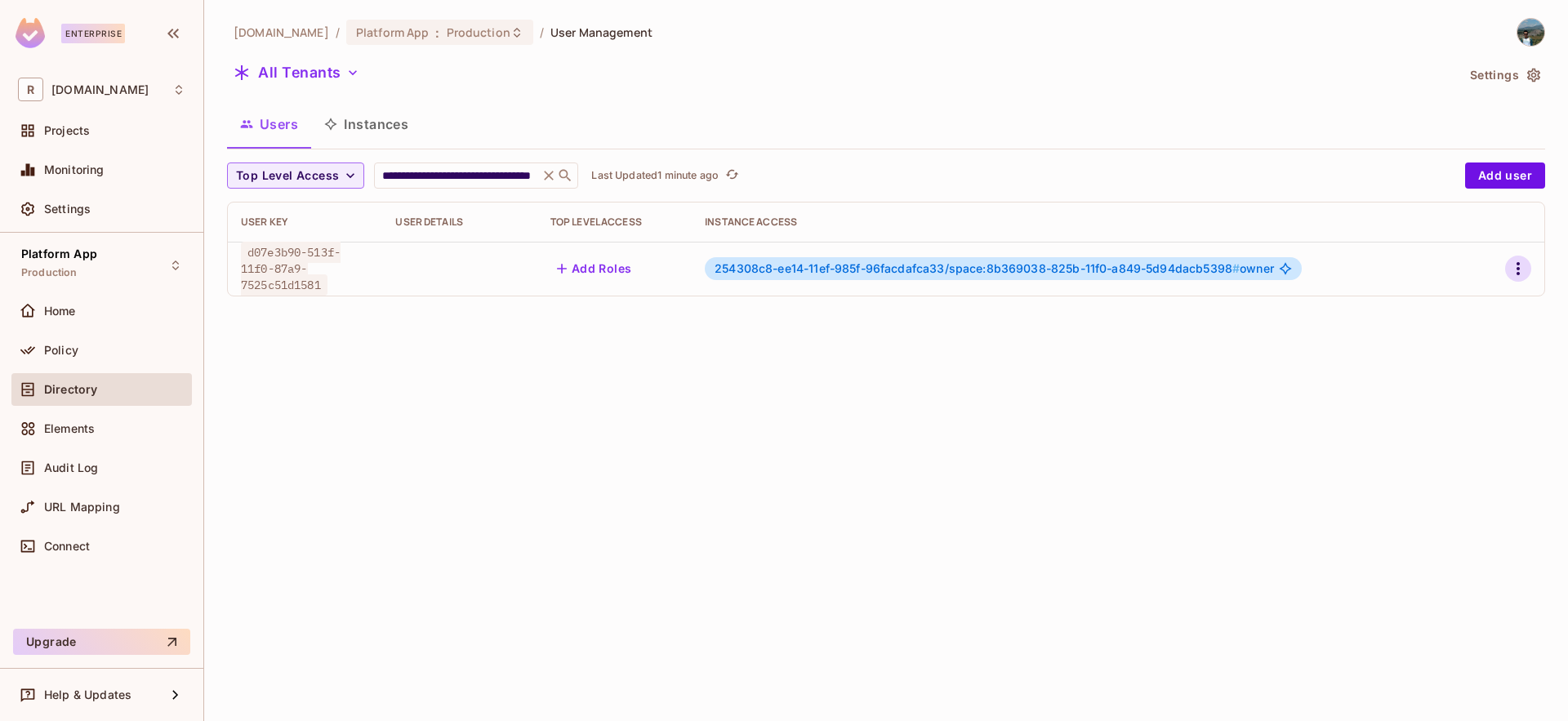
click at [1523, 271] on icon "button" at bounding box center [1519, 269] width 20 height 20
click at [1458, 310] on li "Edit" at bounding box center [1444, 306] width 152 height 36
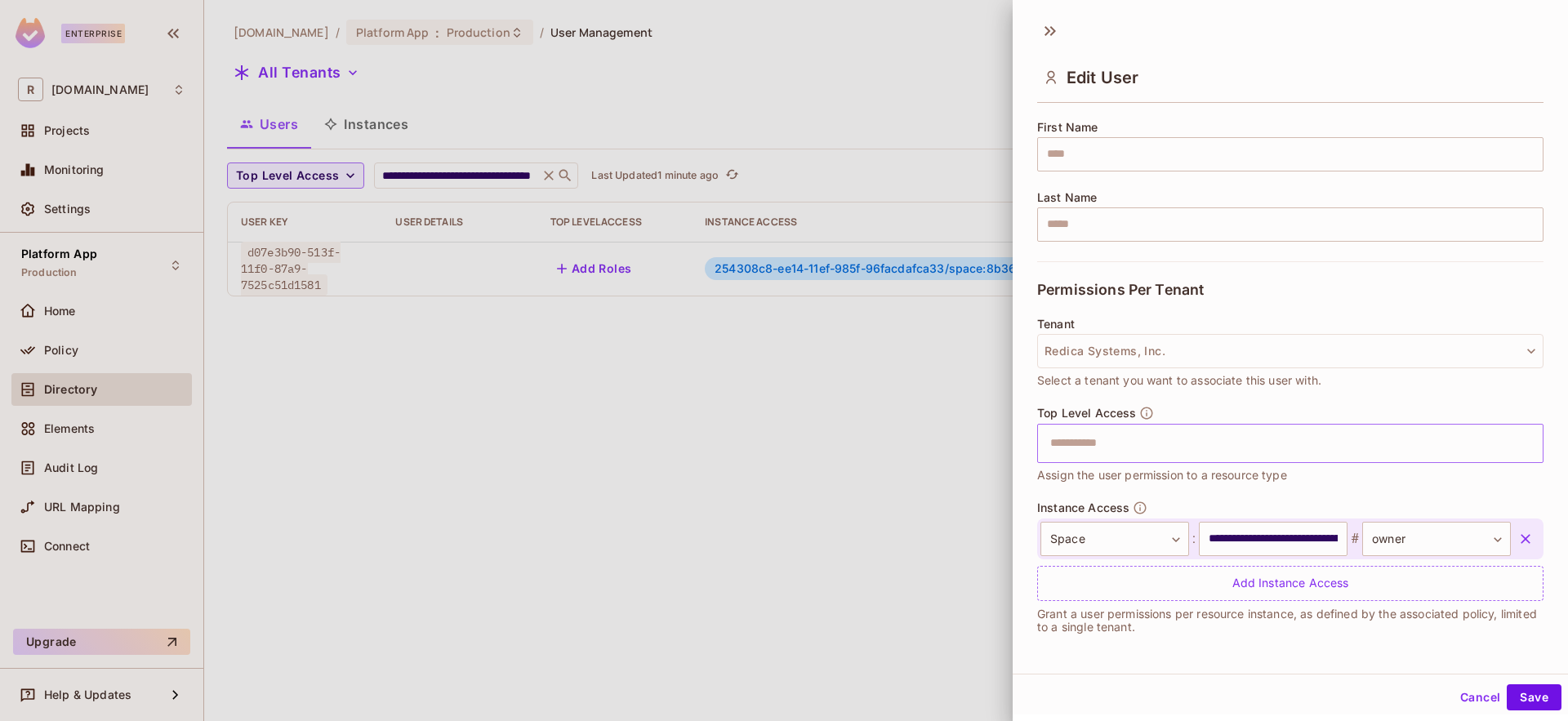
scroll to position [2, 0]
click at [1462, 692] on button "Cancel" at bounding box center [1480, 694] width 53 height 26
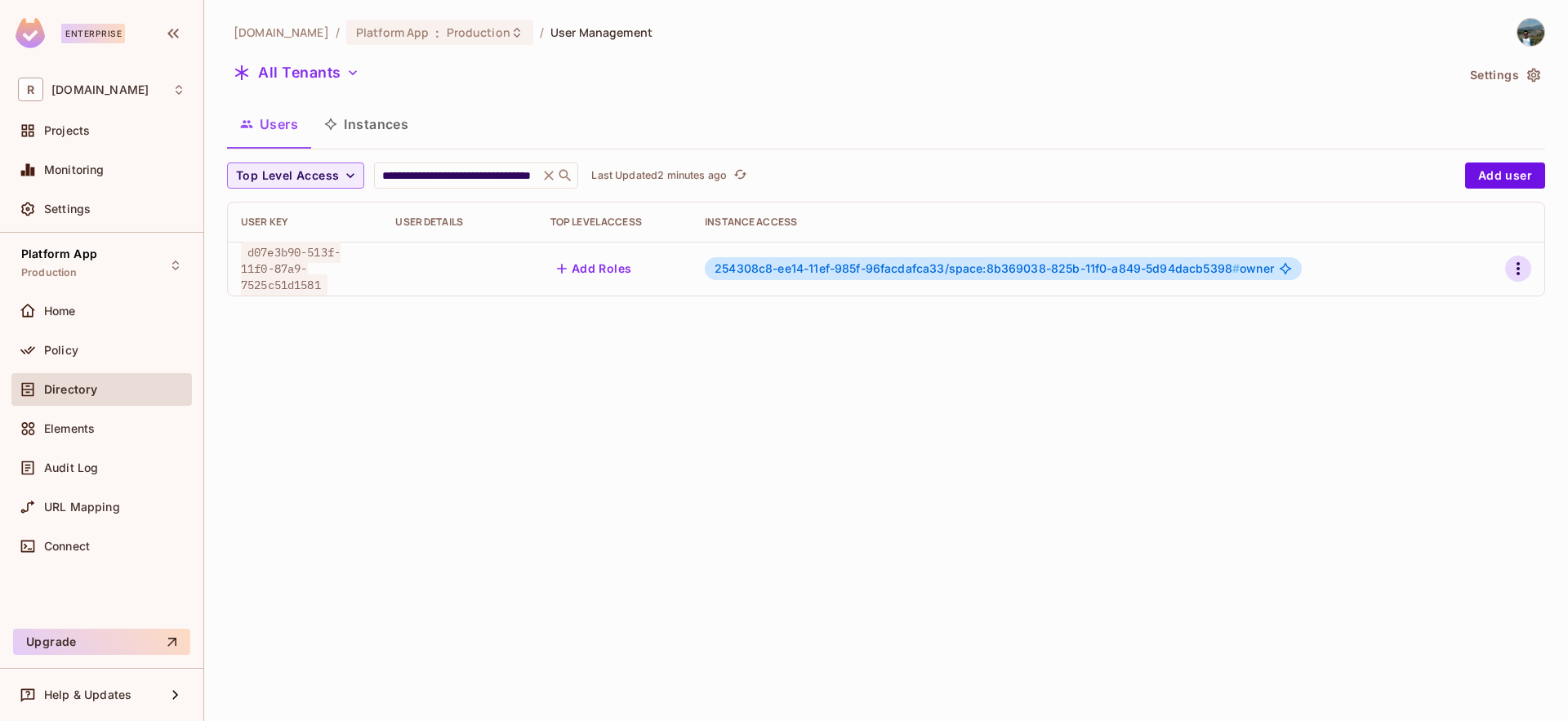
click at [1520, 267] on icon "button" at bounding box center [1519, 269] width 20 height 20
click at [970, 374] on div at bounding box center [784, 360] width 1568 height 721
click at [127, 346] on div "Policy" at bounding box center [115, 350] width 141 height 13
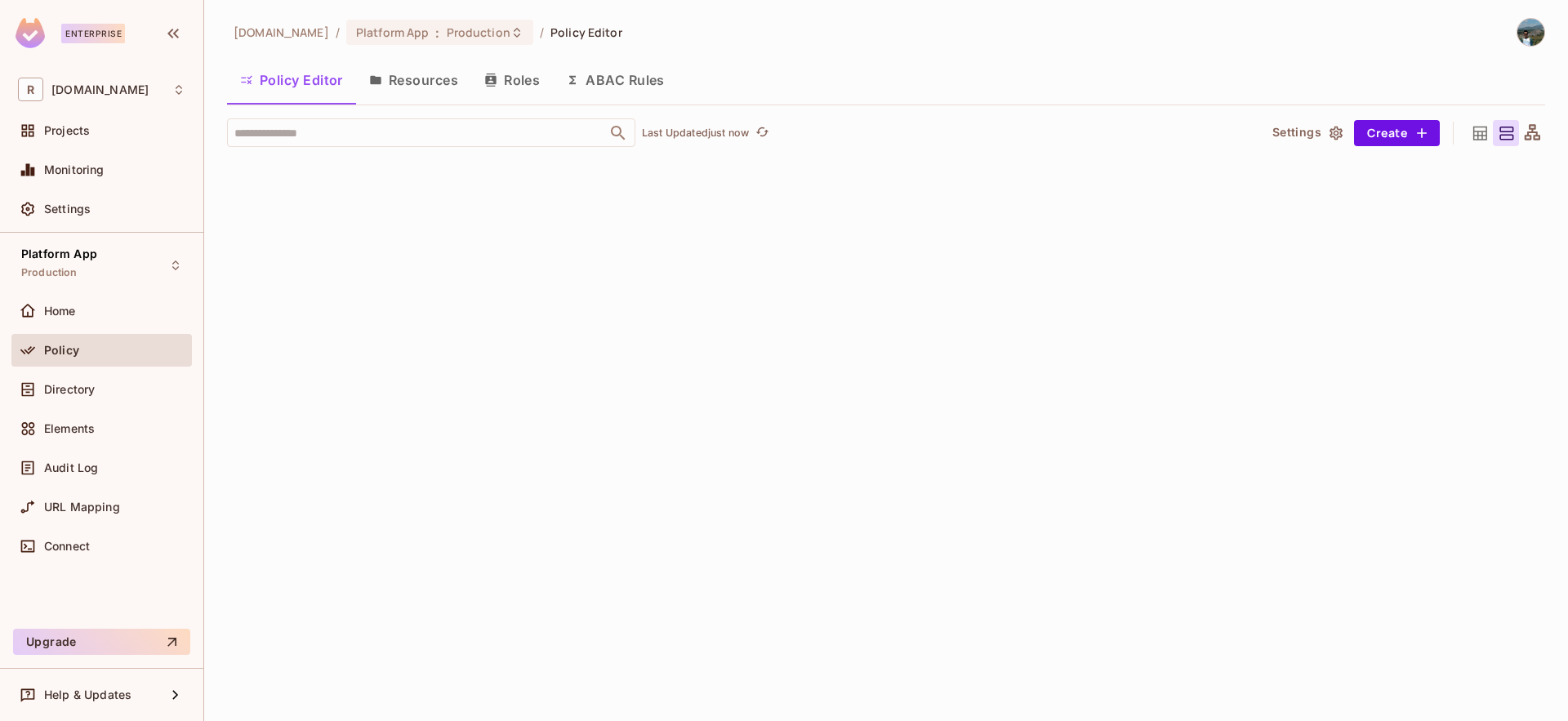
click at [448, 86] on button "Resources" at bounding box center [413, 79] width 116 height 40
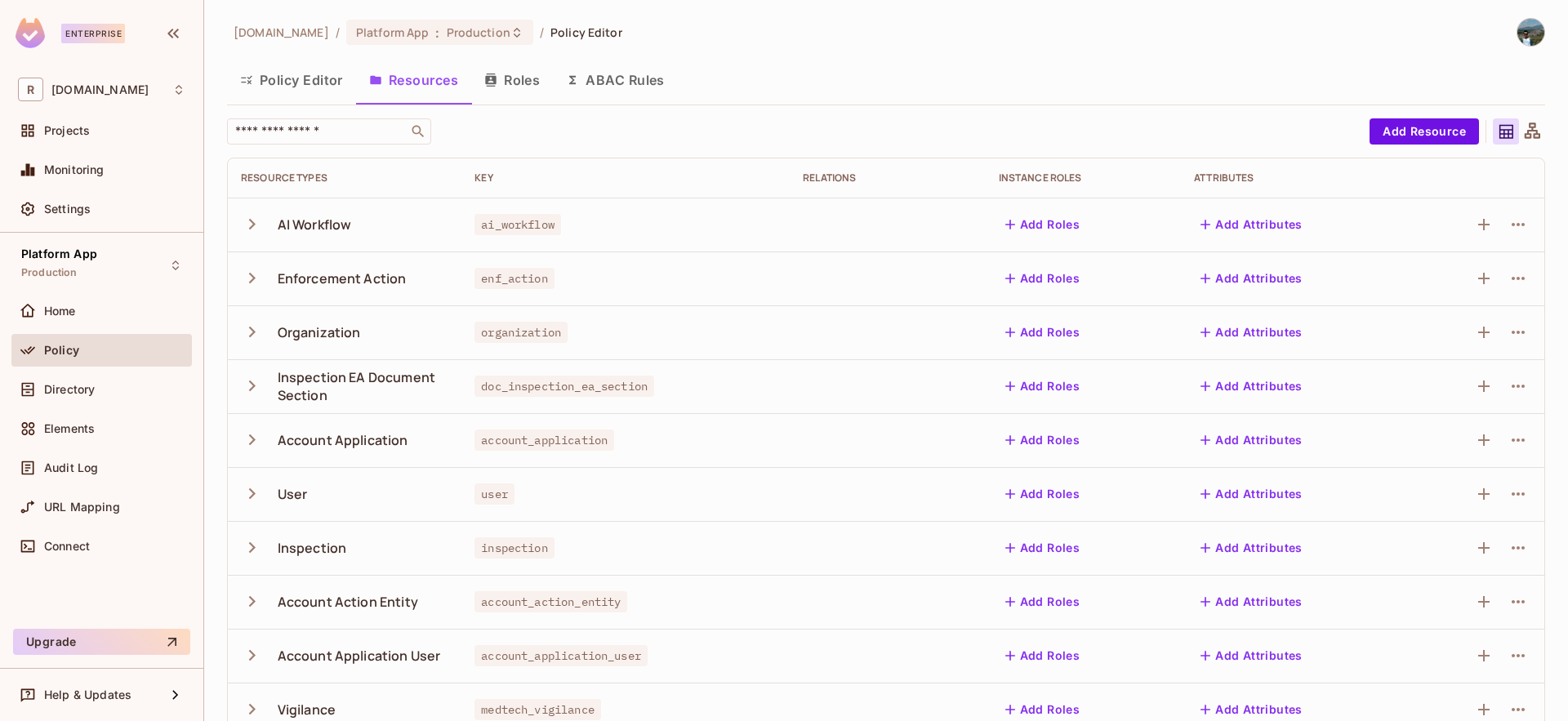
click at [525, 87] on button "Roles" at bounding box center [512, 79] width 82 height 40
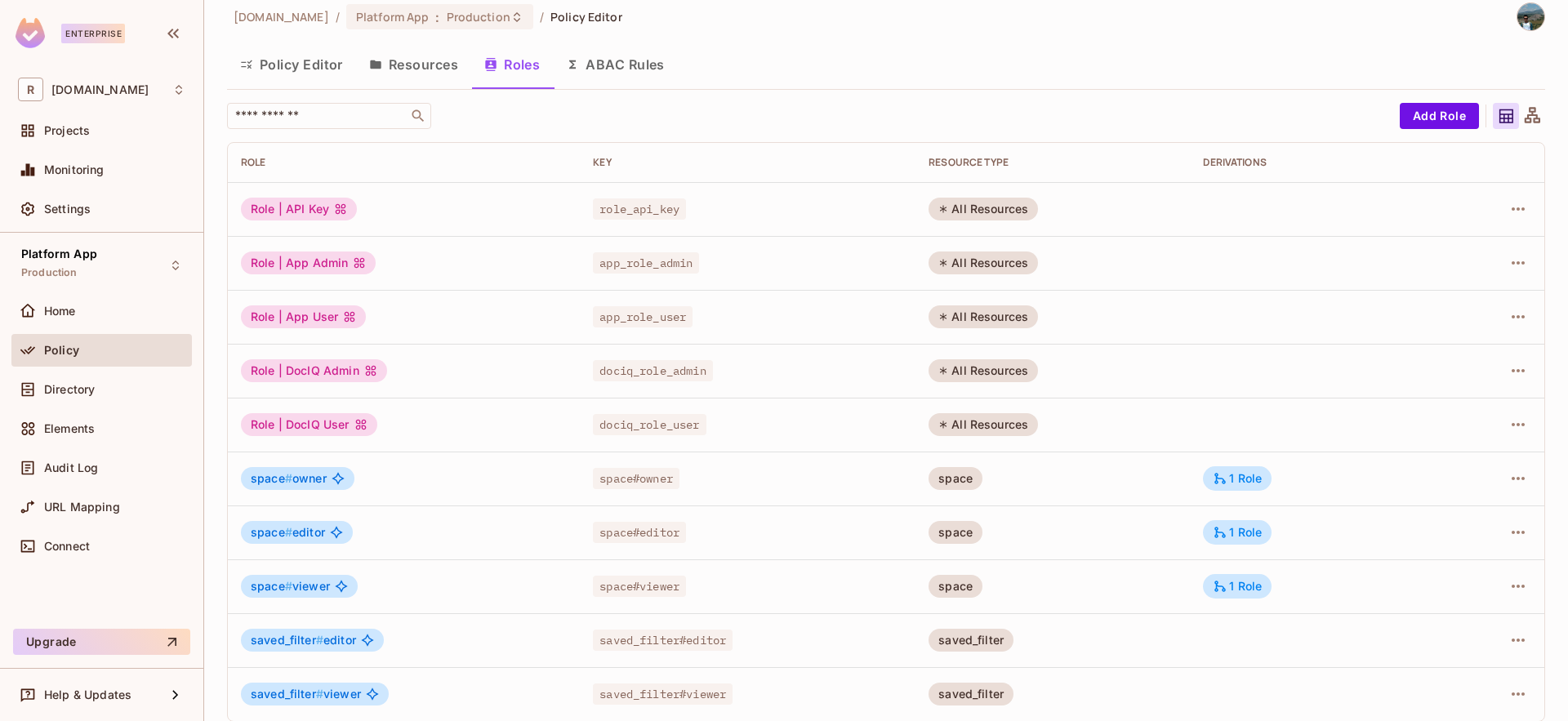
scroll to position [30, 0]
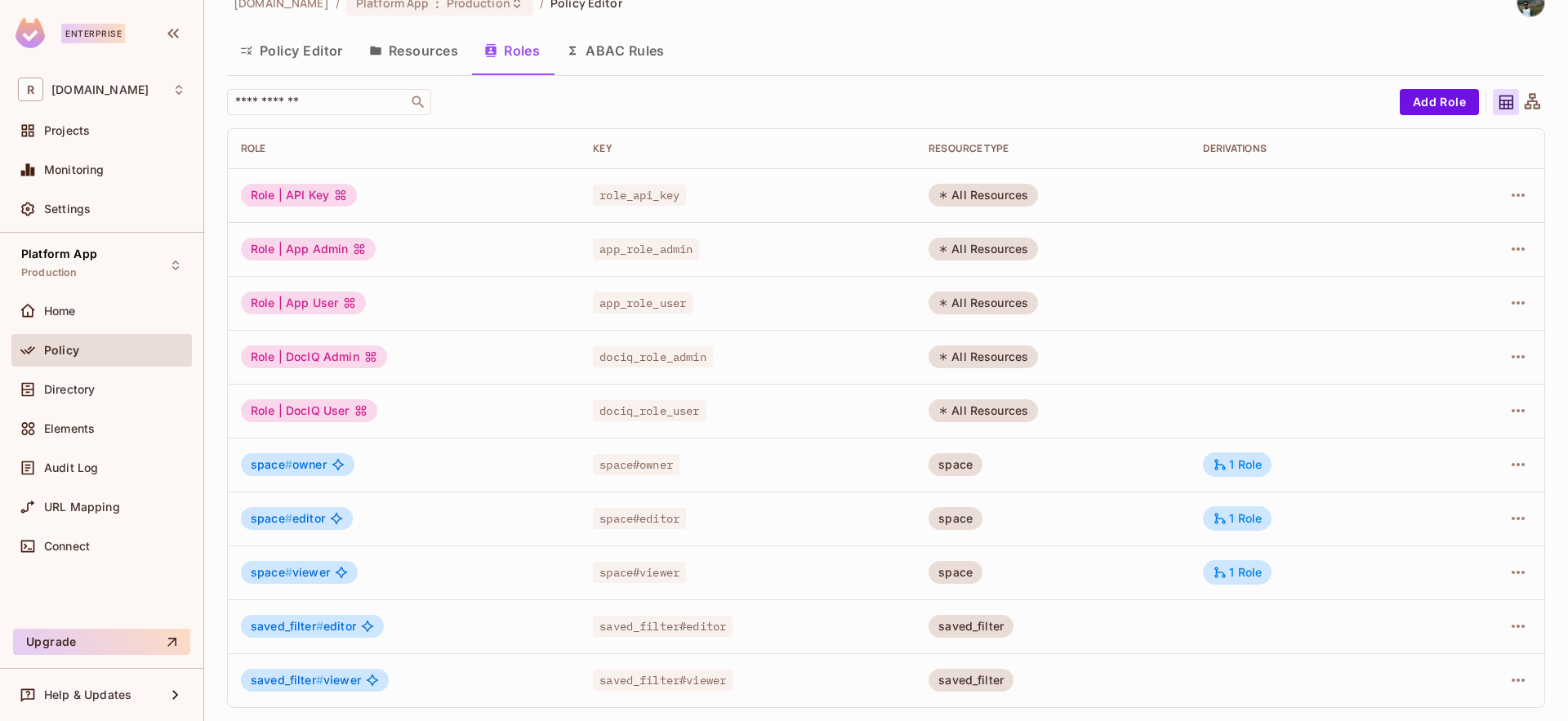
click at [663, 49] on button "ABAC Rules" at bounding box center [616, 50] width 124 height 40
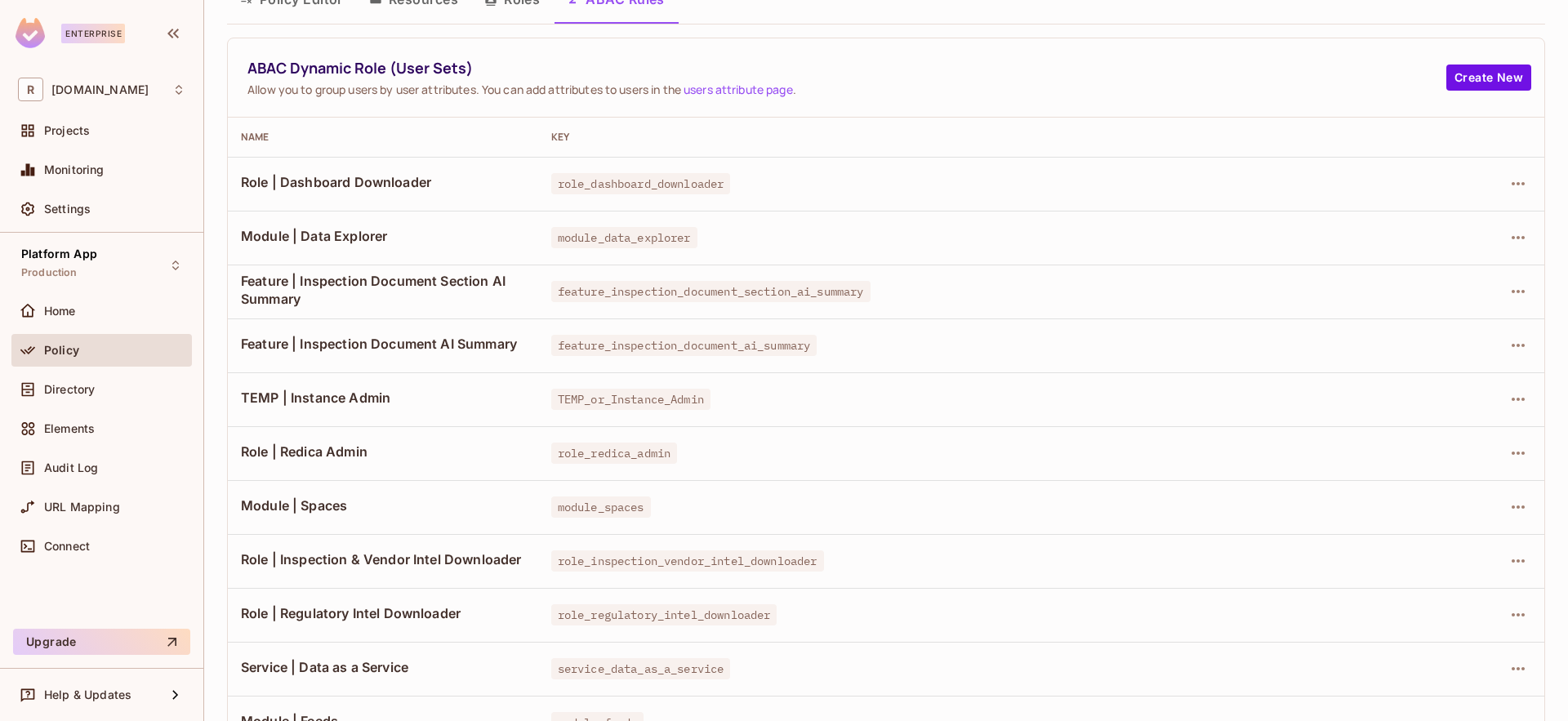
scroll to position [153, 0]
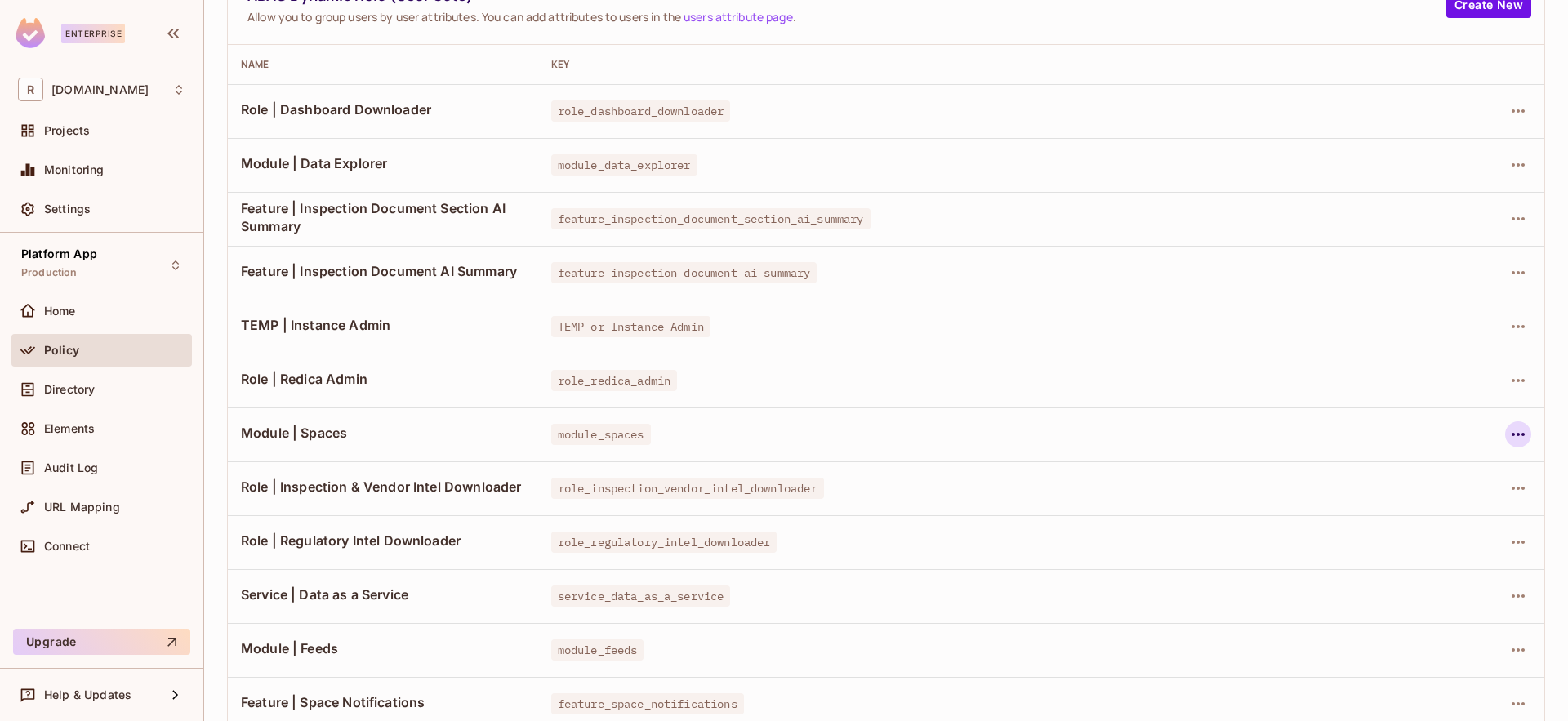
click at [1509, 431] on icon "button" at bounding box center [1519, 435] width 20 height 20
click at [1409, 461] on span "Edit Dynamic Role (User Set)" at bounding box center [1394, 472] width 170 height 26
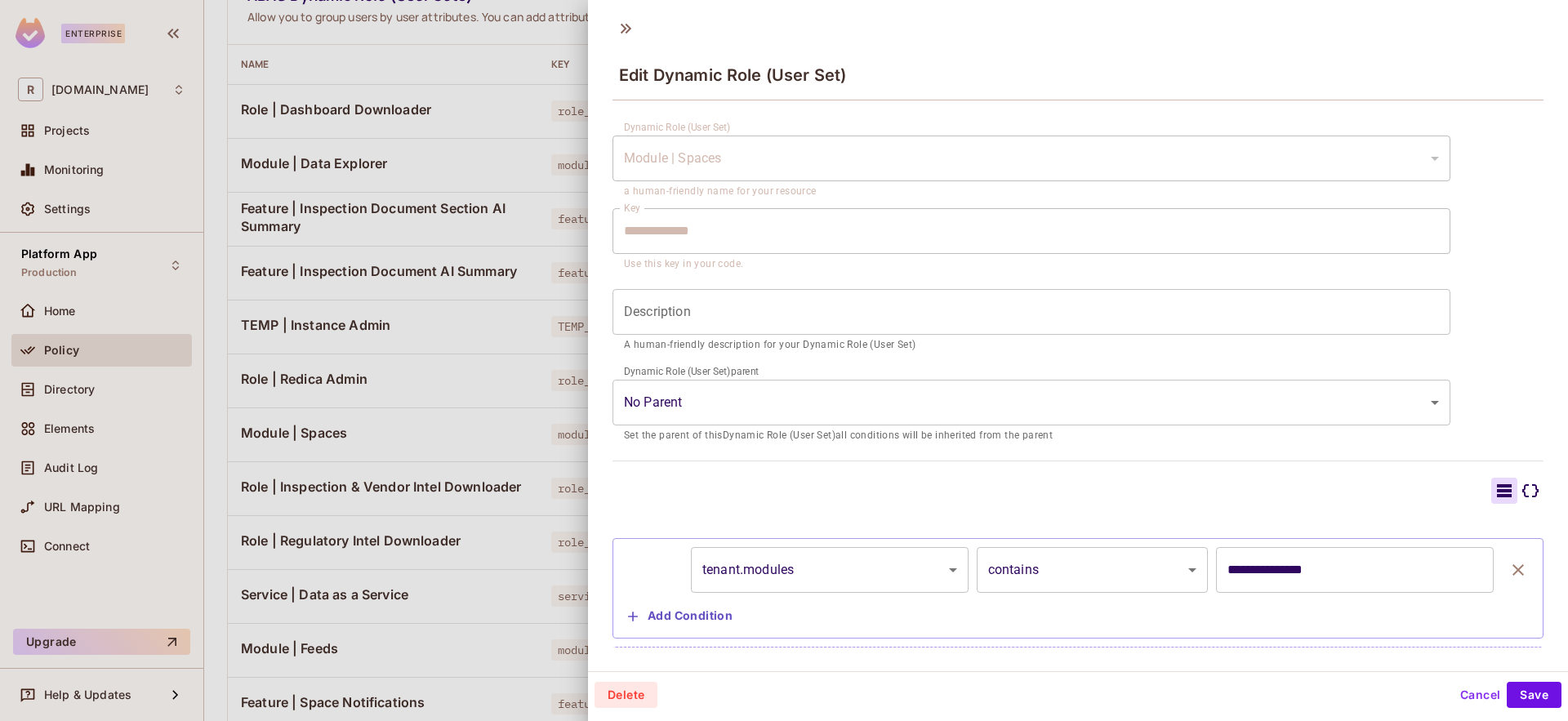
scroll to position [0, 0]
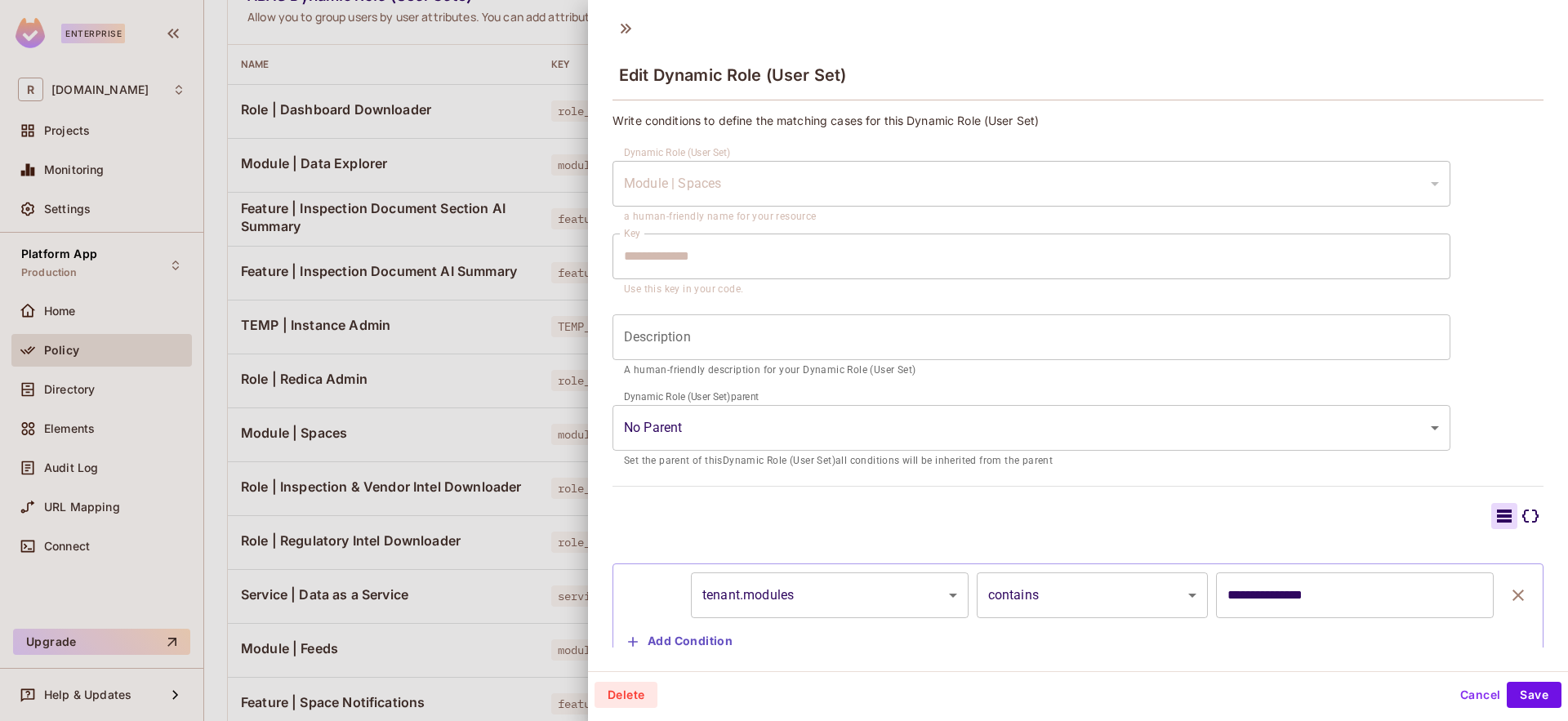
click at [1464, 695] on button "Cancel" at bounding box center [1480, 694] width 53 height 26
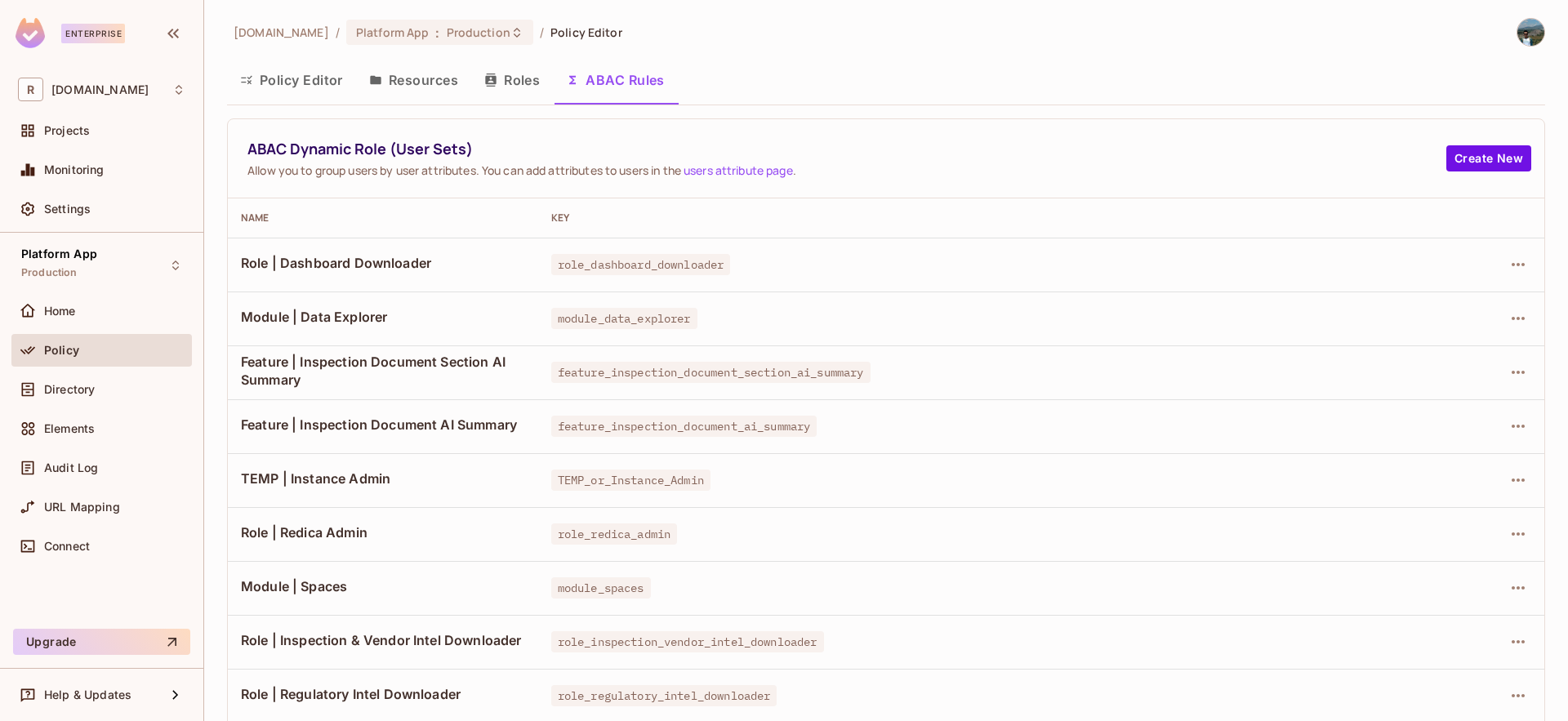
click at [321, 73] on button "Policy Editor" at bounding box center [291, 79] width 129 height 40
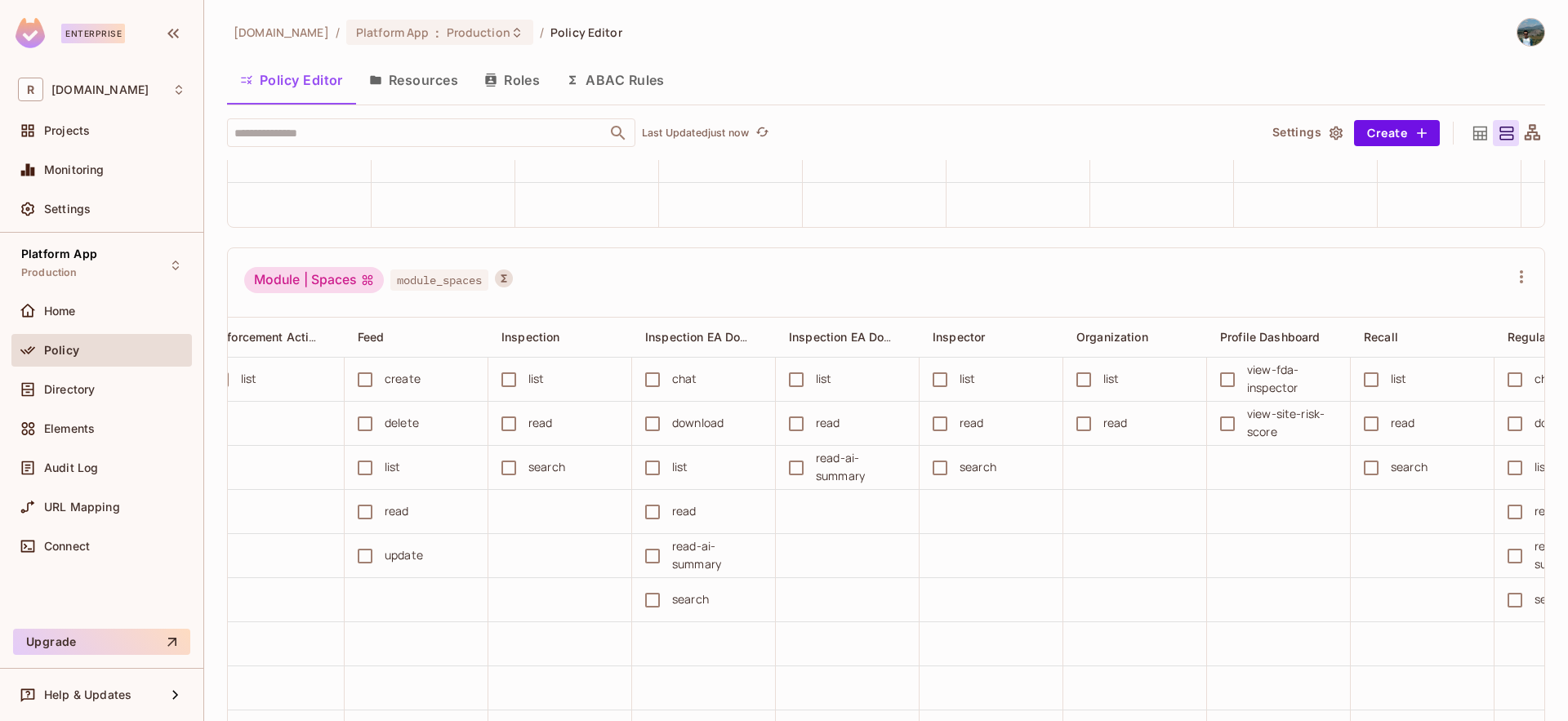
scroll to position [12766, 0]
click at [1108, 315] on div "Module | Spaces module_spaces" at bounding box center [886, 280] width 1317 height 70
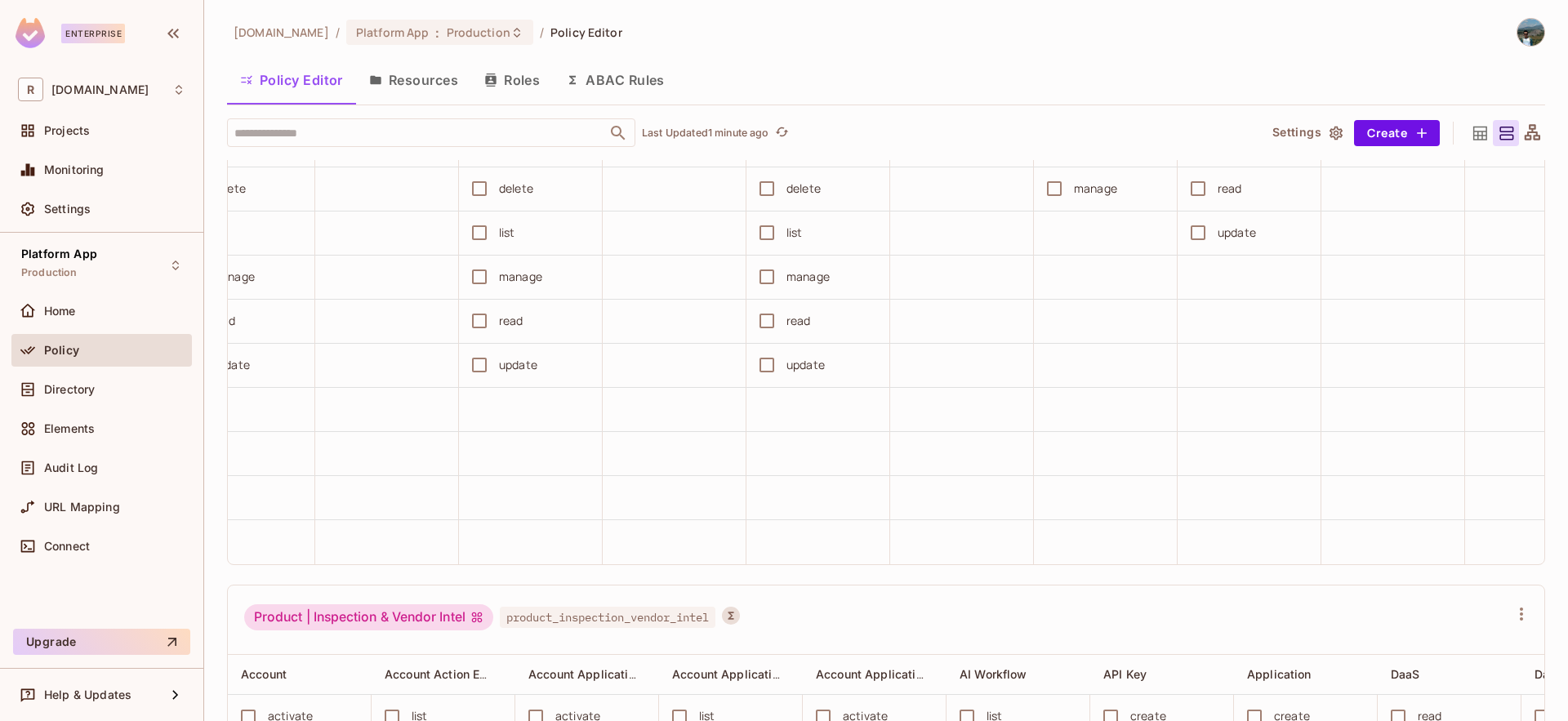
scroll to position [12811, 0]
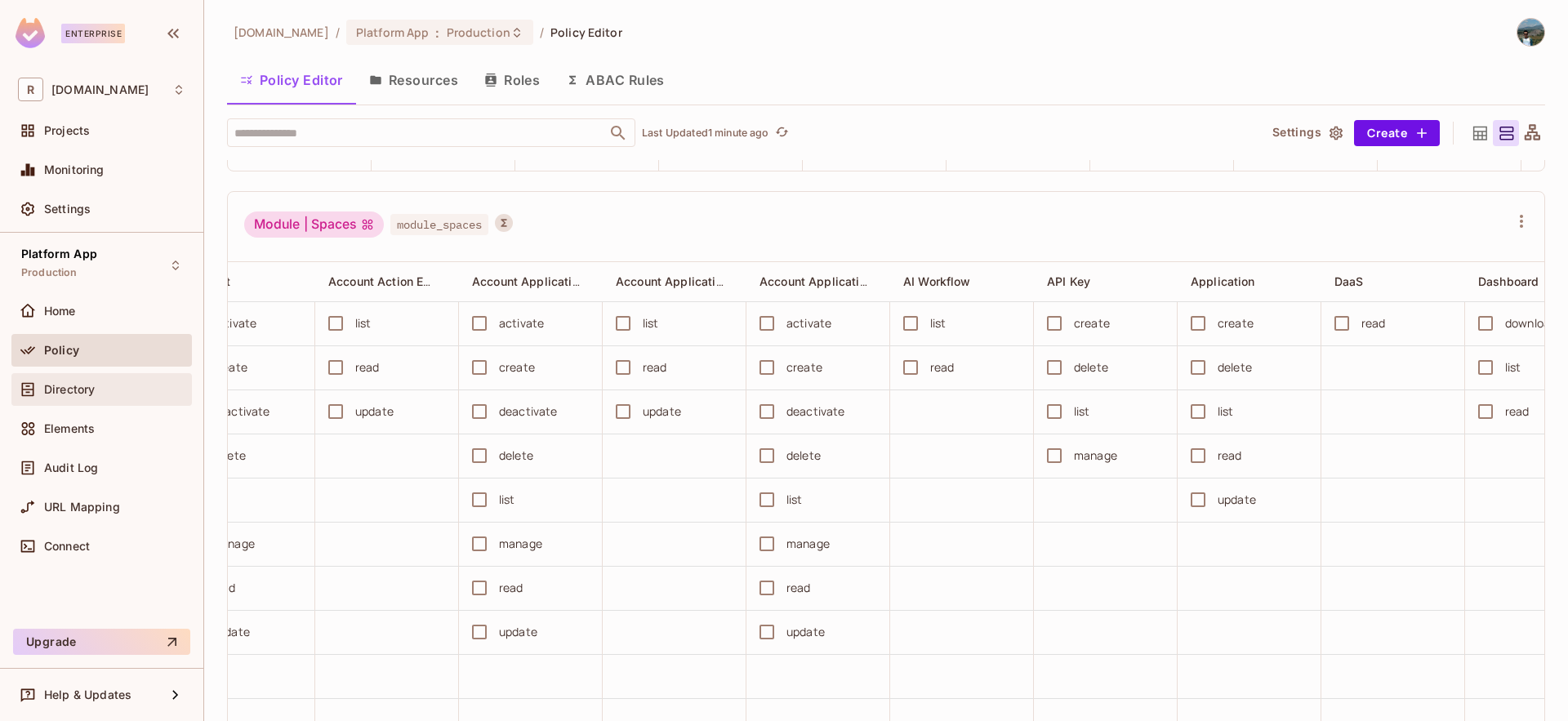
click at [119, 389] on div "Directory" at bounding box center [115, 389] width 141 height 13
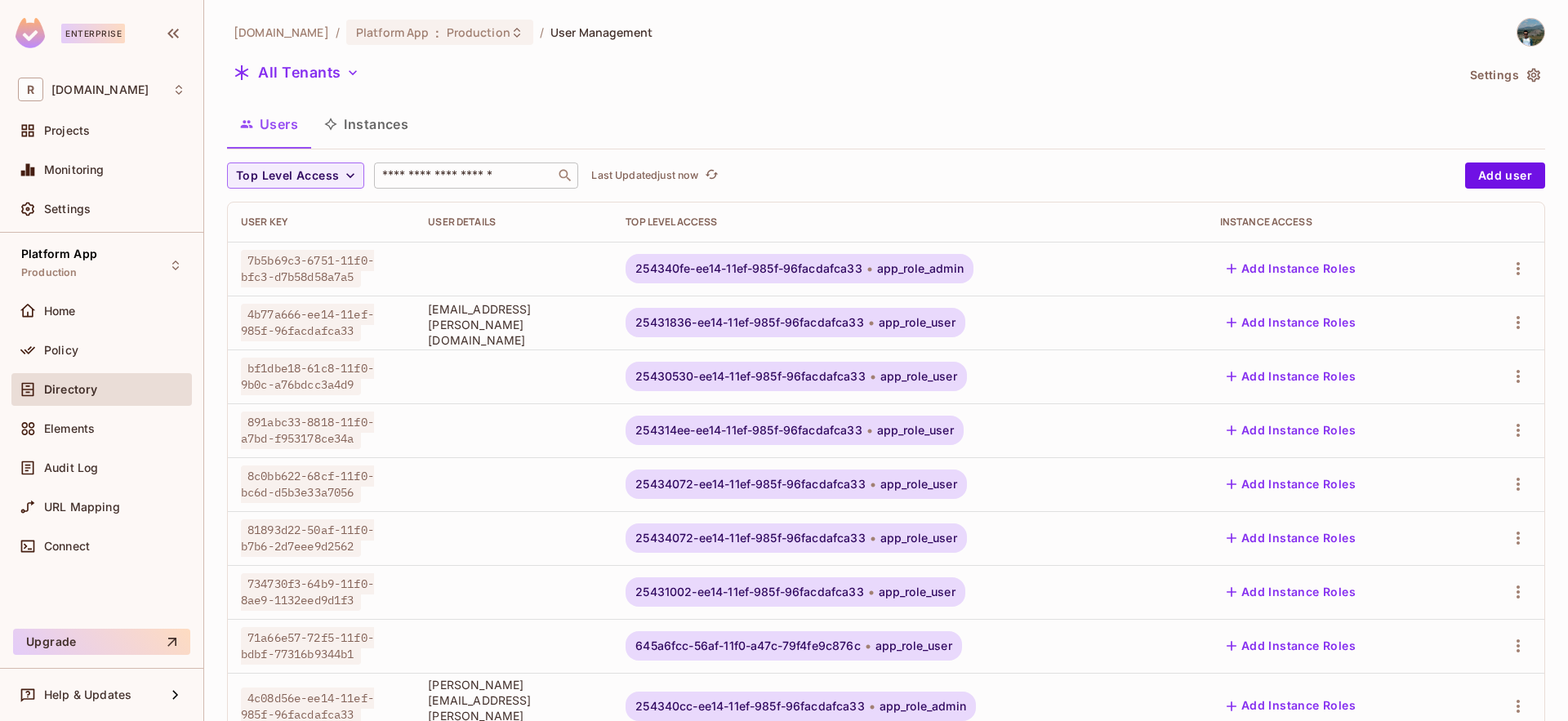
click at [520, 177] on input "text" at bounding box center [465, 175] width 172 height 17
paste input "**********"
type input "**********"
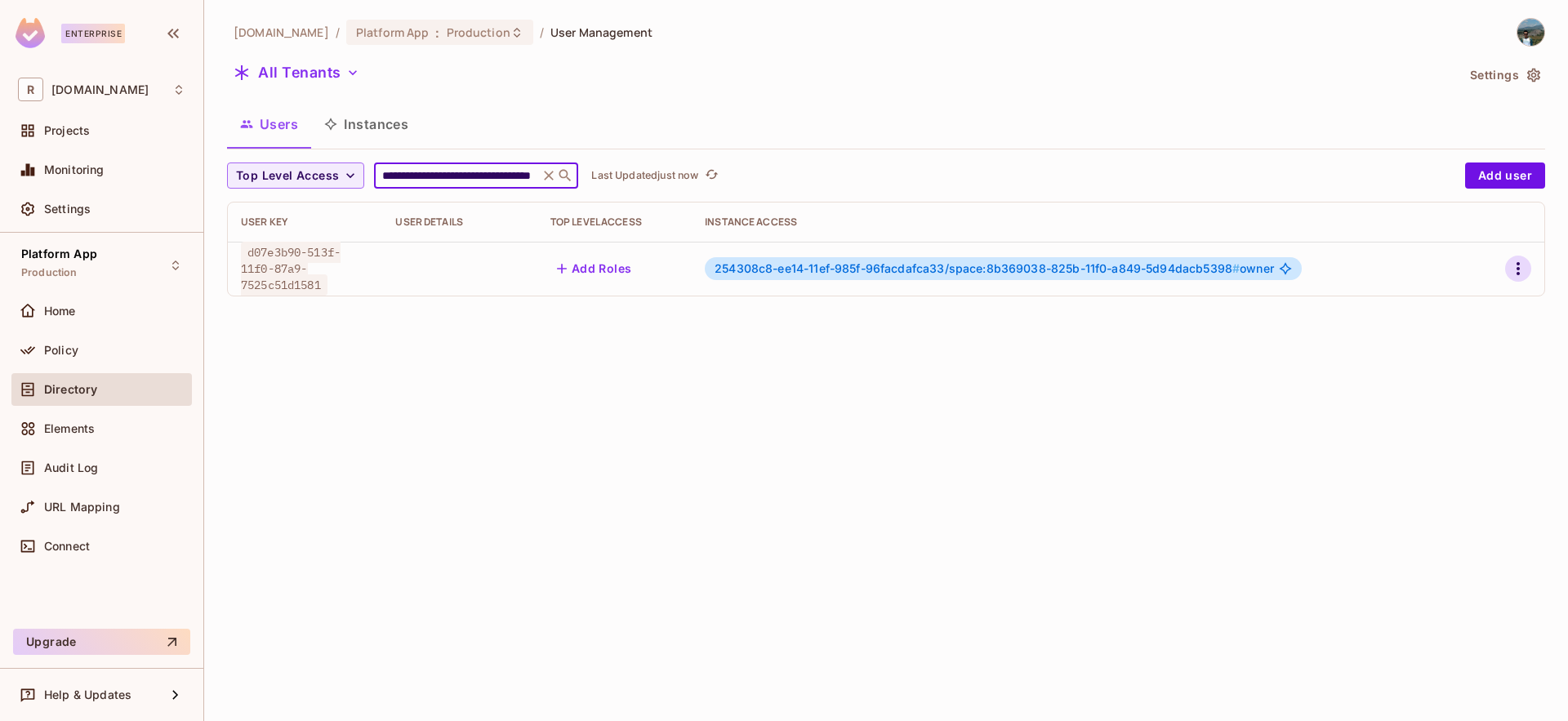
click at [1510, 259] on icon "button" at bounding box center [1519, 269] width 20 height 20
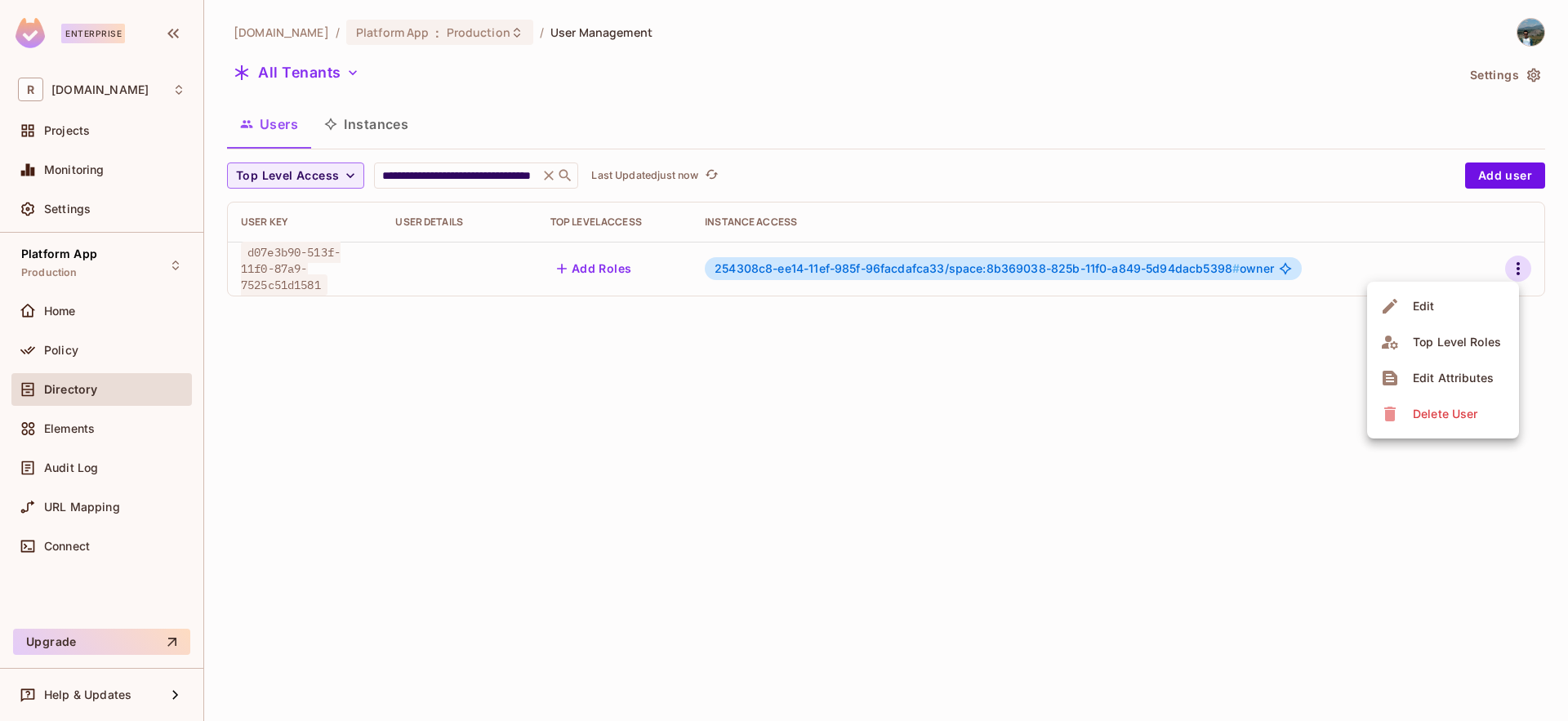
click at [1458, 374] on div "Edit Attributes" at bounding box center [1453, 377] width 81 height 17
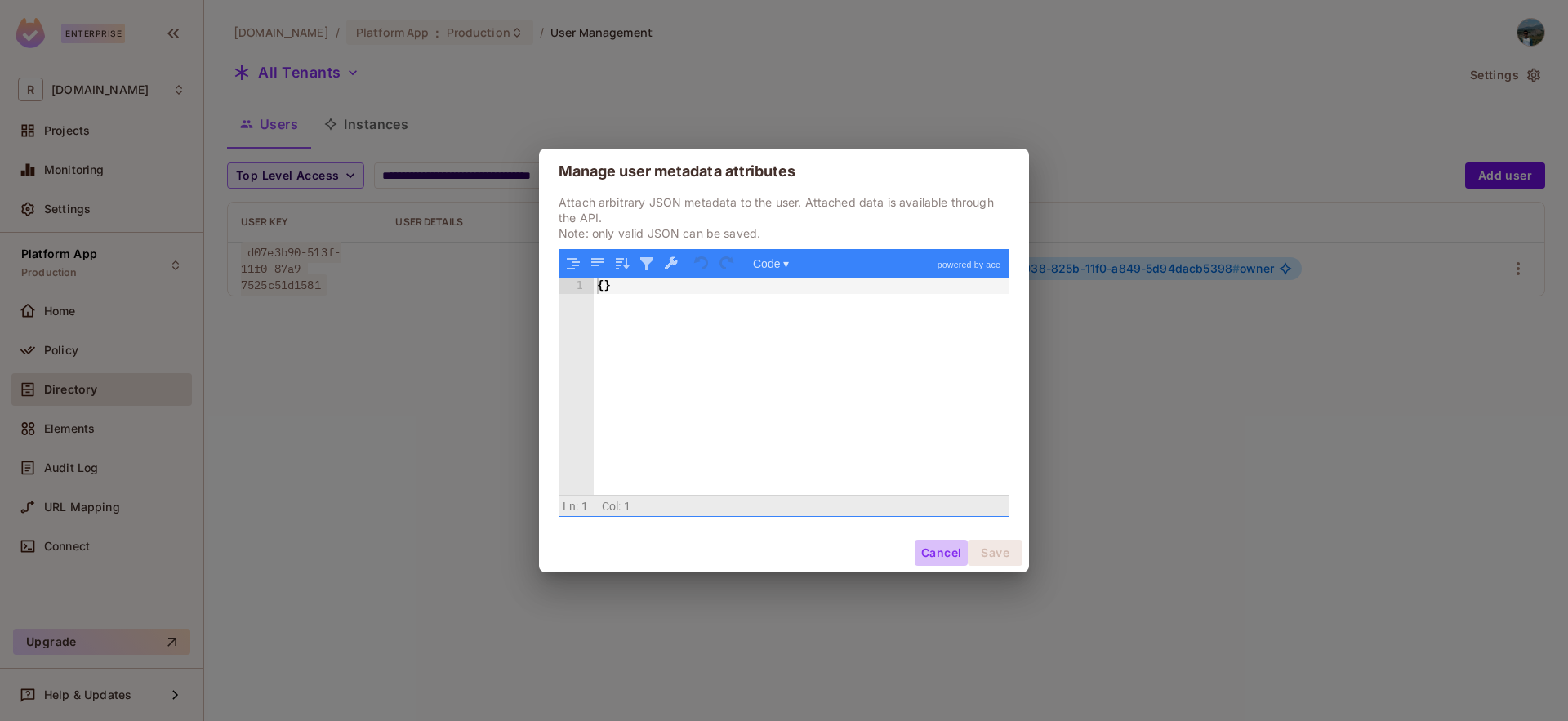
click at [928, 553] on button "Cancel" at bounding box center [942, 552] width 53 height 26
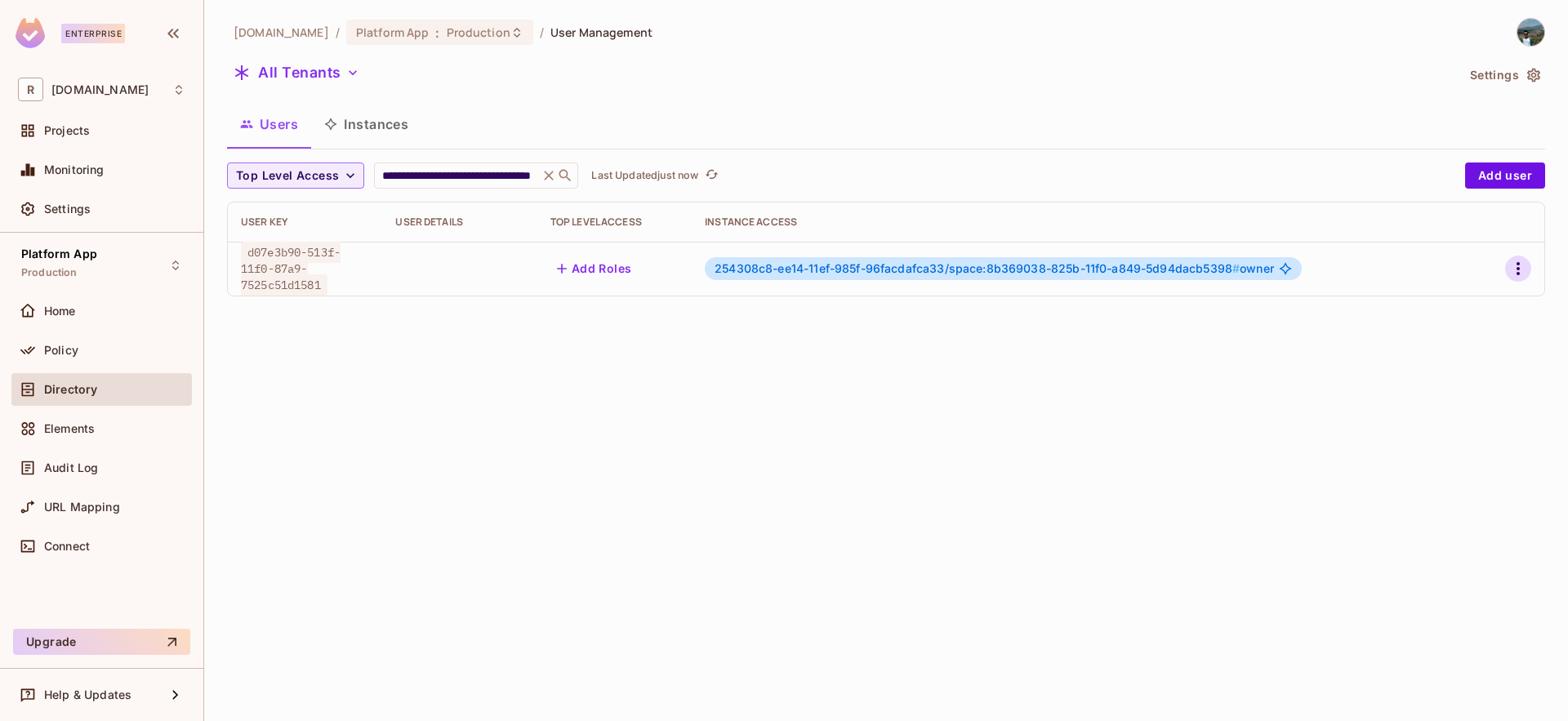
click at [1515, 268] on icon "button" at bounding box center [1519, 269] width 20 height 20
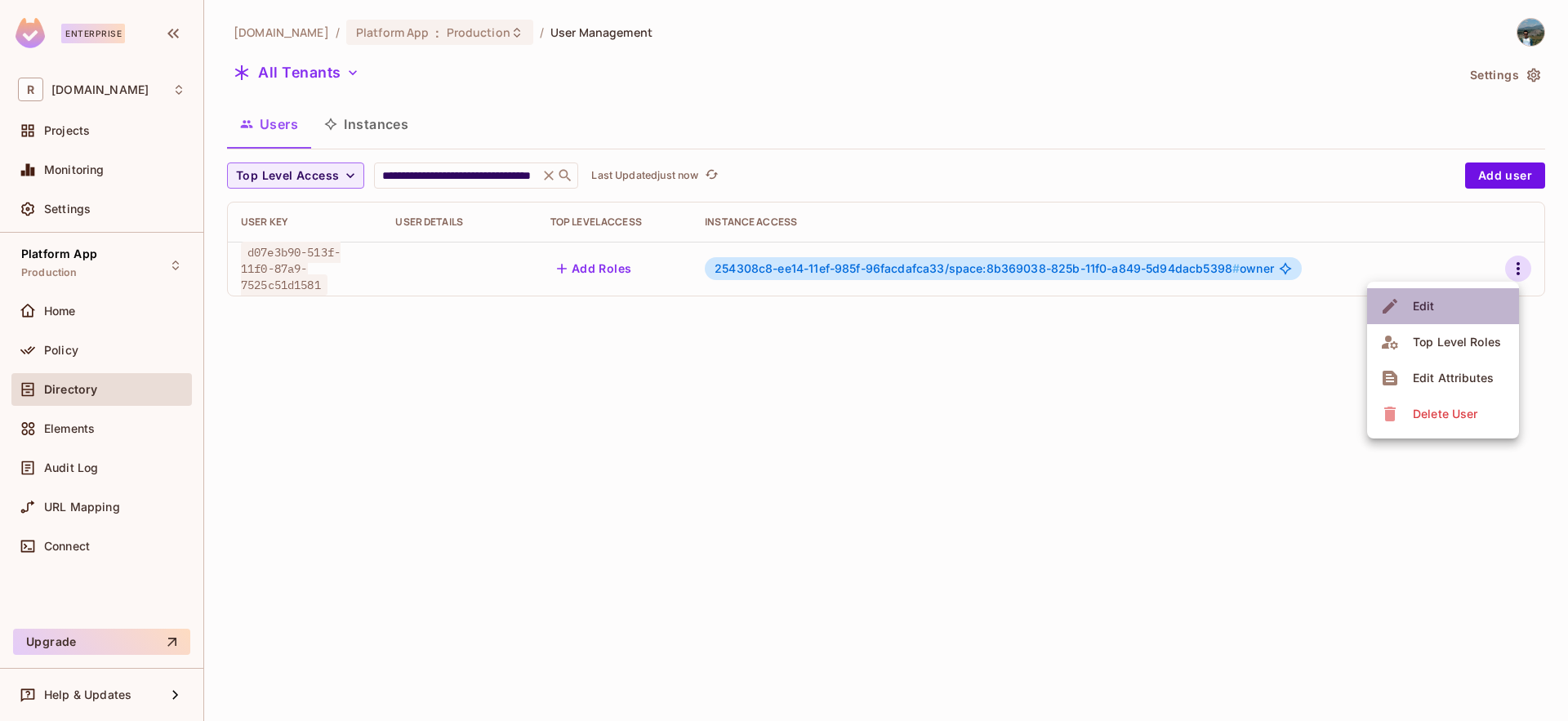
click at [1481, 313] on li "Edit" at bounding box center [1444, 306] width 152 height 36
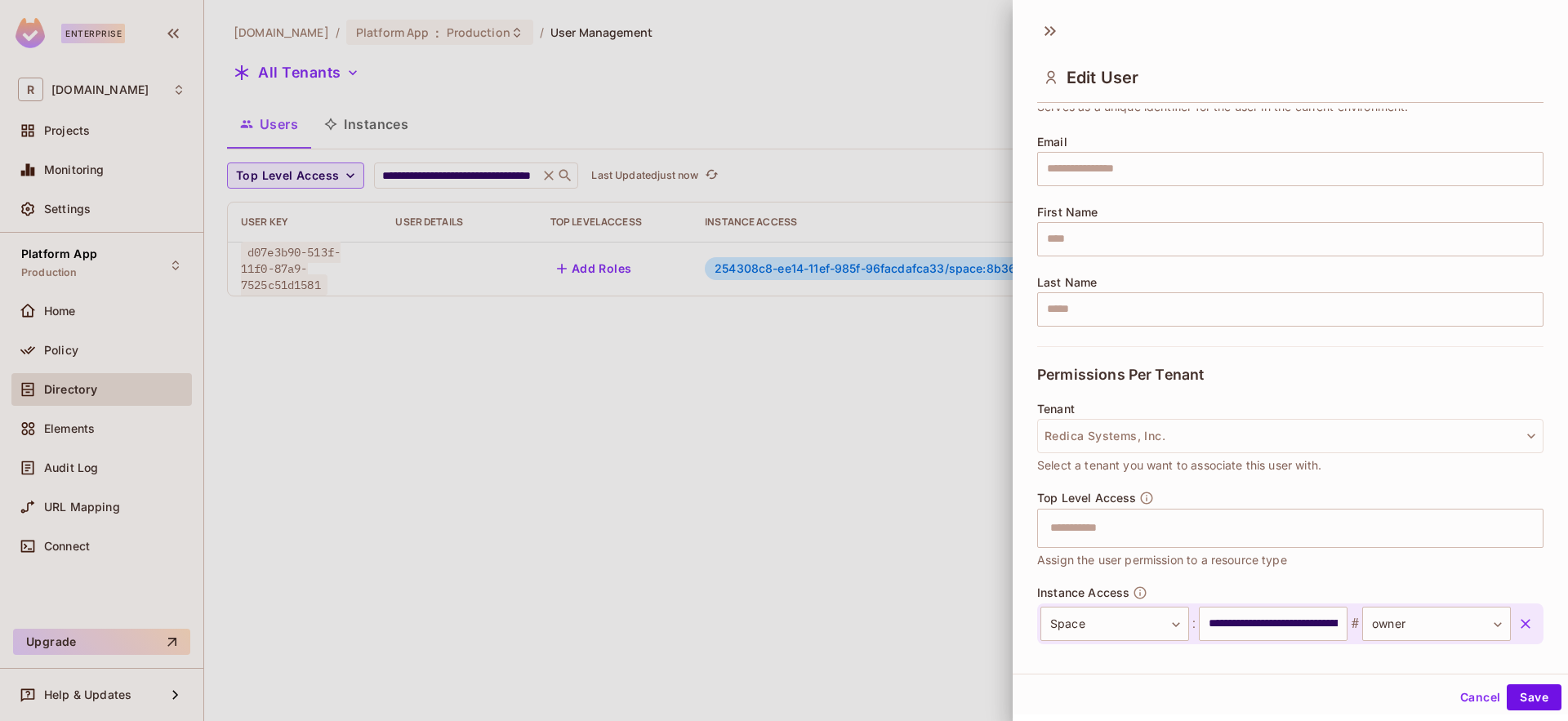
scroll to position [196, 0]
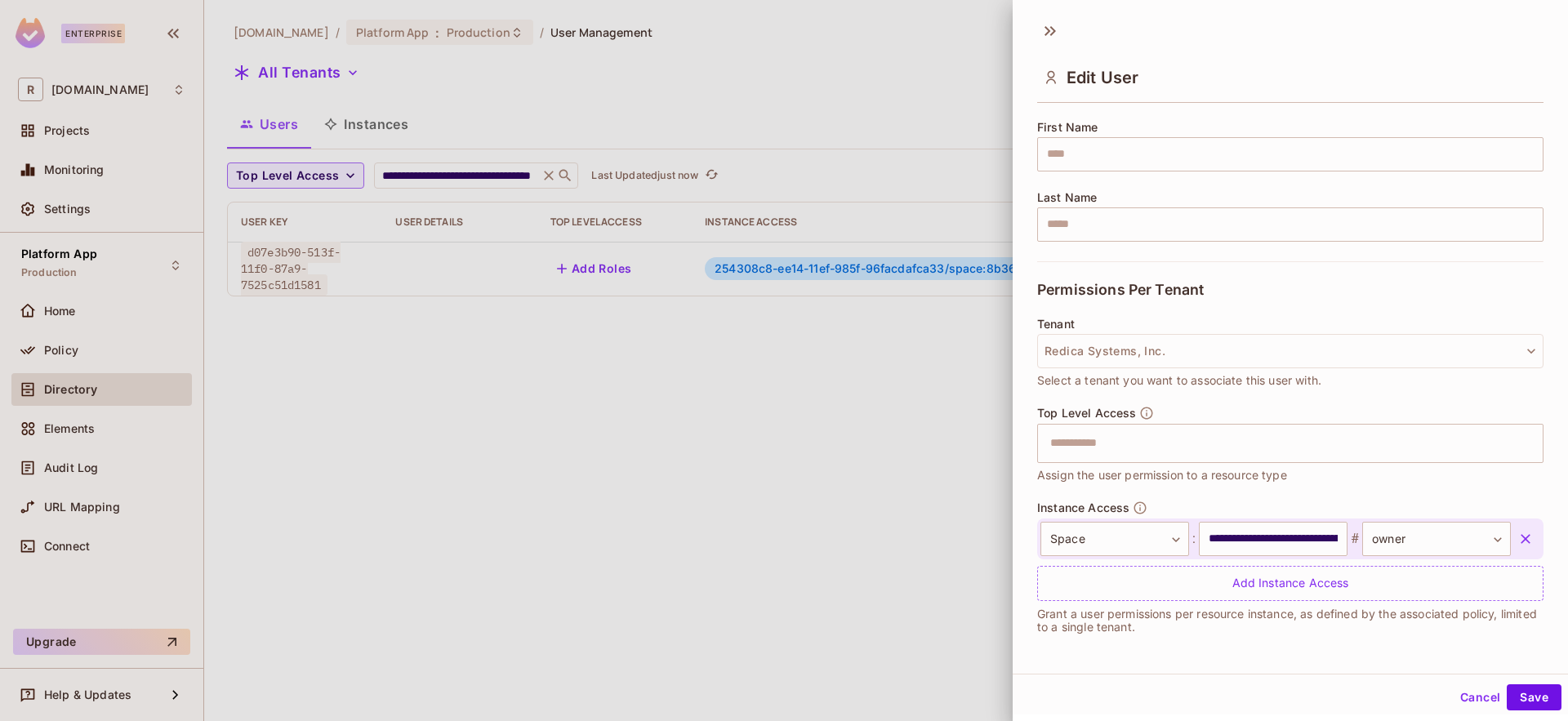
click at [1466, 696] on button "Cancel" at bounding box center [1480, 697] width 53 height 26
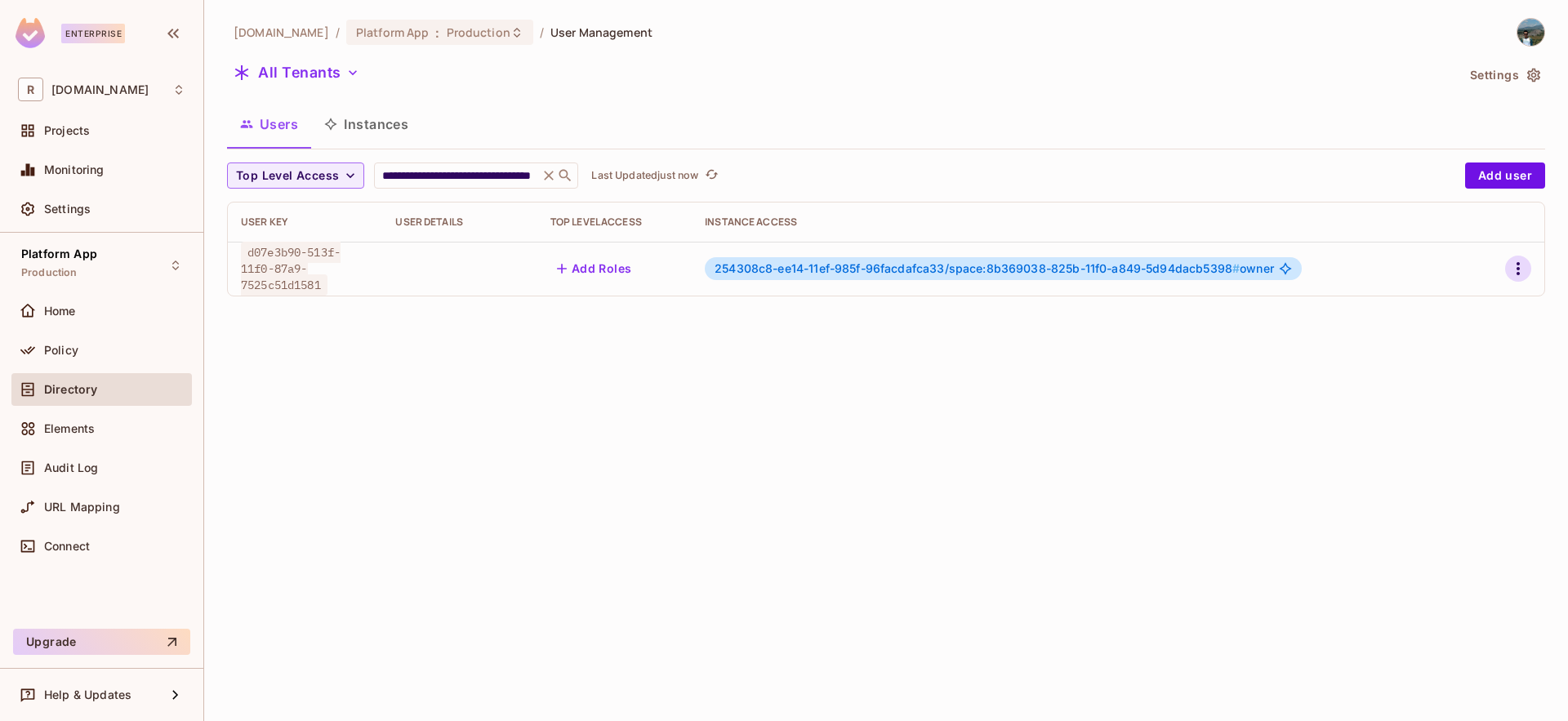
click at [1516, 266] on icon "button" at bounding box center [1519, 269] width 20 height 20
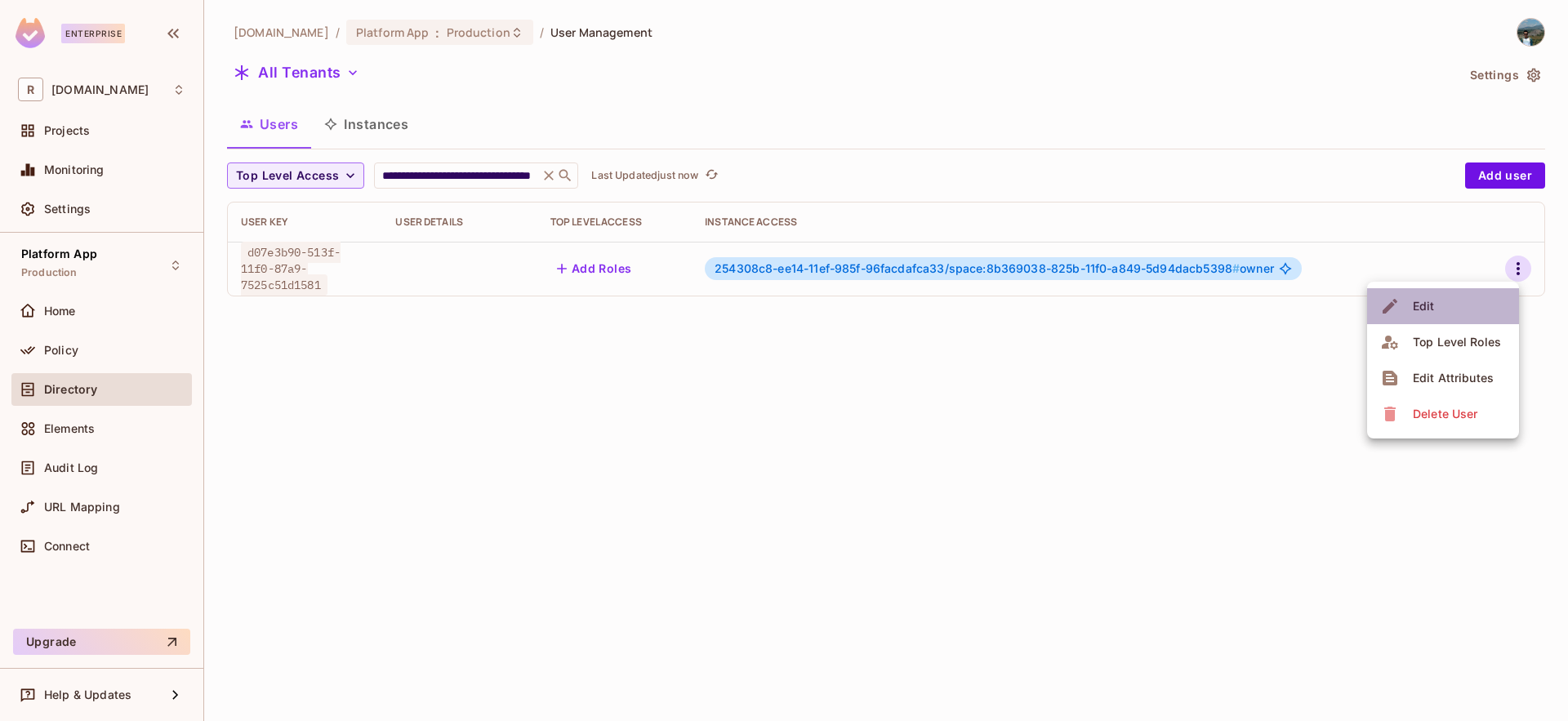
click at [1486, 305] on li "Edit" at bounding box center [1444, 306] width 152 height 36
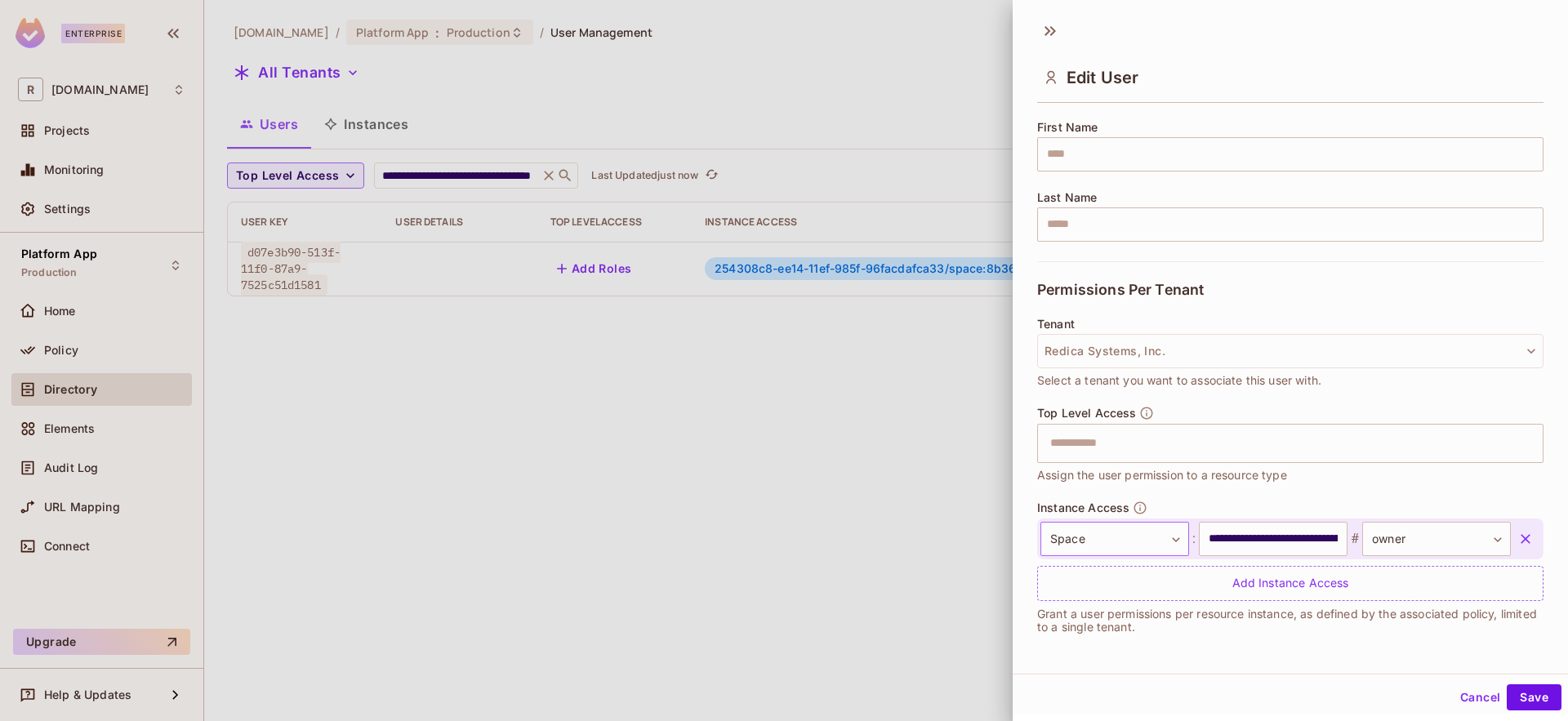
click at [1168, 539] on body "**********" at bounding box center [784, 360] width 1568 height 721
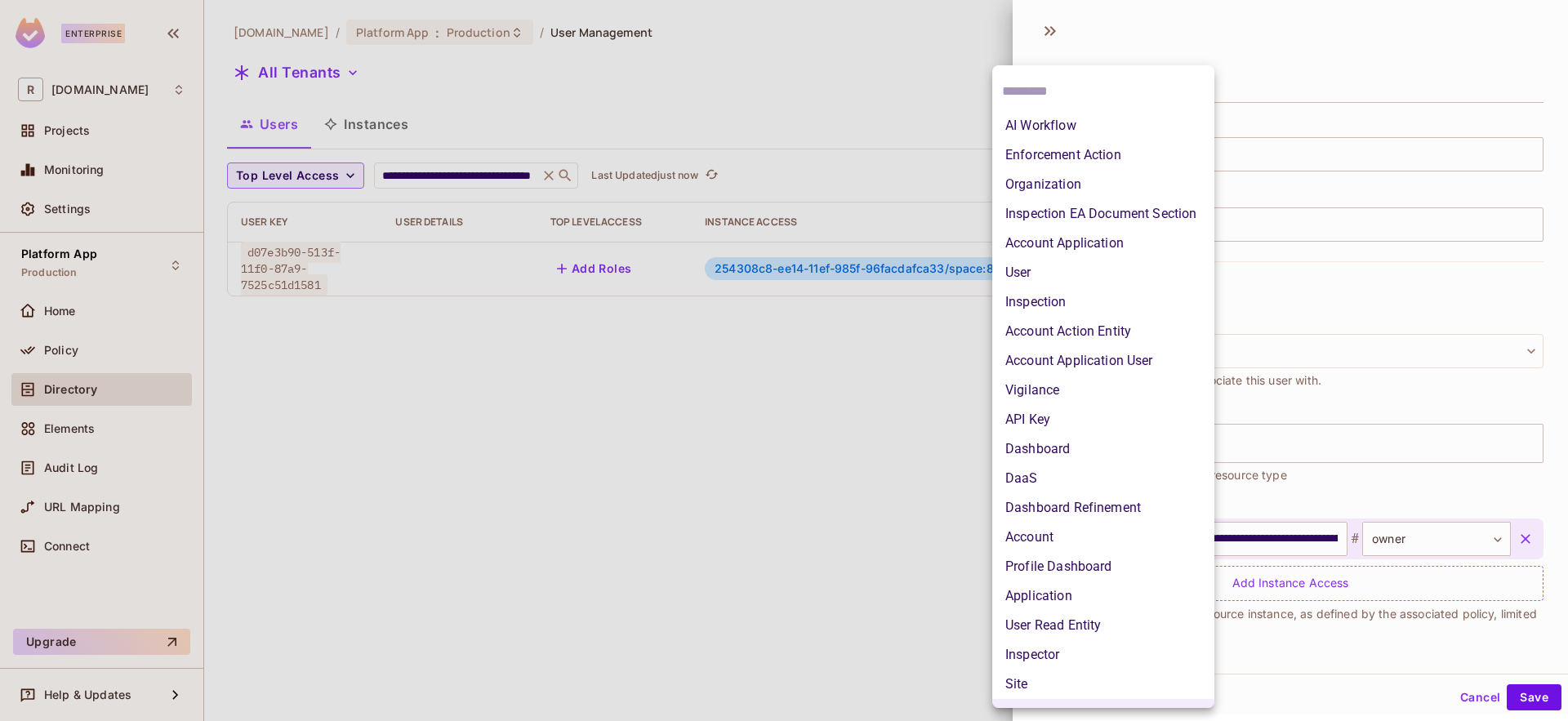
scroll to position [21, 0]
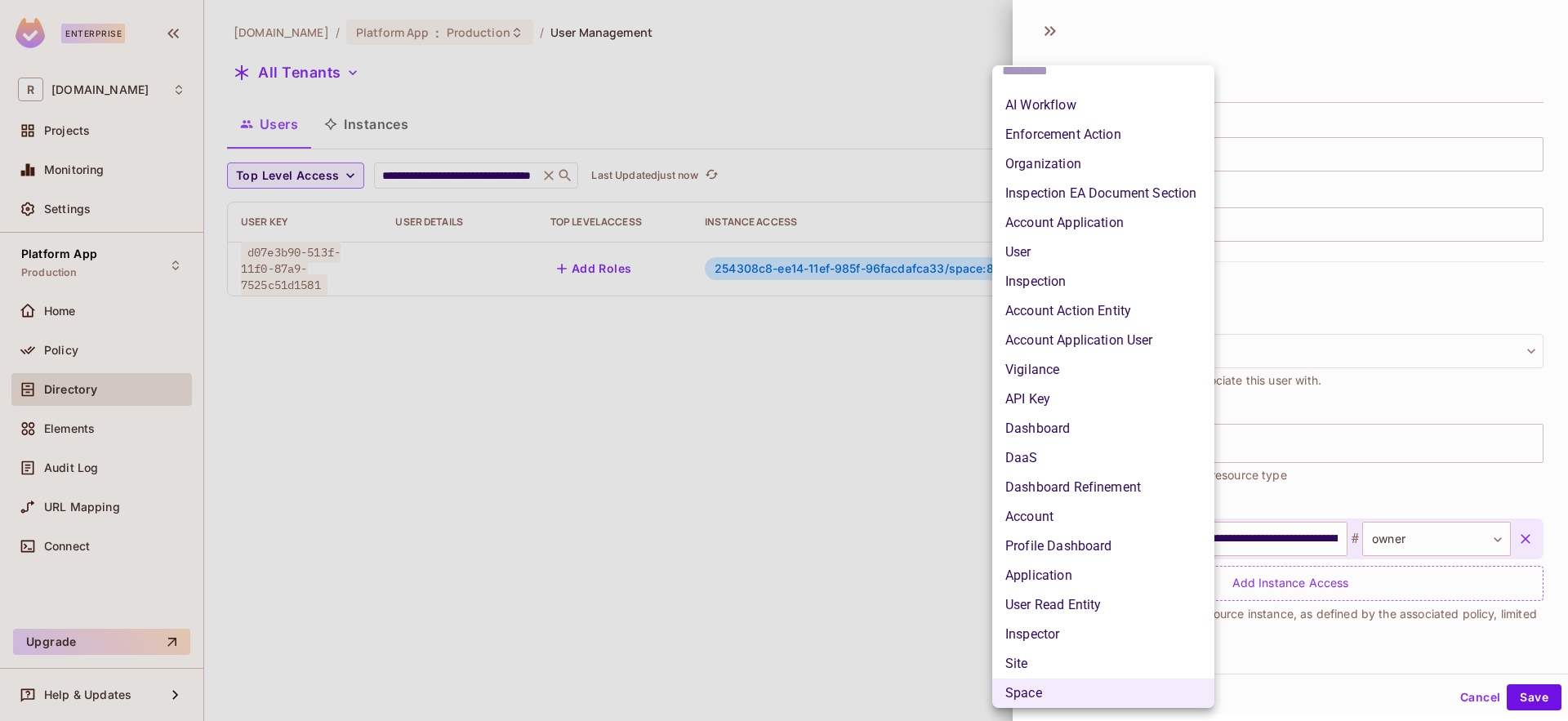
click at [1379, 570] on div at bounding box center [784, 360] width 1568 height 721
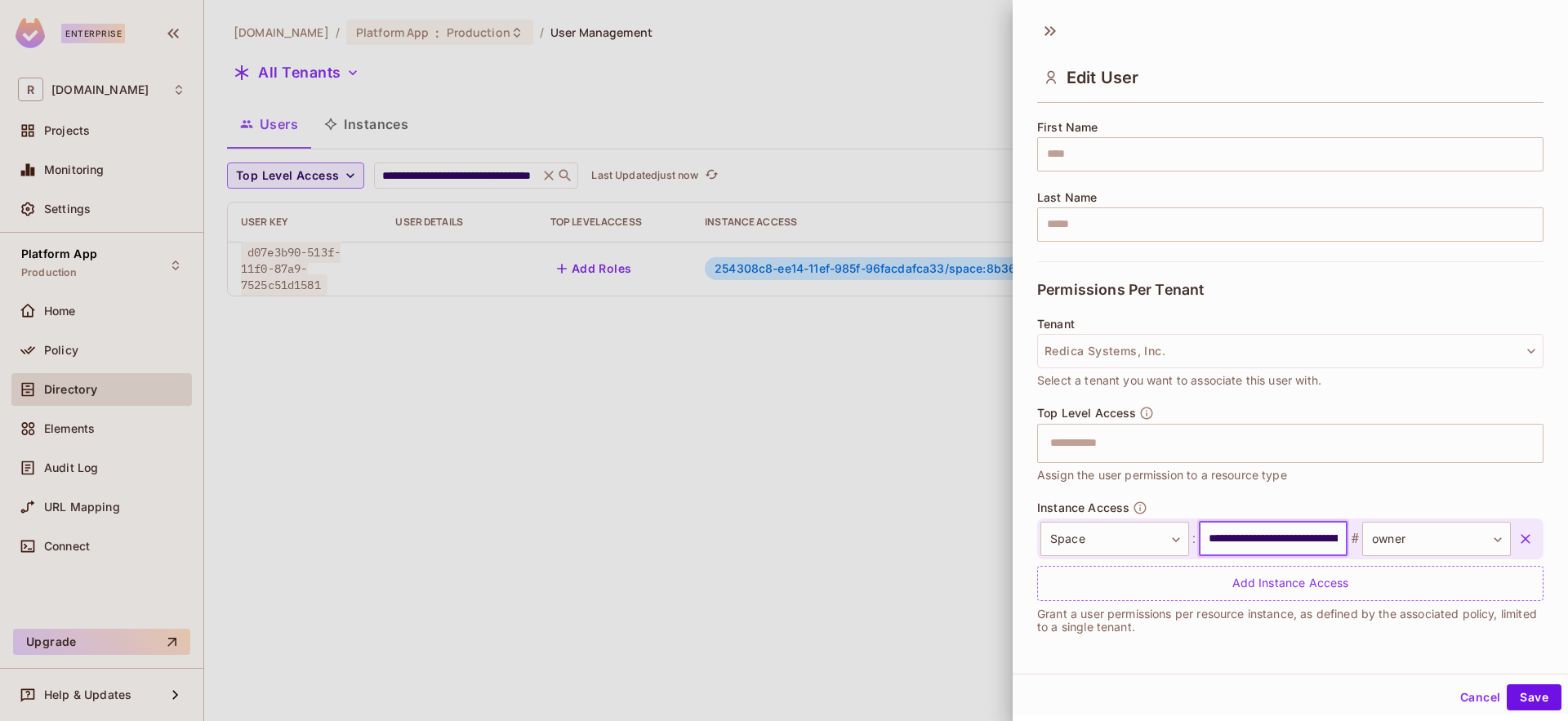
scroll to position [0, 121]
drag, startPoint x: 1274, startPoint y: 537, endPoint x: 1507, endPoint y: 535, distance: 233.0
click at [1507, 535] on div "**********" at bounding box center [1290, 538] width 507 height 40
click at [1312, 540] on input "**********" at bounding box center [1269, 538] width 140 height 35
click at [1288, 540] on input "**********" at bounding box center [1269, 538] width 140 height 35
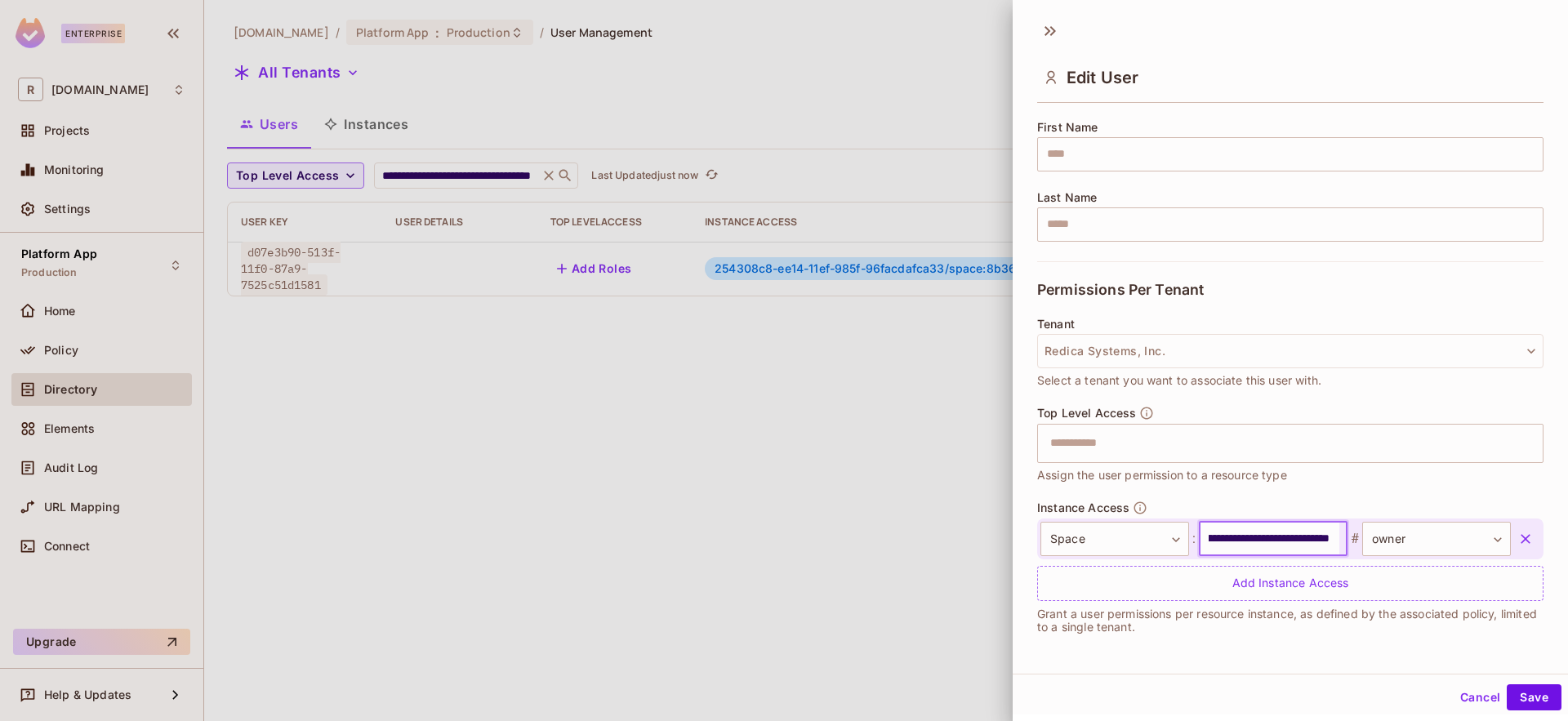
click at [1298, 532] on input "**********" at bounding box center [1269, 538] width 140 height 35
drag, startPoint x: 1287, startPoint y: 539, endPoint x: 955, endPoint y: 520, distance: 332.5
click at [955, 520] on div "**********" at bounding box center [784, 360] width 1568 height 721
click at [1264, 544] on input "**********" at bounding box center [1269, 538] width 140 height 35
